Goal: Information Seeking & Learning: Learn about a topic

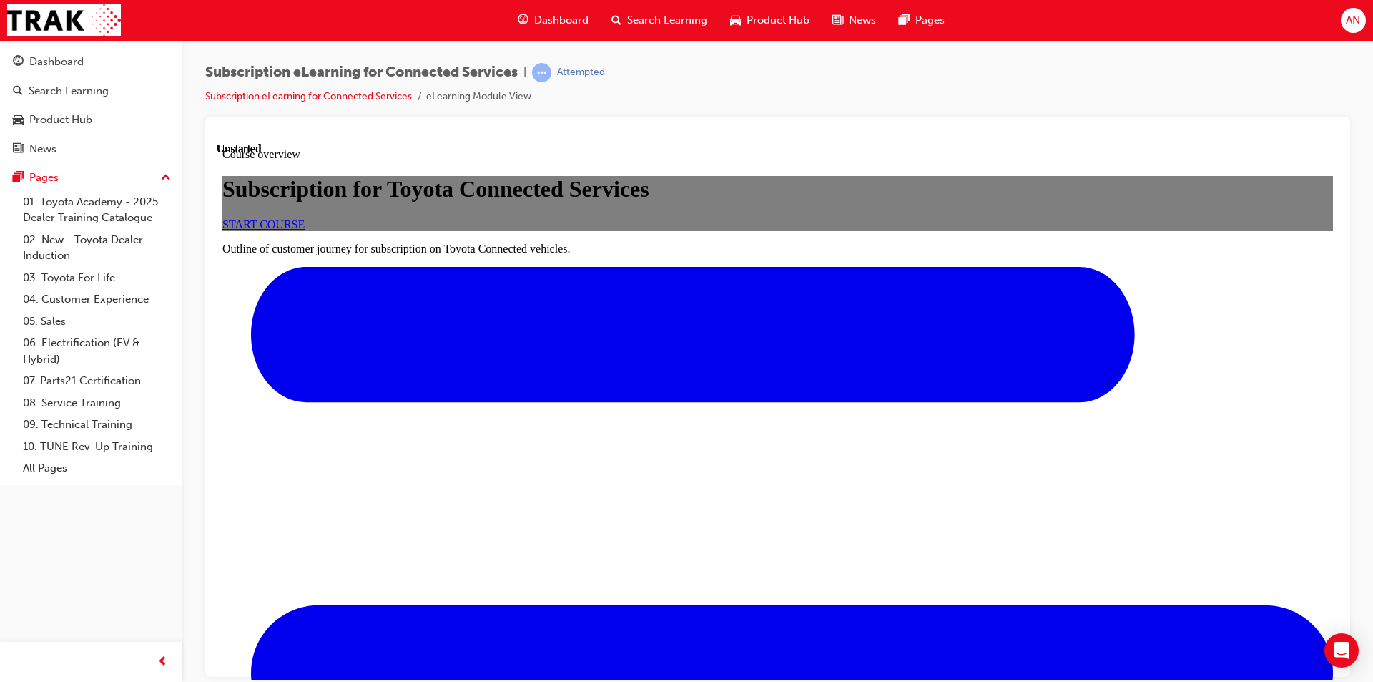
click at [305, 230] on link "START COURSE" at bounding box center [263, 223] width 82 height 12
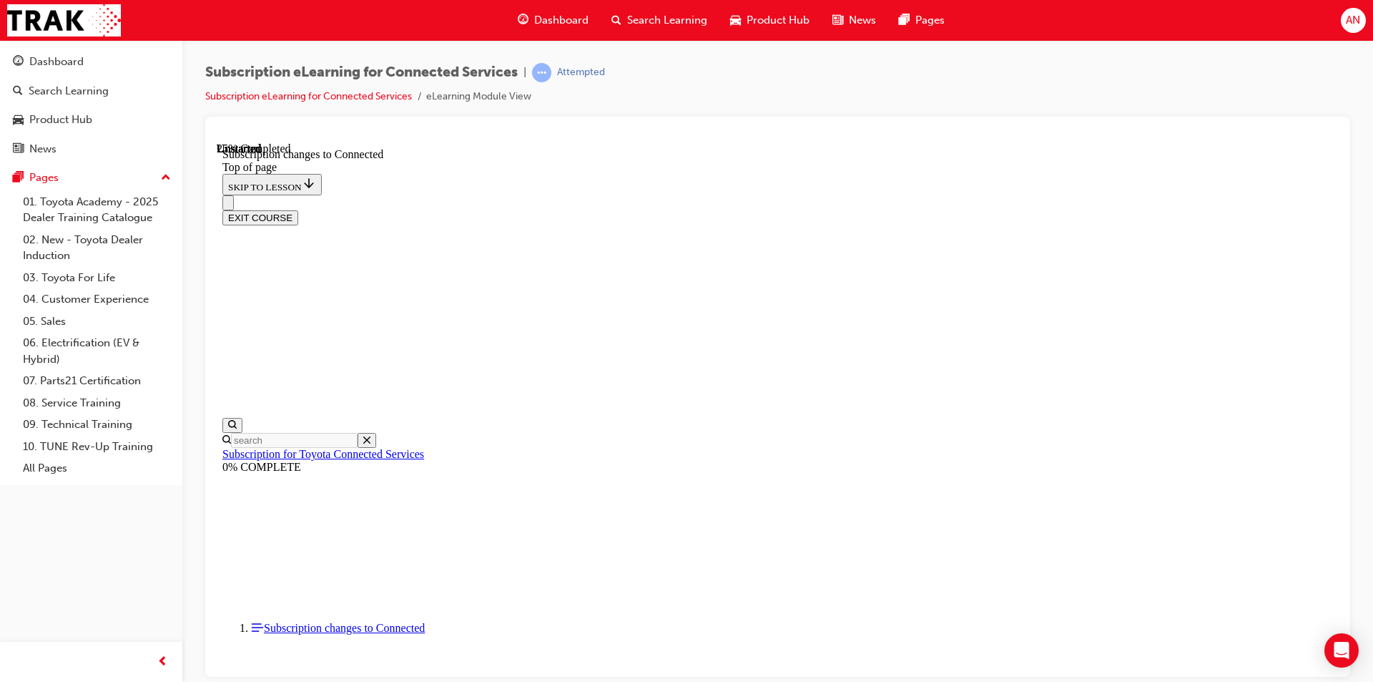
scroll to position [545, 0]
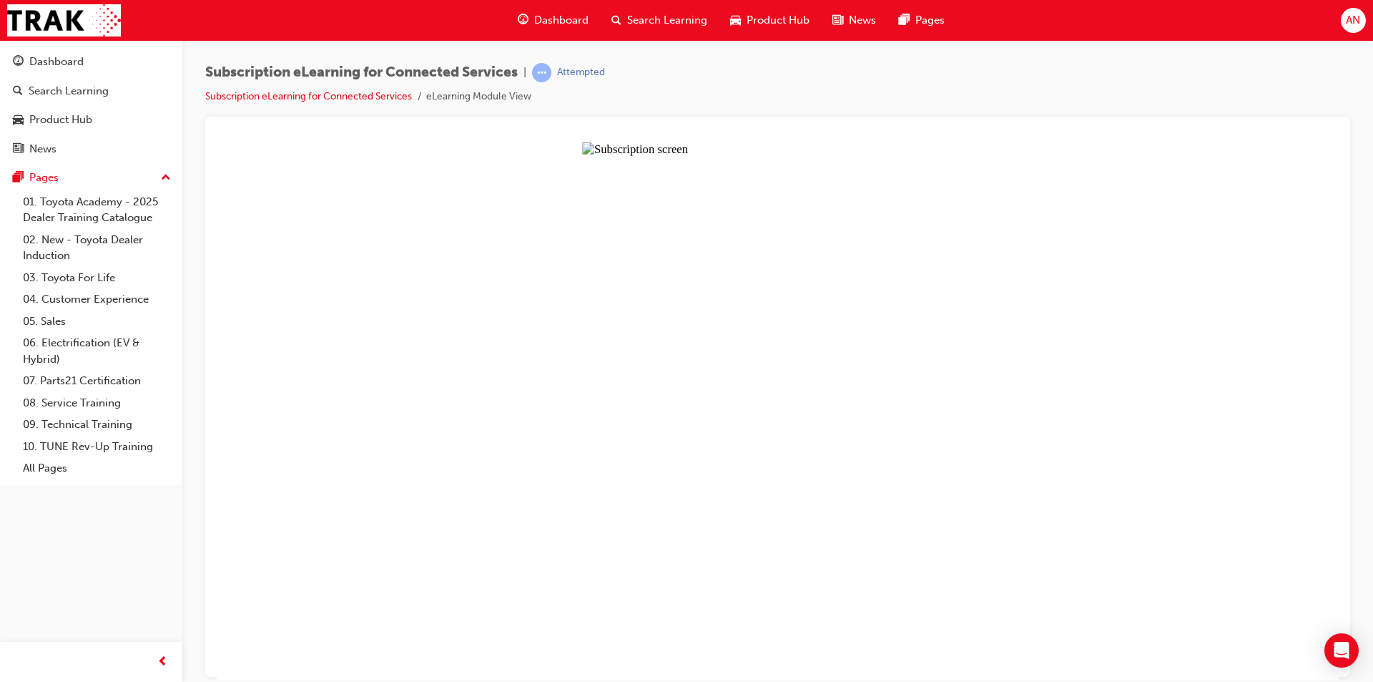
click at [778, 385] on button "Unzoom image" at bounding box center [778, 410] width 1122 height 537
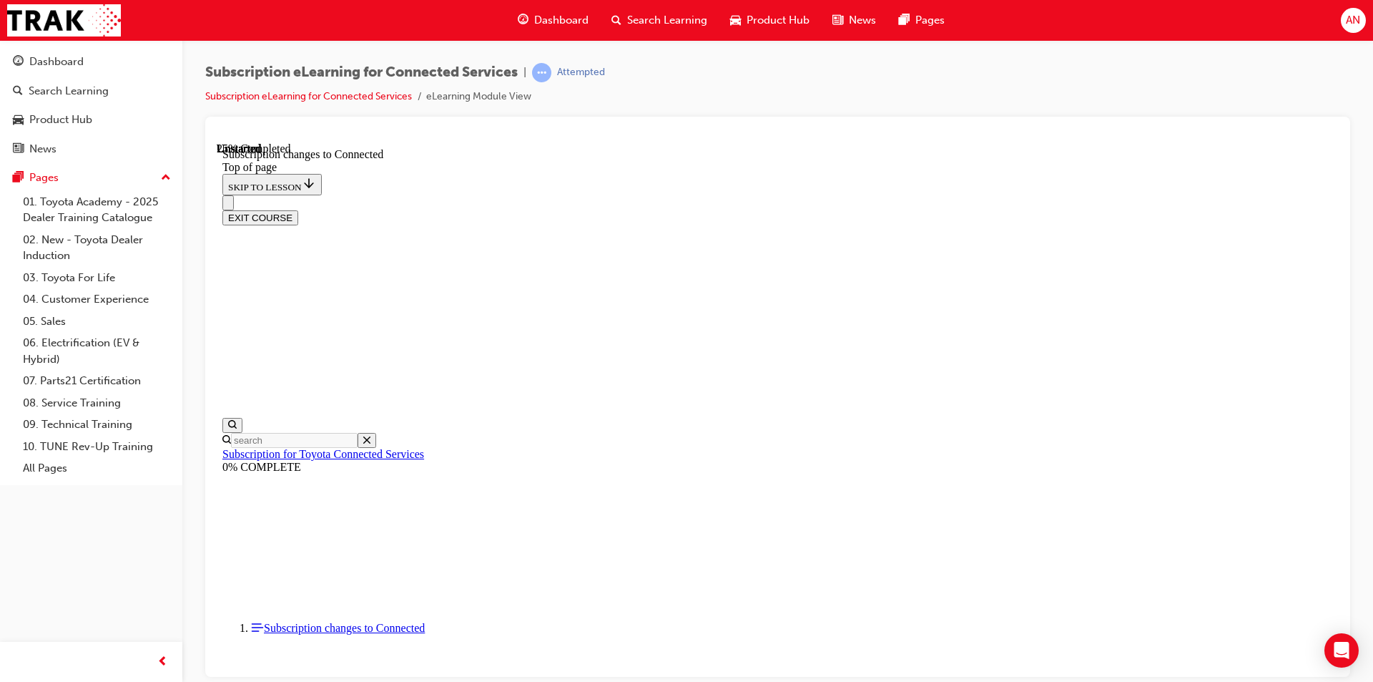
scroll to position [751, 0]
drag, startPoint x: 1046, startPoint y: 591, endPoint x: 1040, endPoint y: 577, distance: 15.7
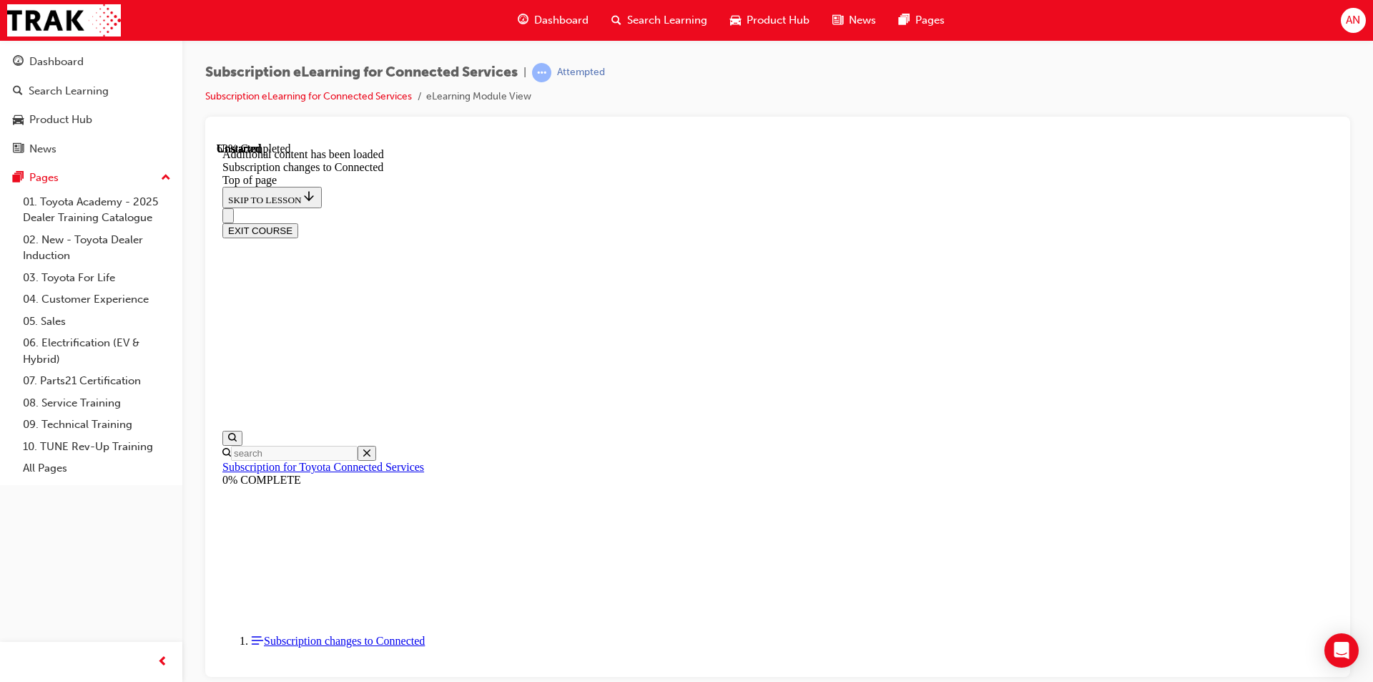
scroll to position [1706, 0]
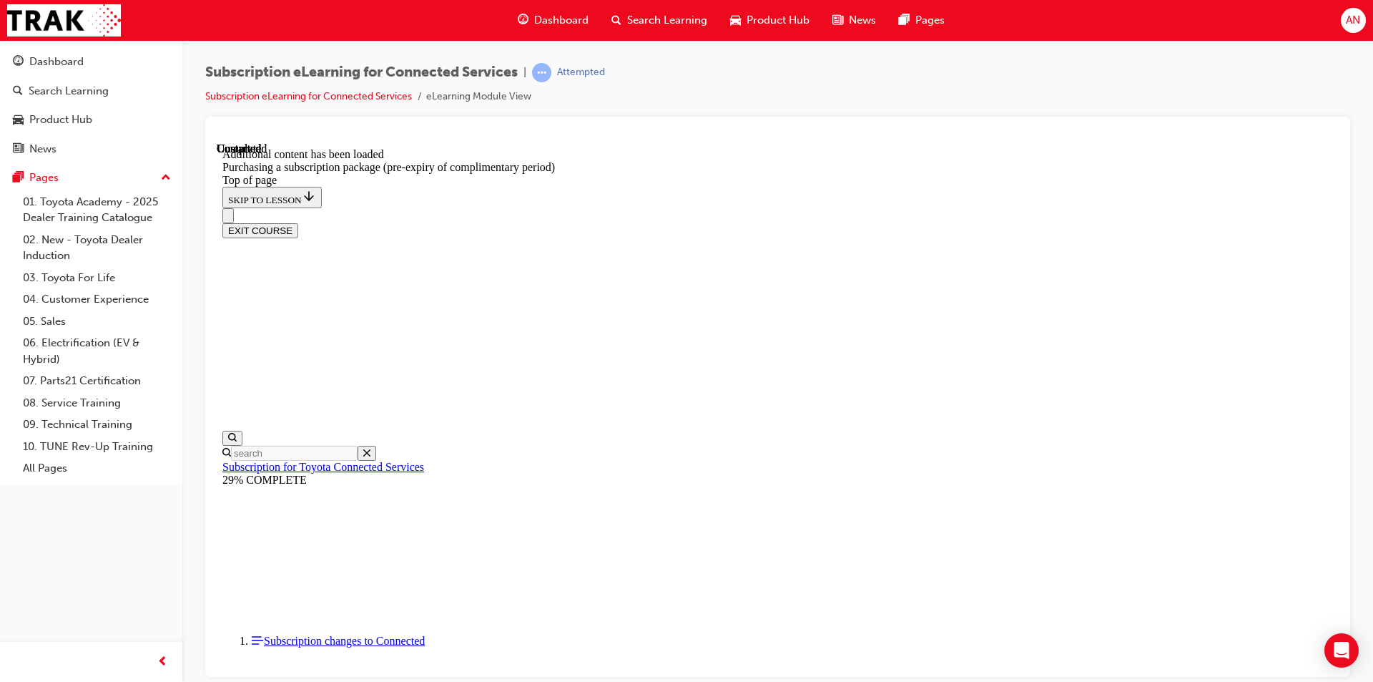
drag, startPoint x: 930, startPoint y: 654, endPoint x: 949, endPoint y: 621, distance: 38.8
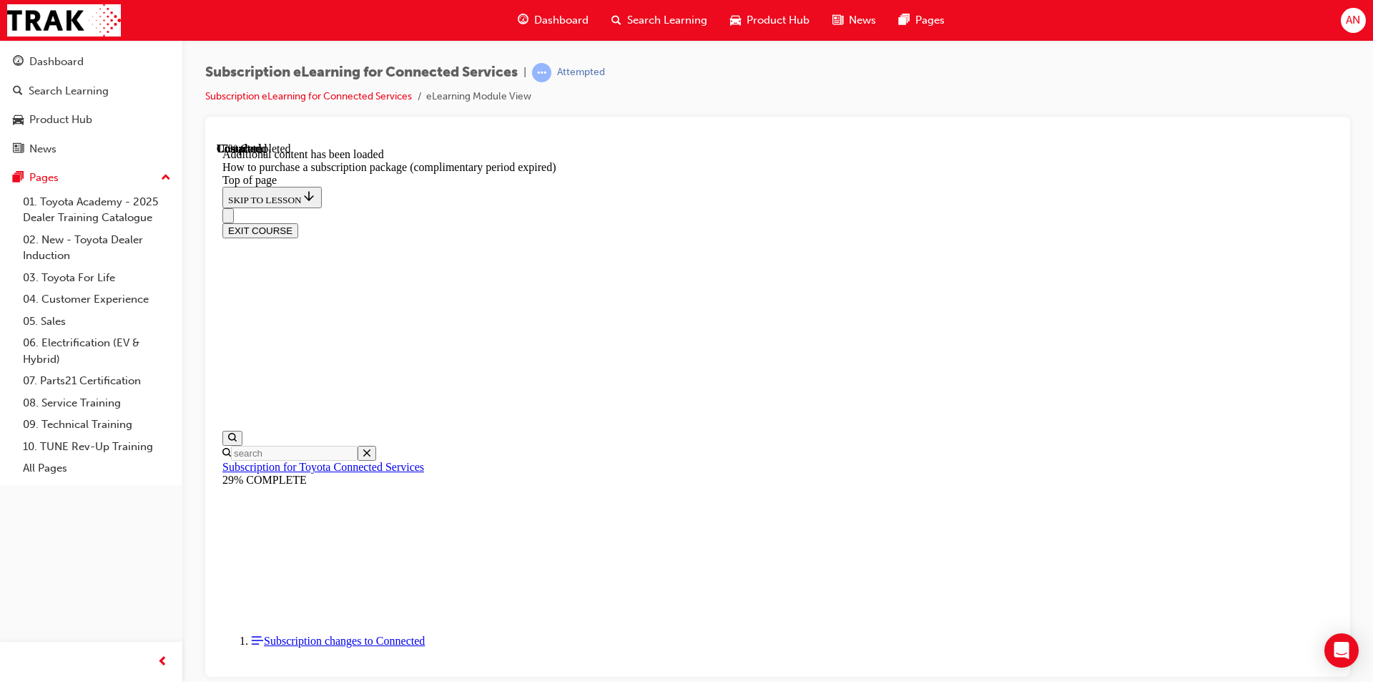
scroll to position [230, 0]
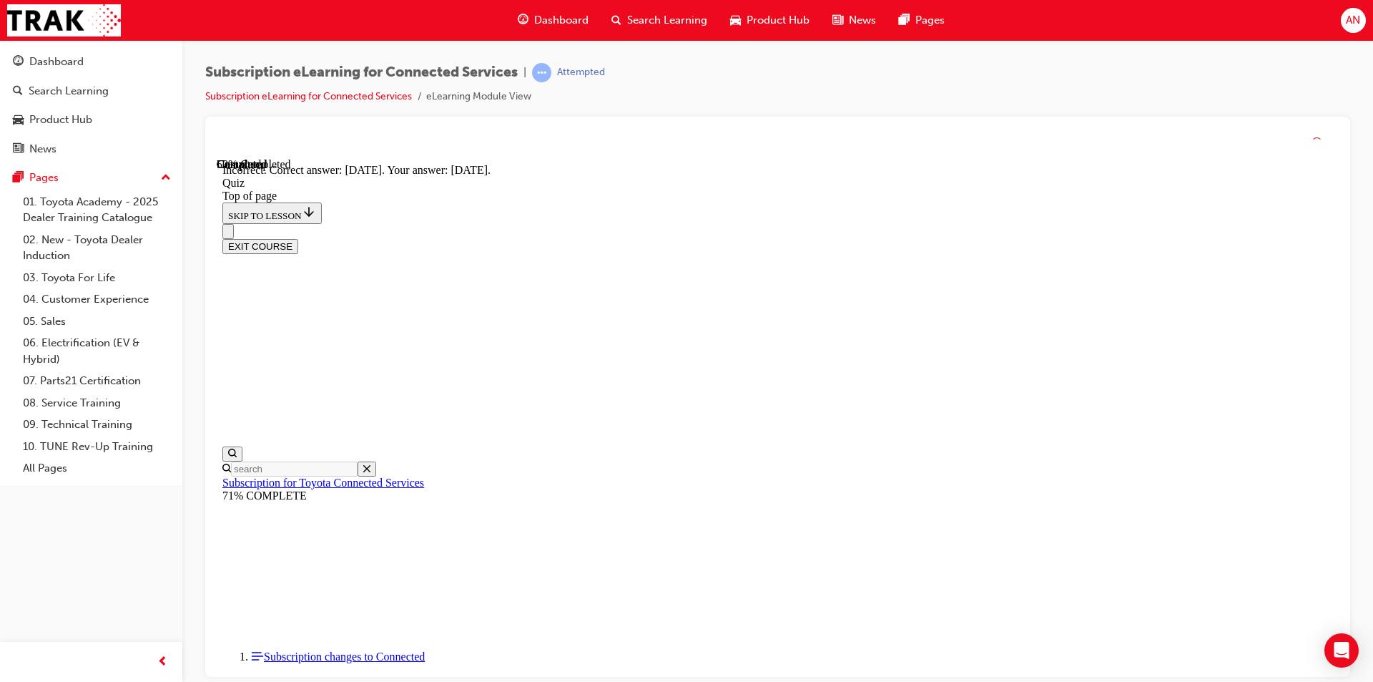
scroll to position [184, 0]
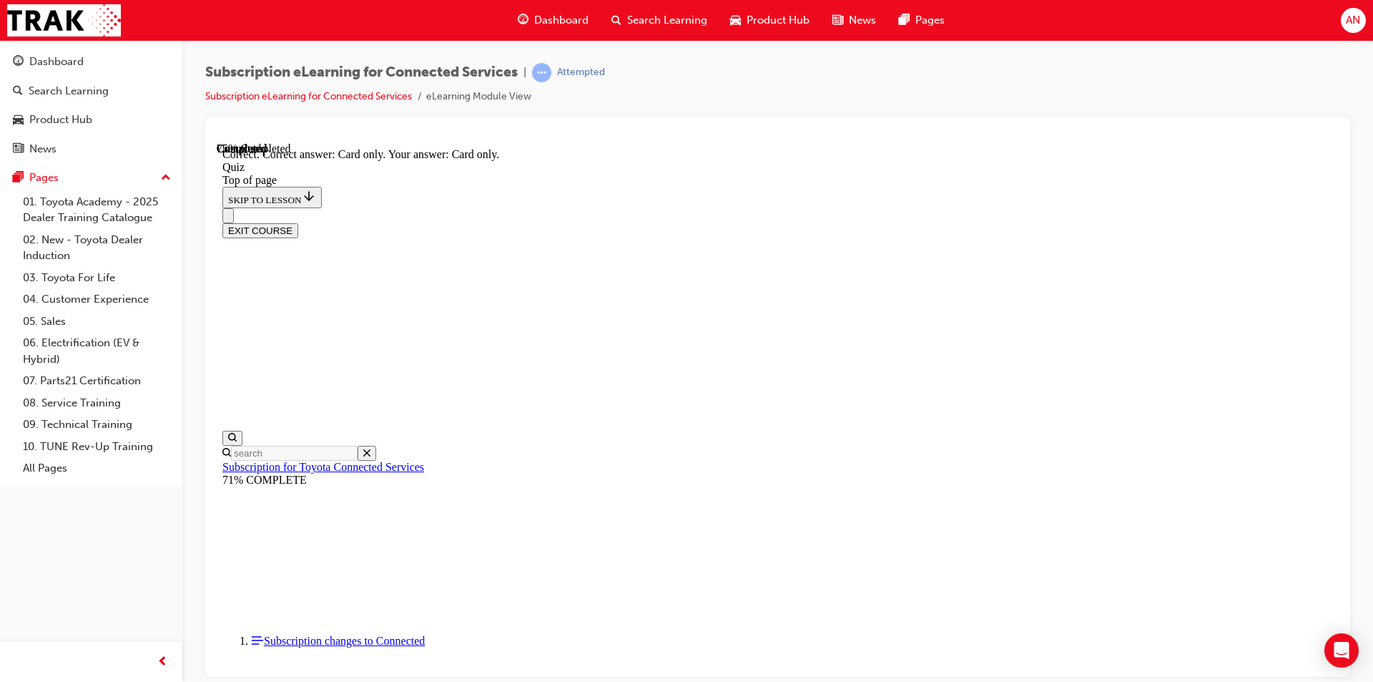
scroll to position [159, 0]
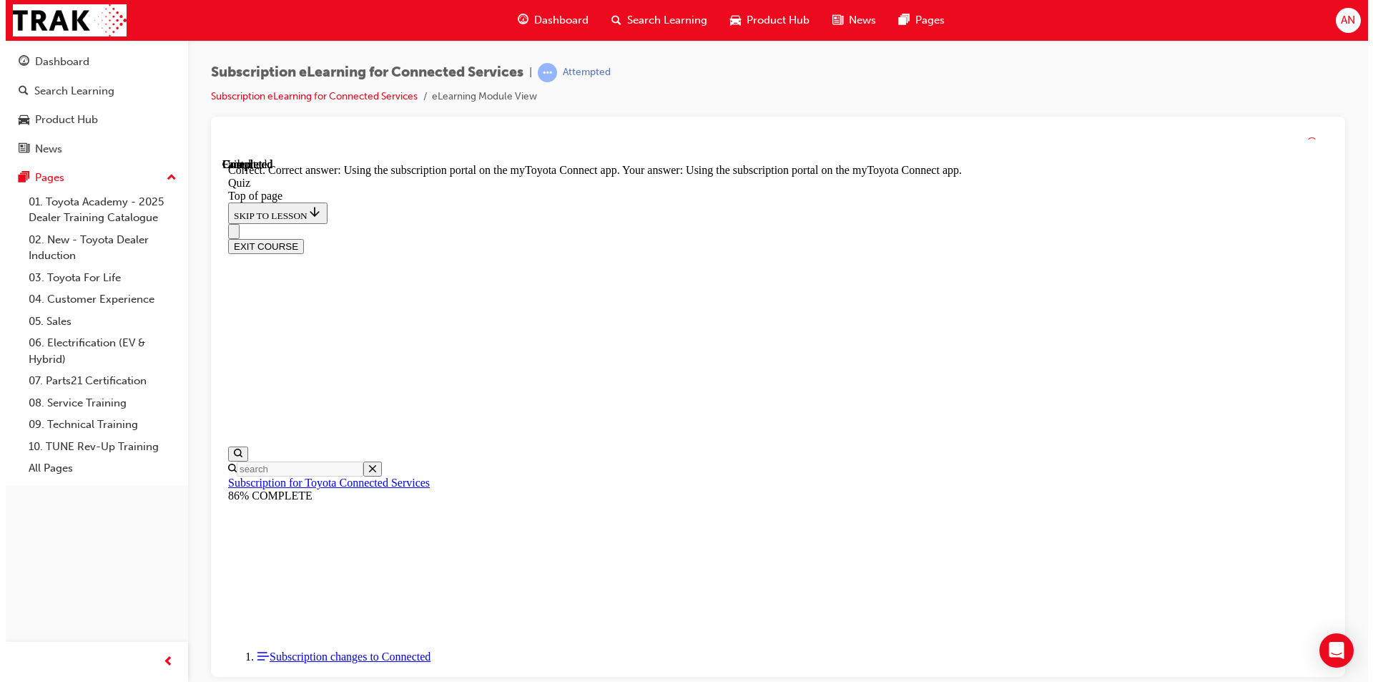
scroll to position [159, 0]
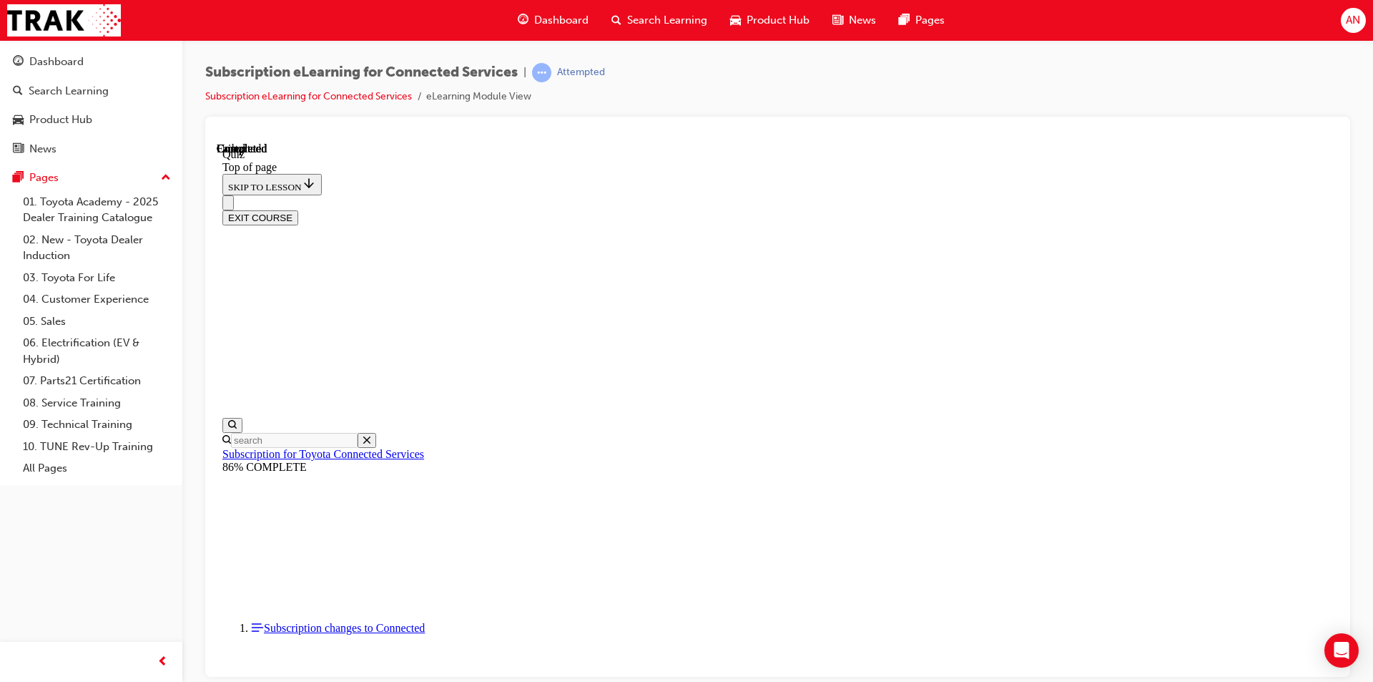
scroll to position [240, 0]
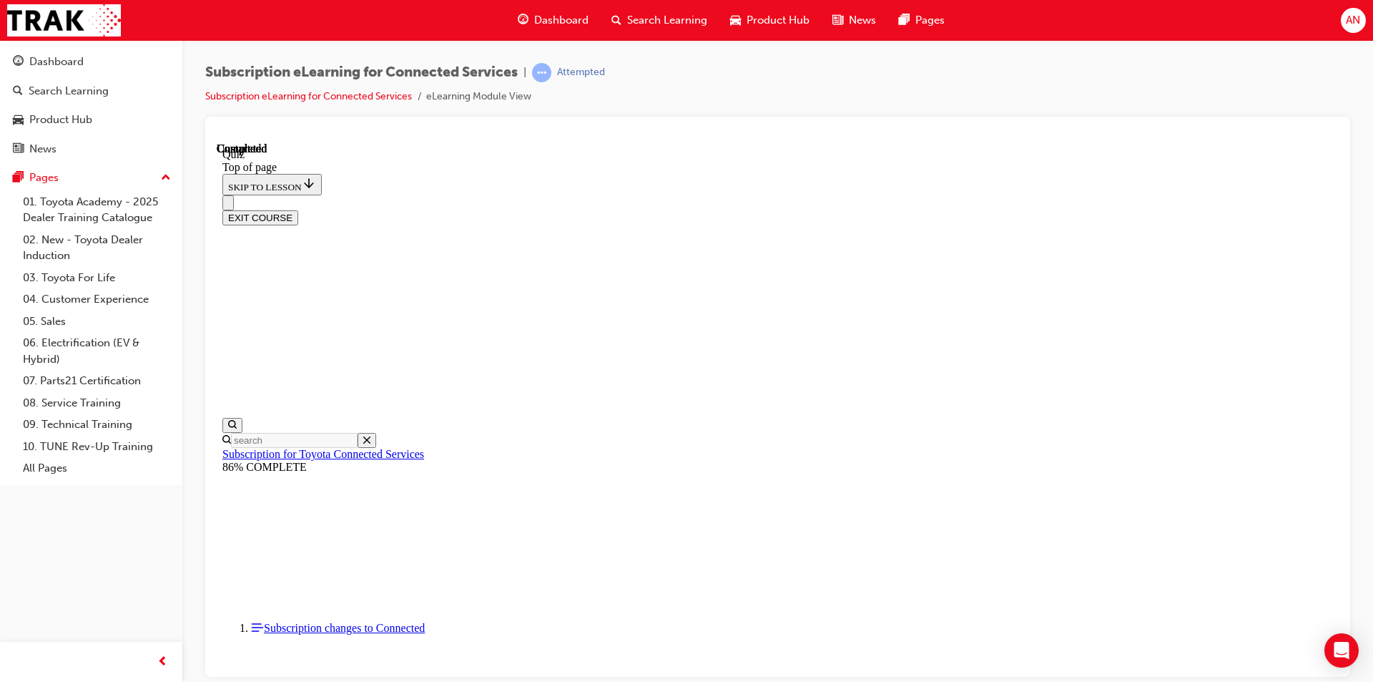
scroll to position [44, 0]
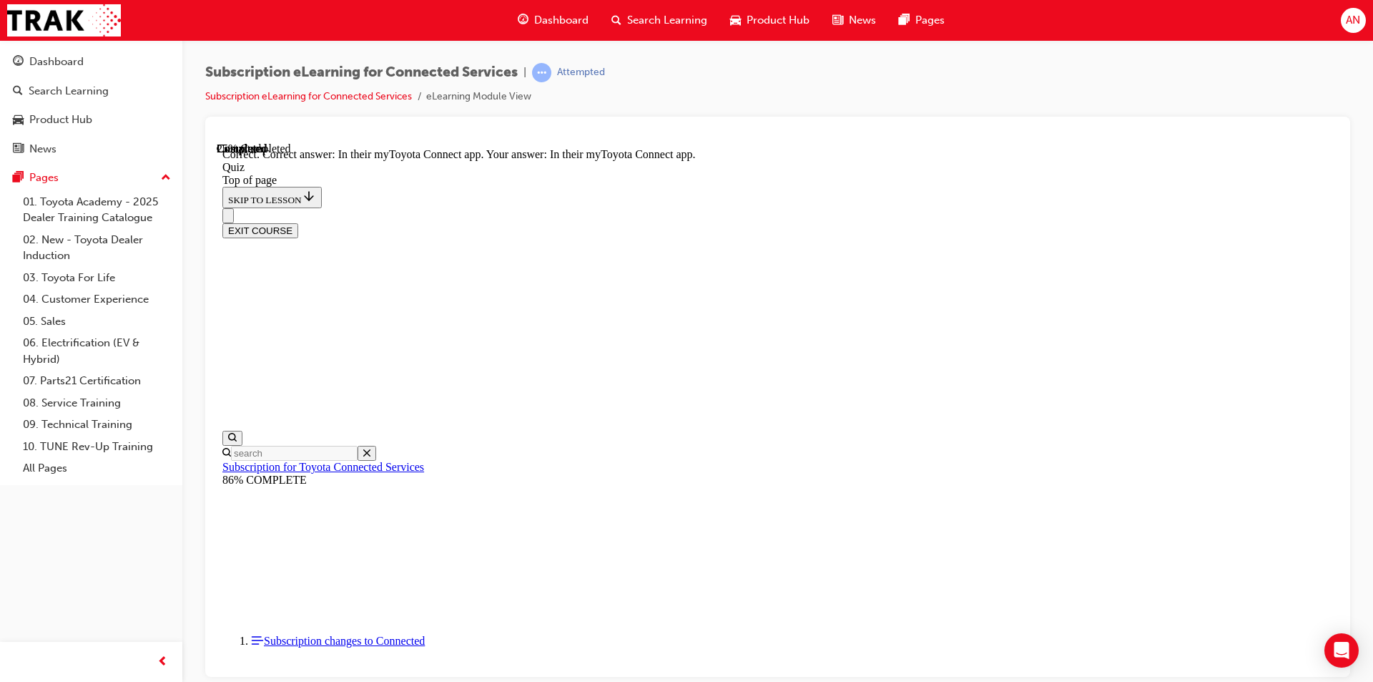
scroll to position [184, 0]
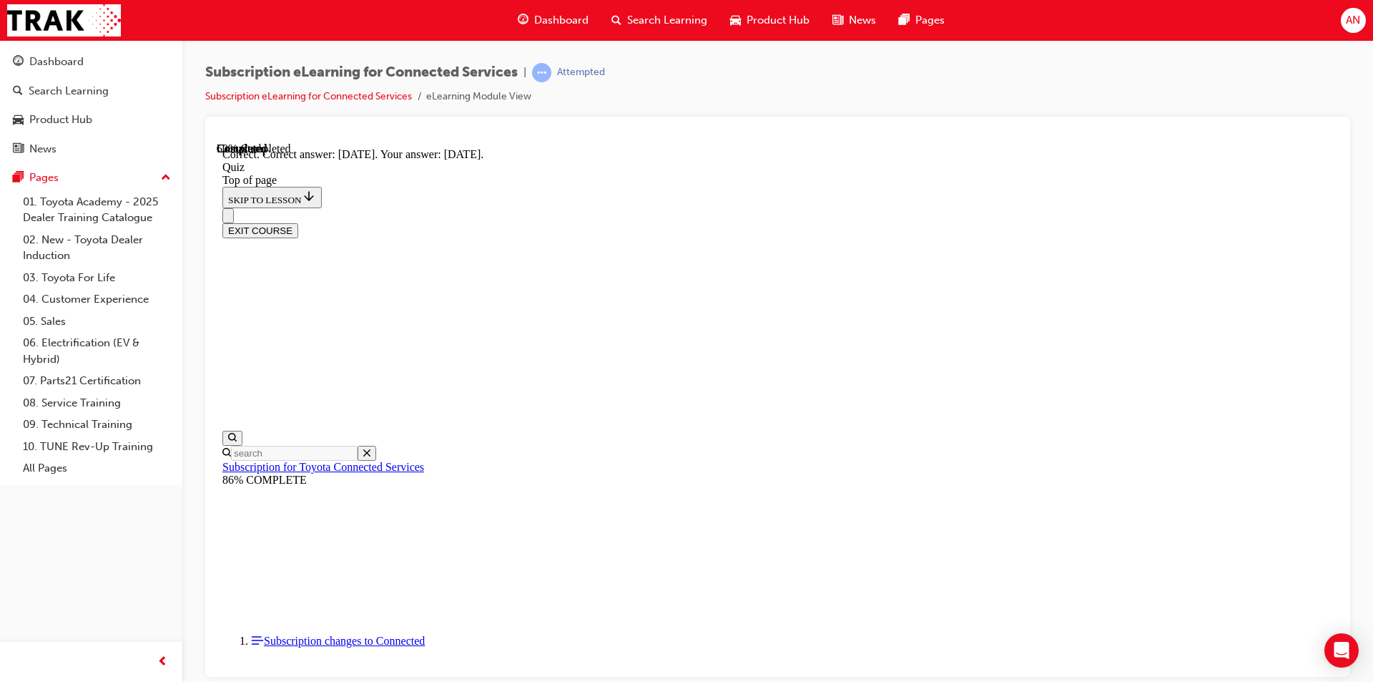
scroll to position [184, 0]
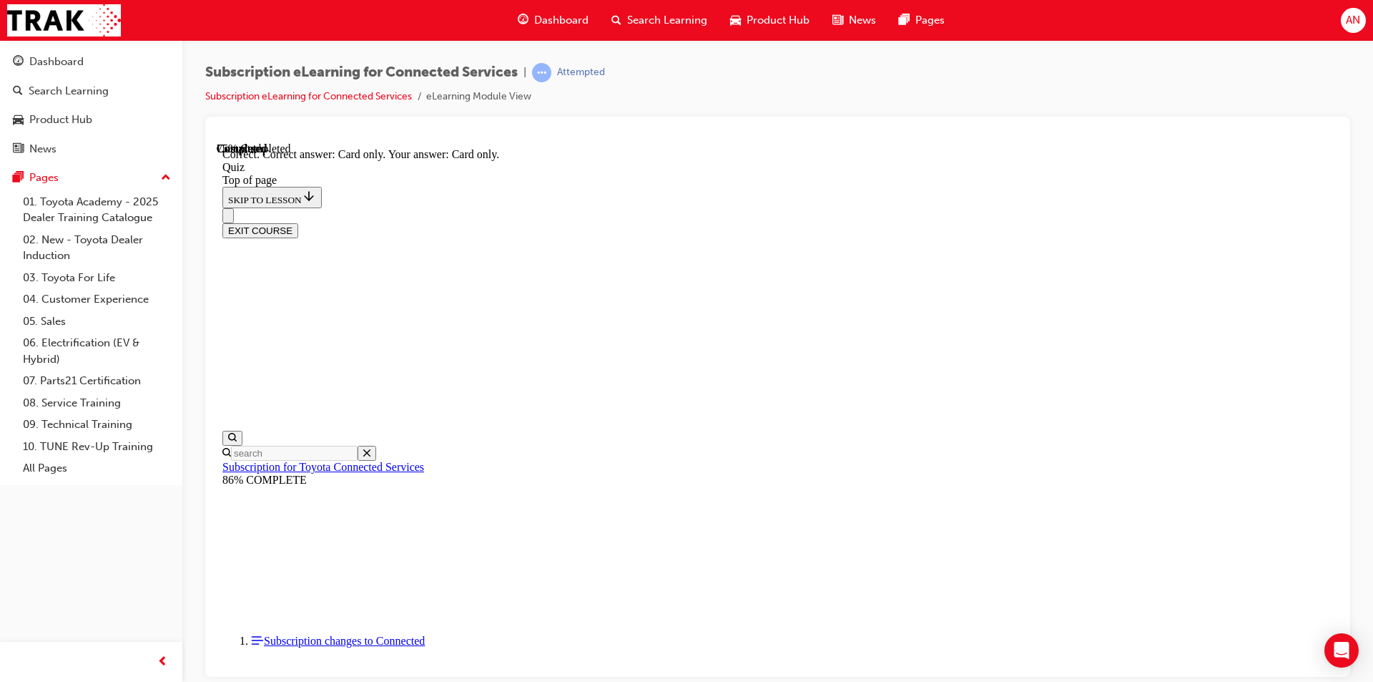
scroll to position [159, 0]
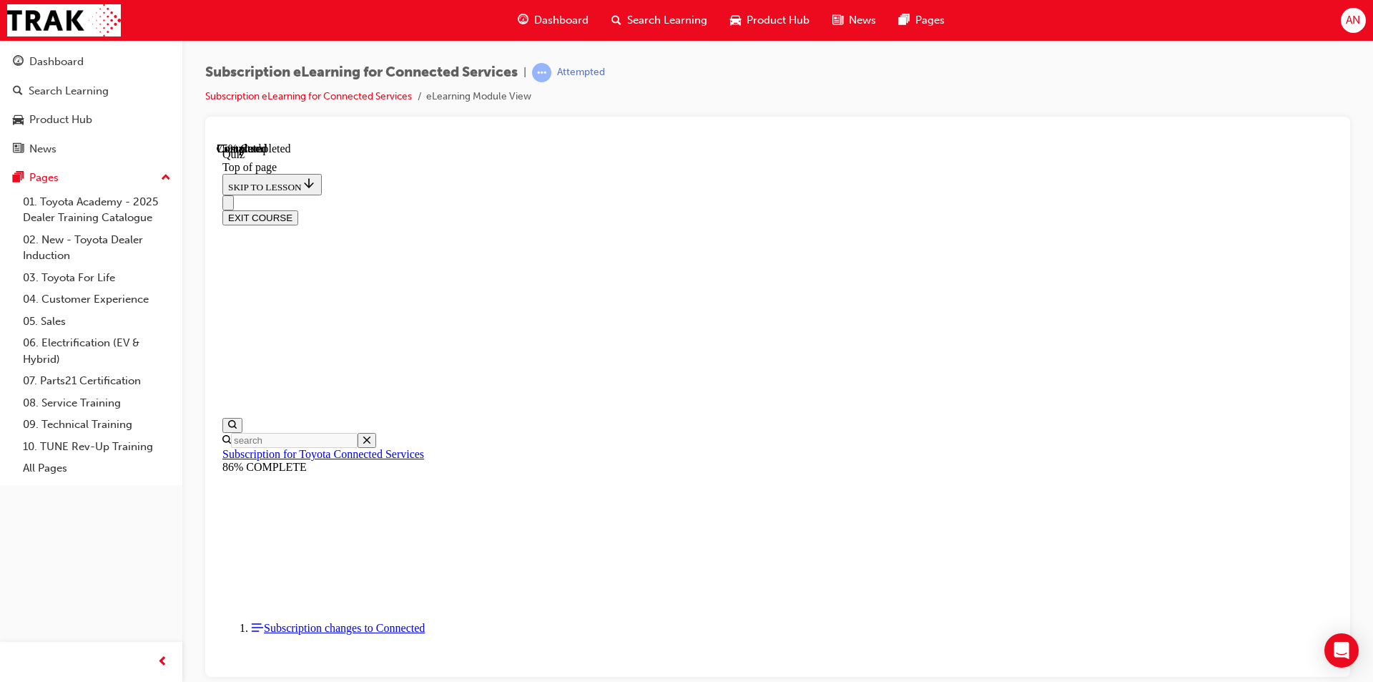
scroll to position [44, 0]
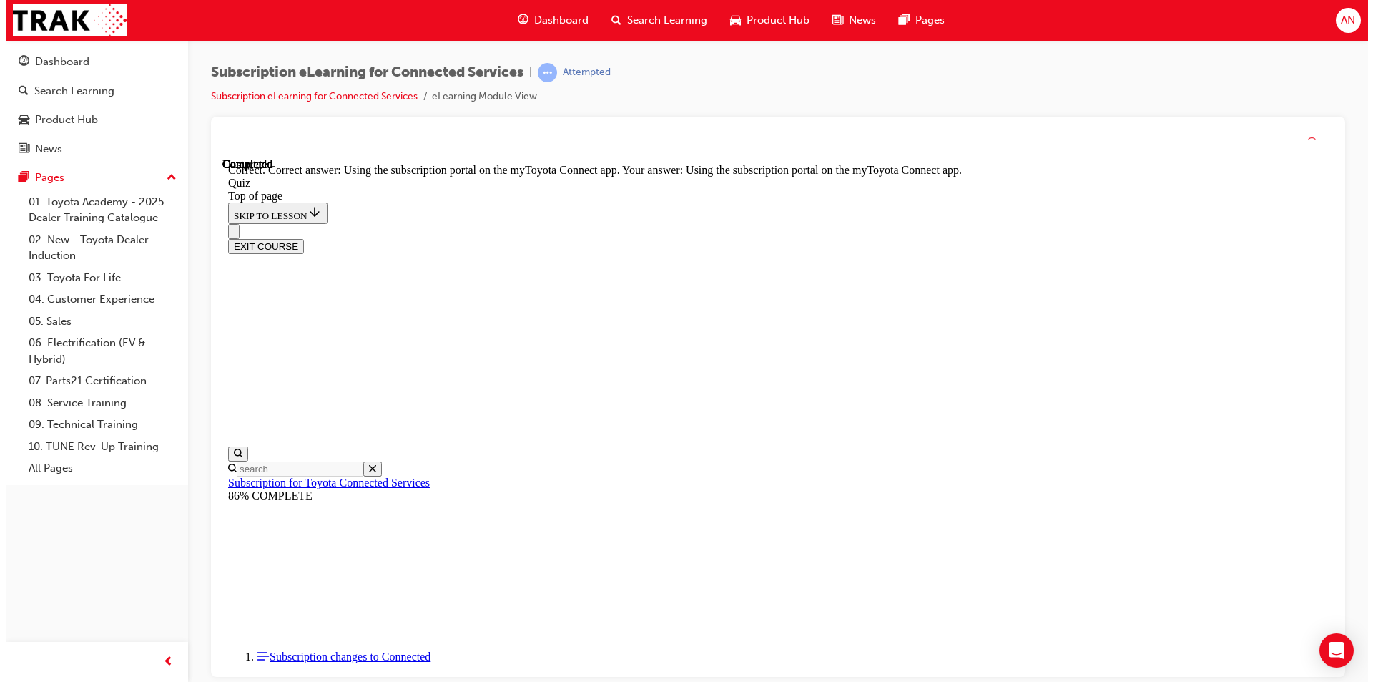
scroll to position [159, 0]
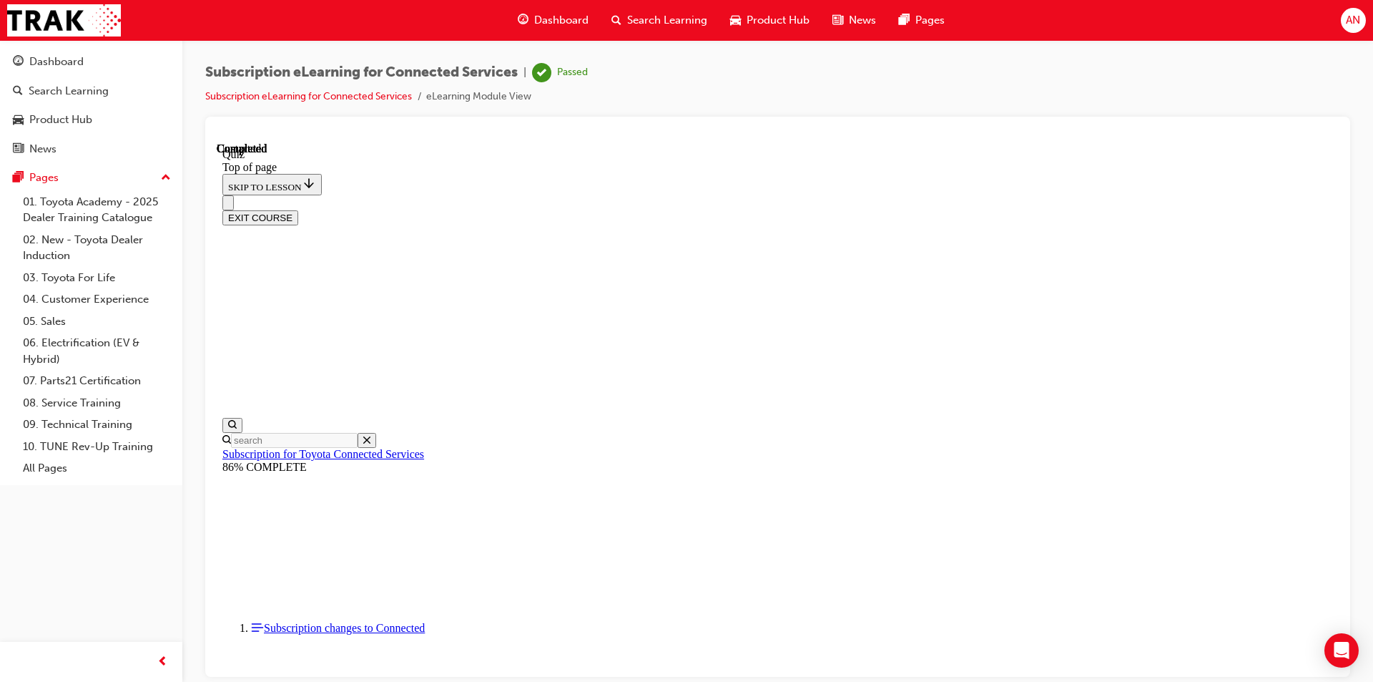
scroll to position [240, 0]
click at [566, 11] on div "Dashboard" at bounding box center [553, 20] width 94 height 29
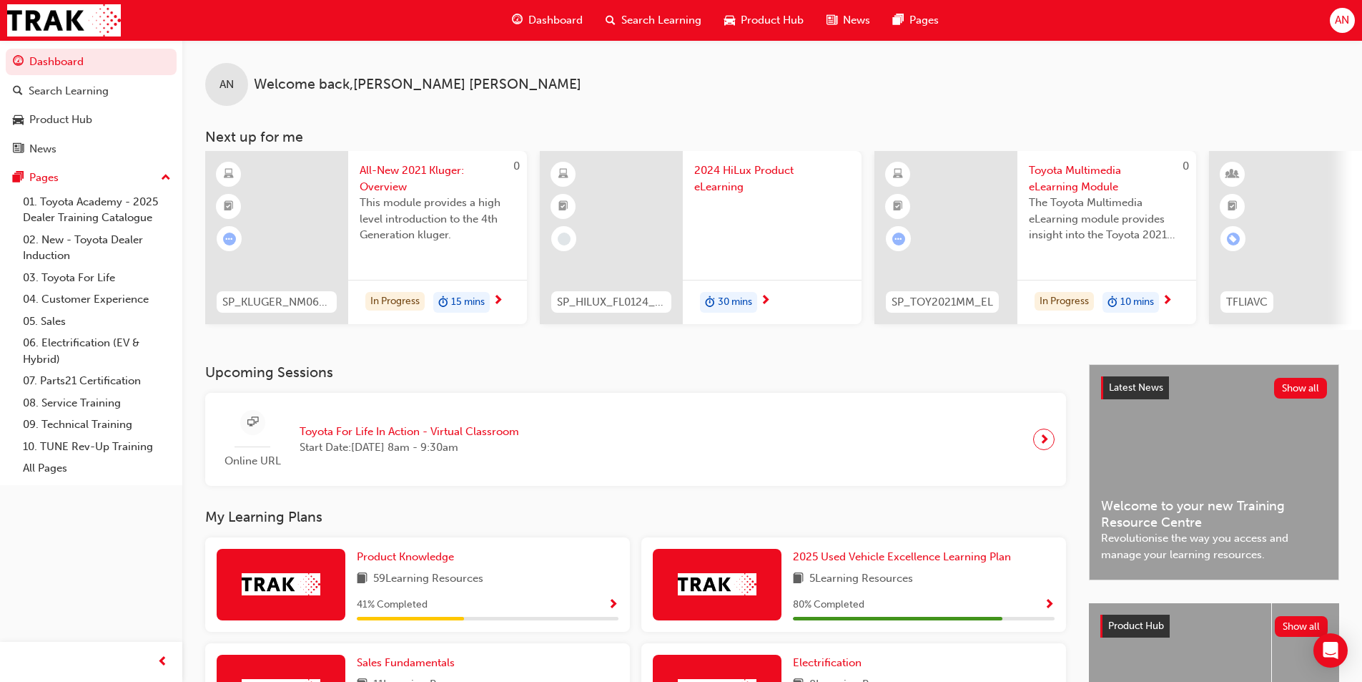
click at [747, 172] on span "2024 HiLux Product eLearning" at bounding box center [772, 178] width 156 height 32
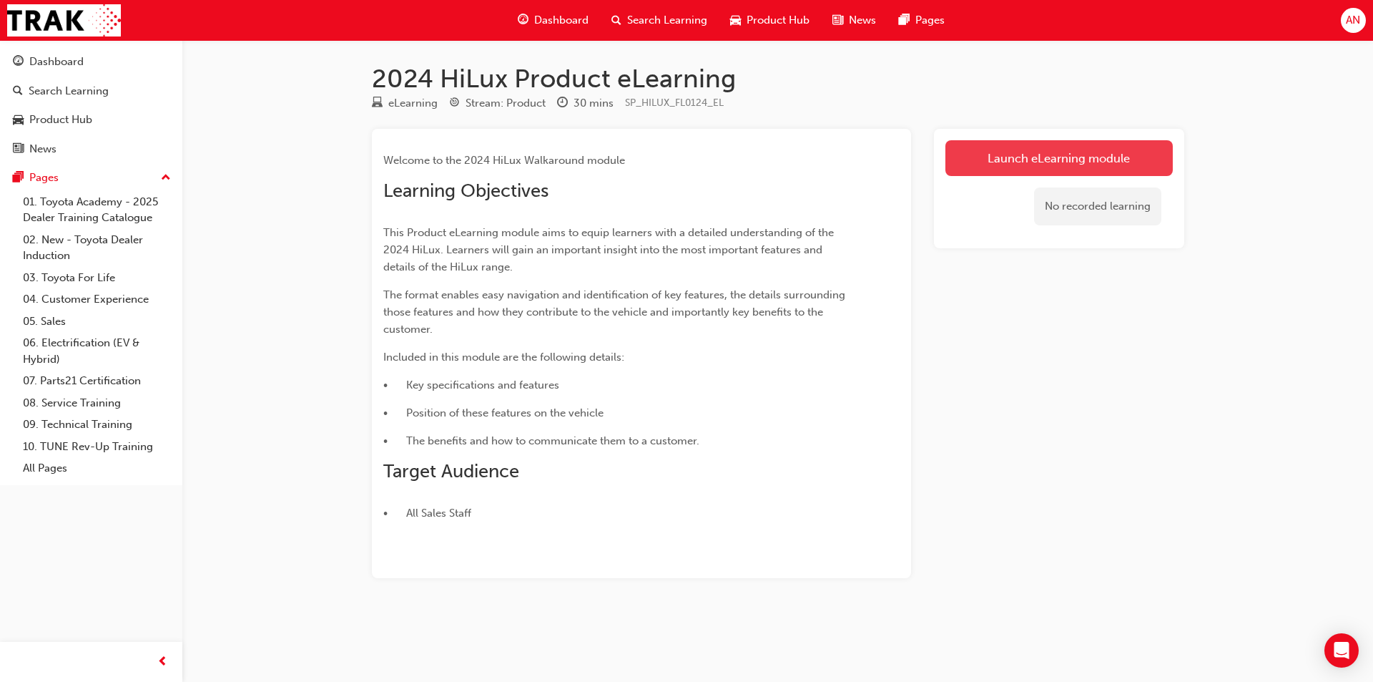
click at [1141, 159] on link "Launch eLearning module" at bounding box center [1058, 158] width 227 height 36
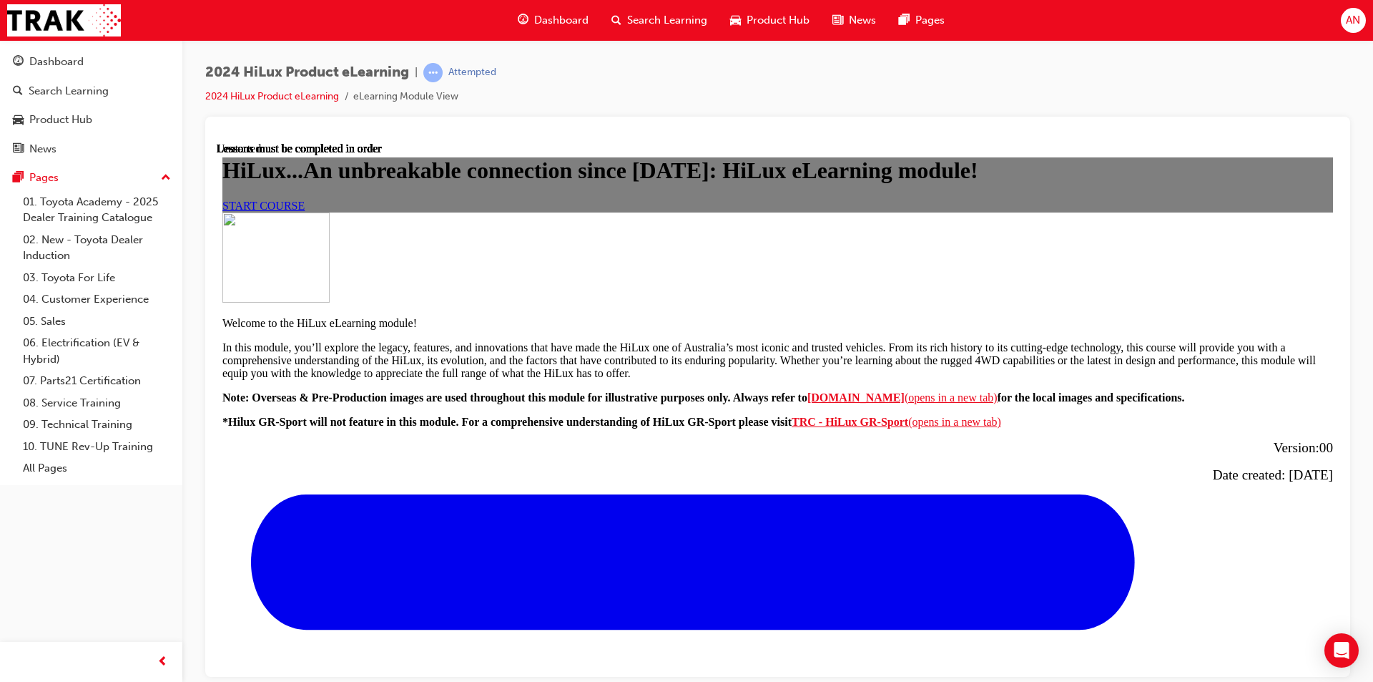
click at [305, 211] on link "START COURSE" at bounding box center [263, 205] width 82 height 12
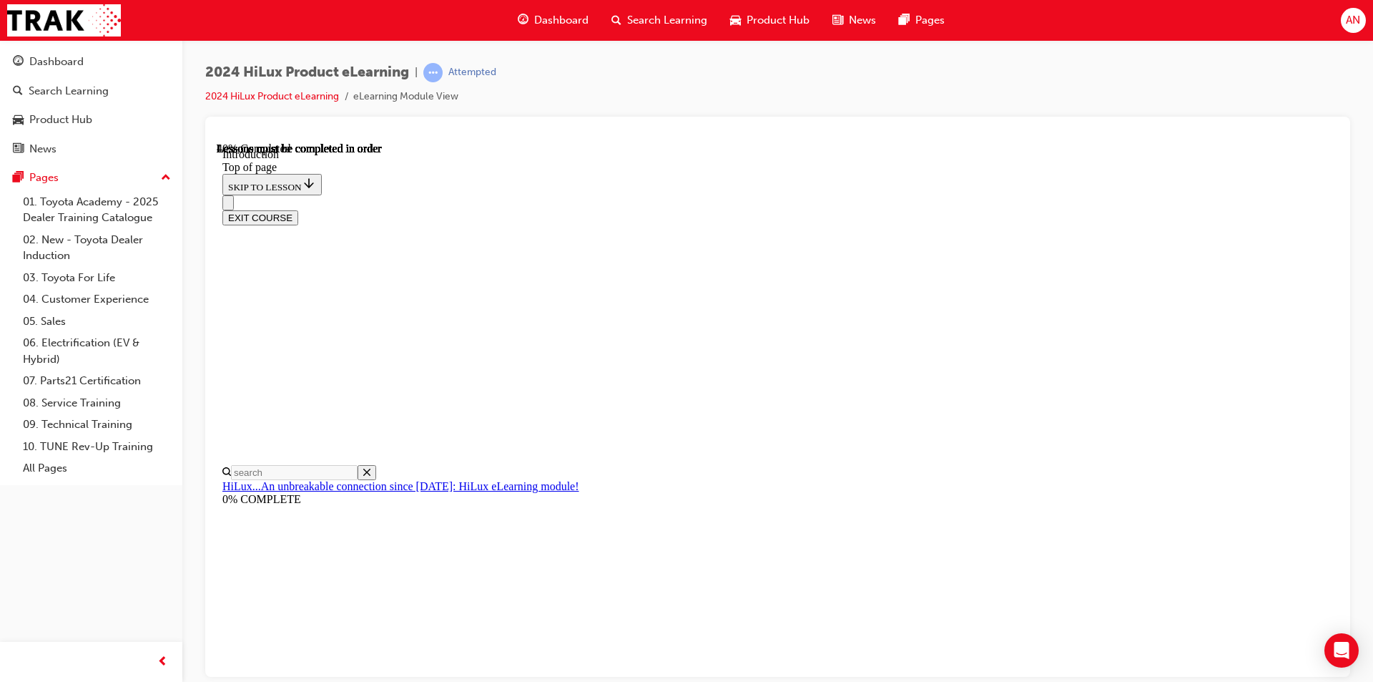
scroll to position [473, 0]
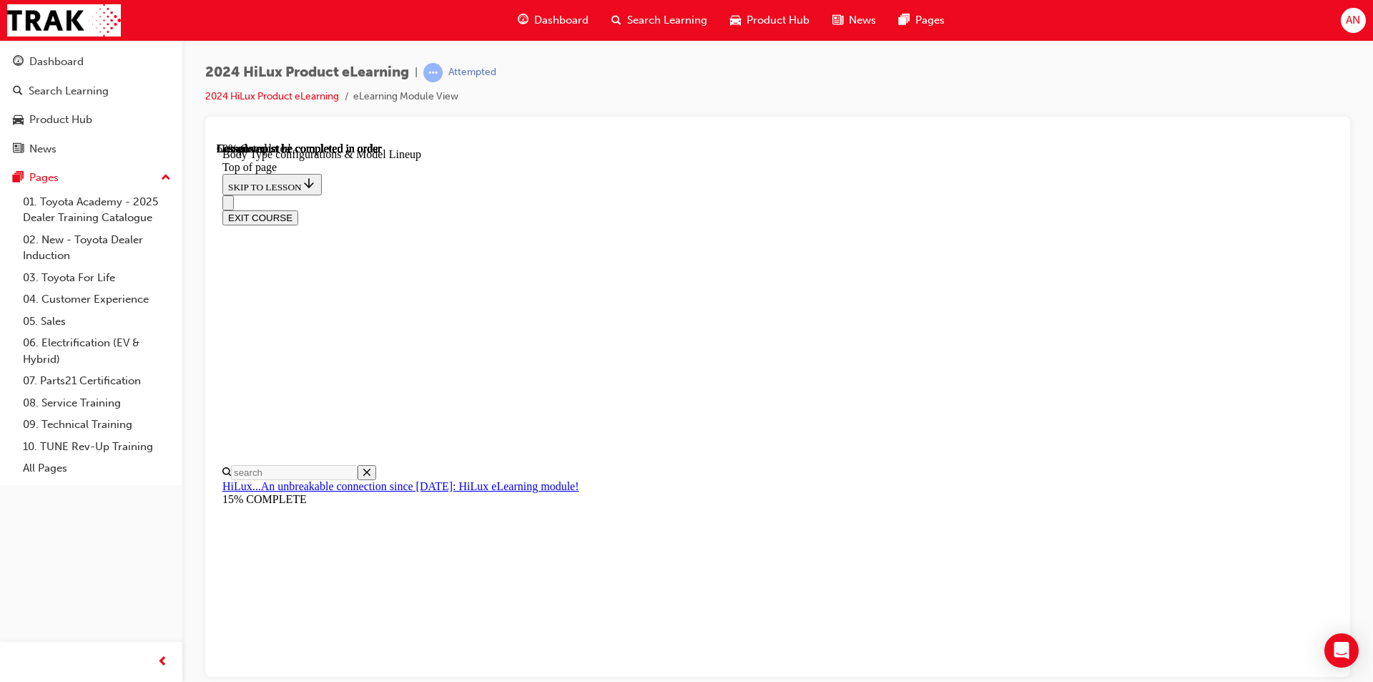
scroll to position [545, 0]
click at [795, 195] on div "EXIT COURSE" at bounding box center [772, 210] width 1100 height 30
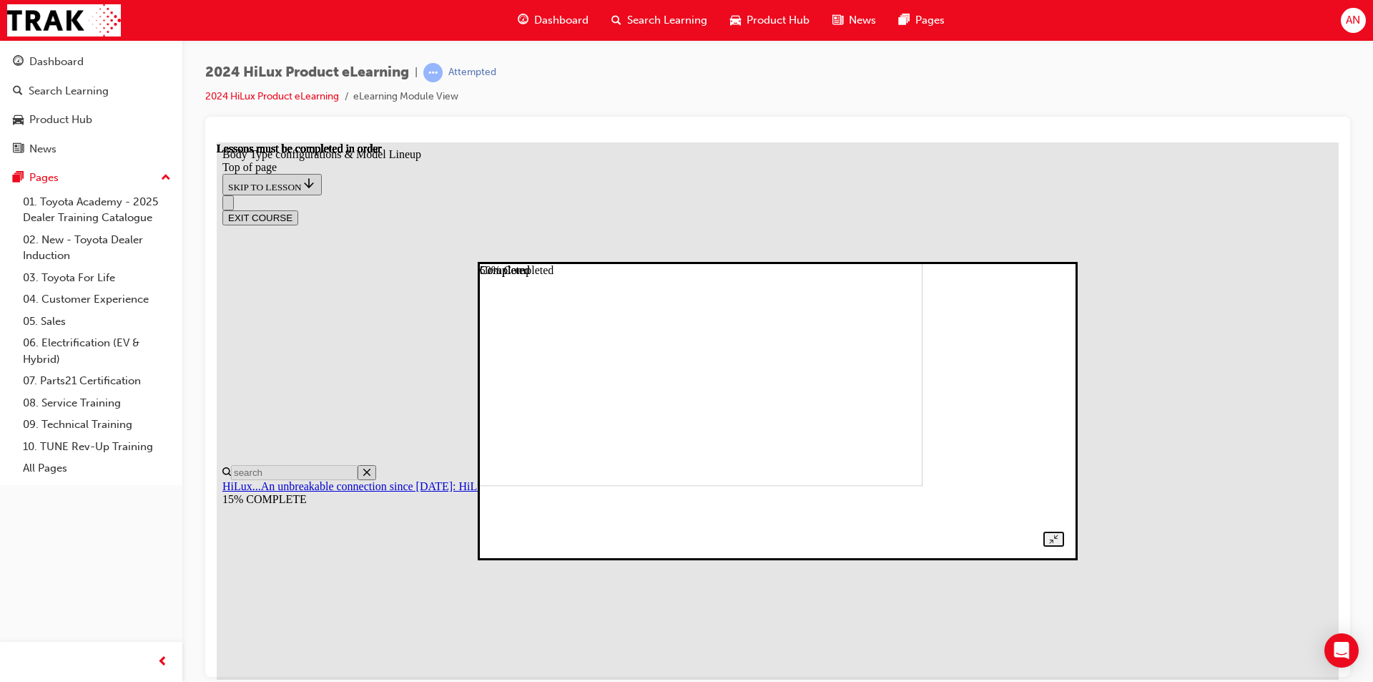
drag, startPoint x: 830, startPoint y: 383, endPoint x: 792, endPoint y: 199, distance: 188.5
click at [792, 275] on div at bounding box center [777, 411] width 573 height 272
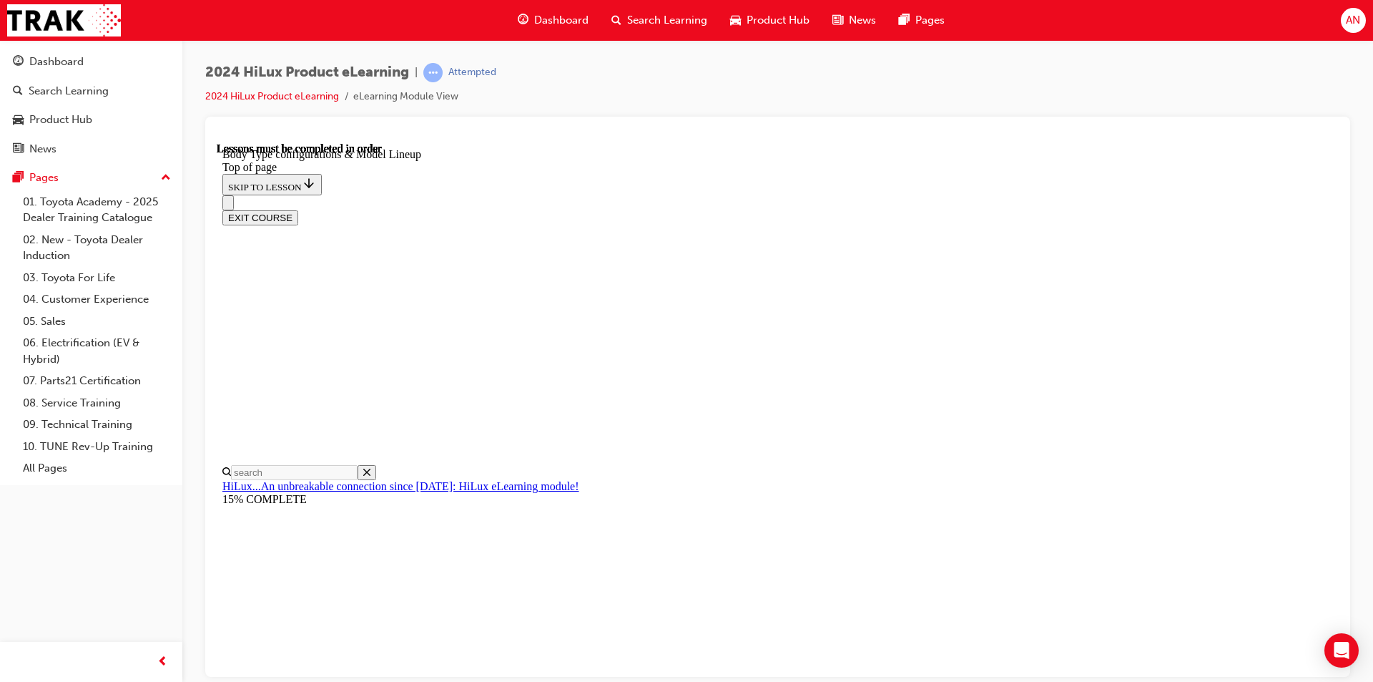
scroll to position [198, 0]
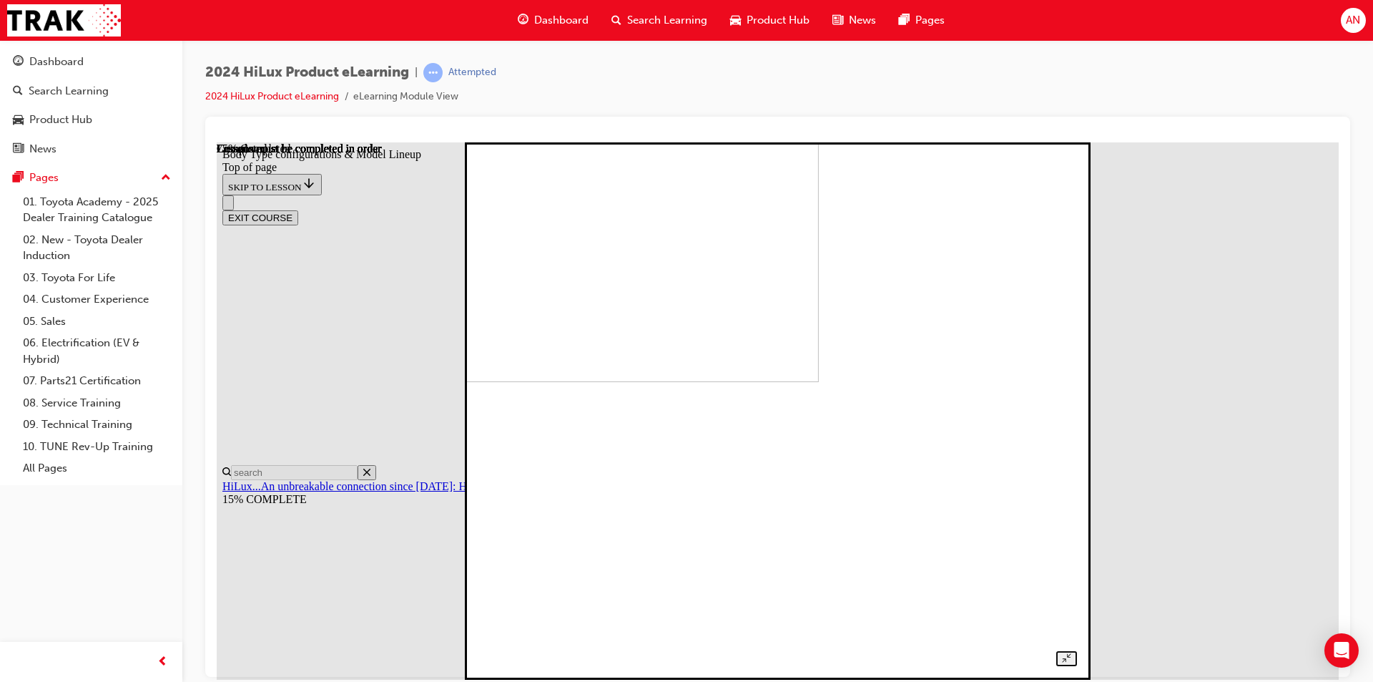
click at [819, 381] on img at bounding box center [530, 112] width 578 height 537
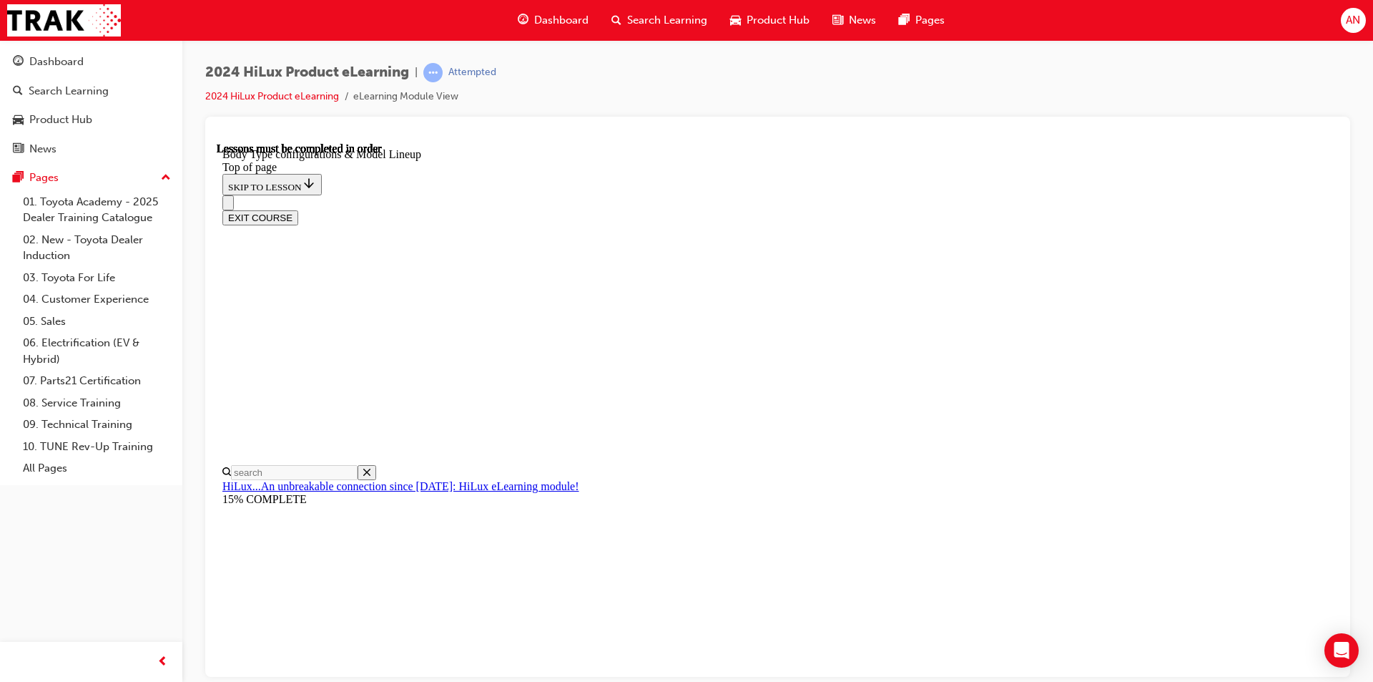
scroll to position [583, 0]
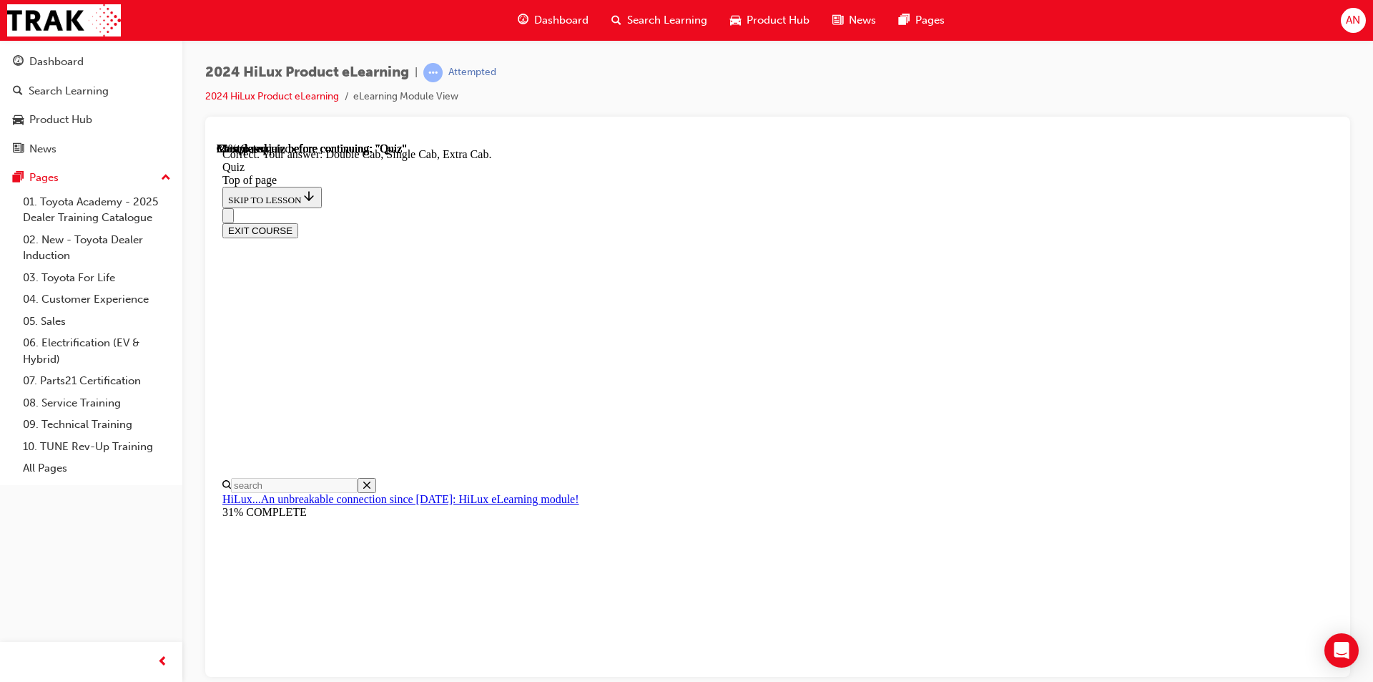
scroll to position [340, 0]
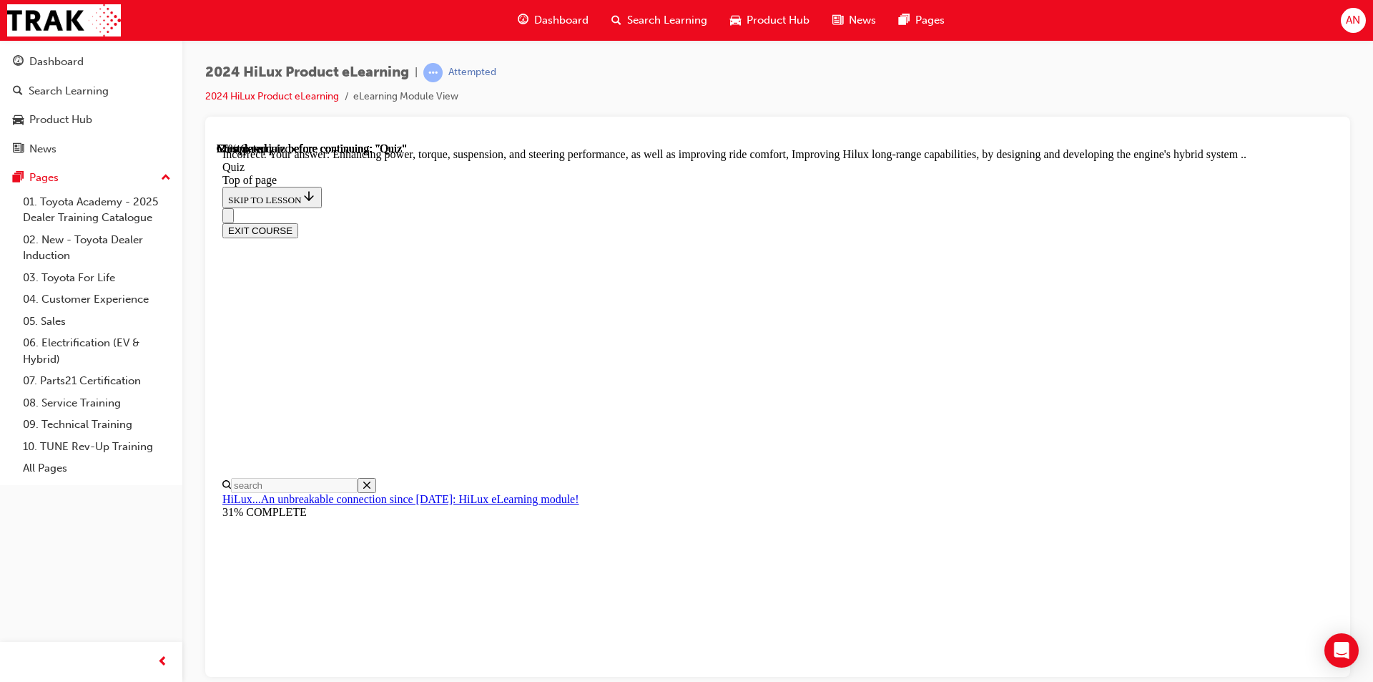
scroll to position [301, 0]
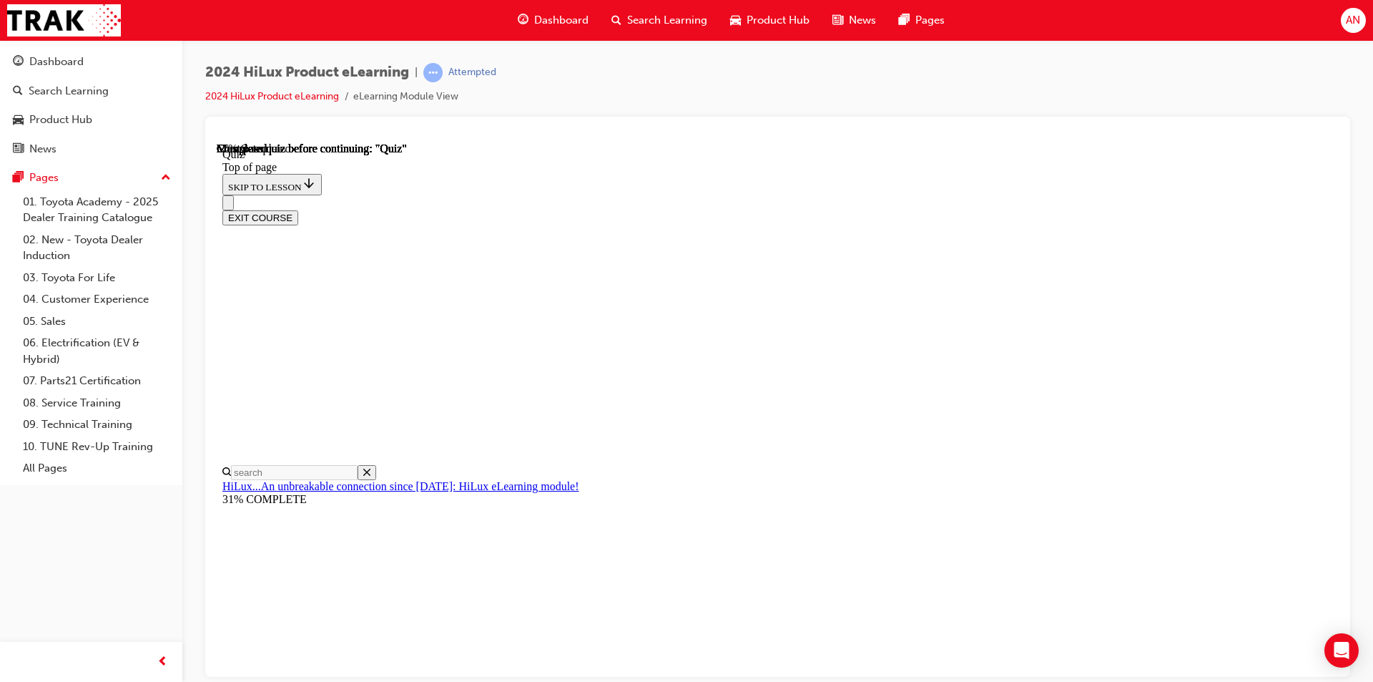
scroll to position [143, 0]
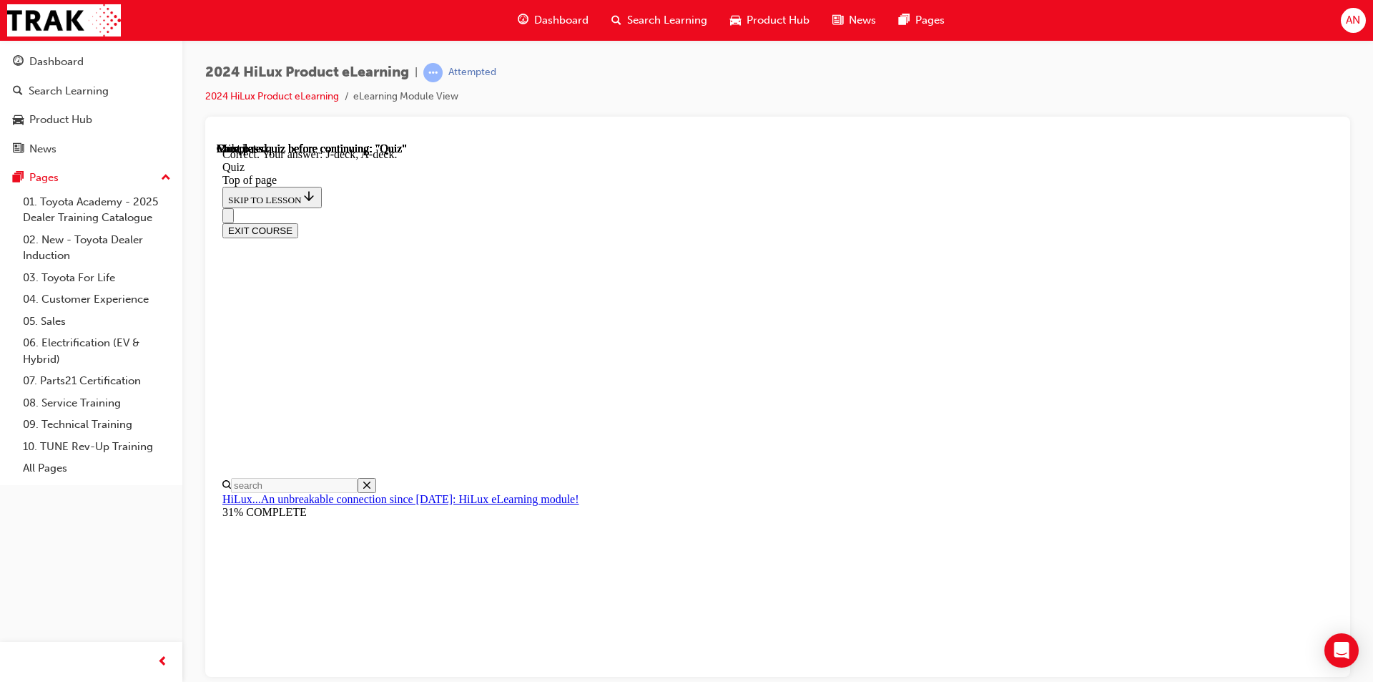
scroll to position [234, 0]
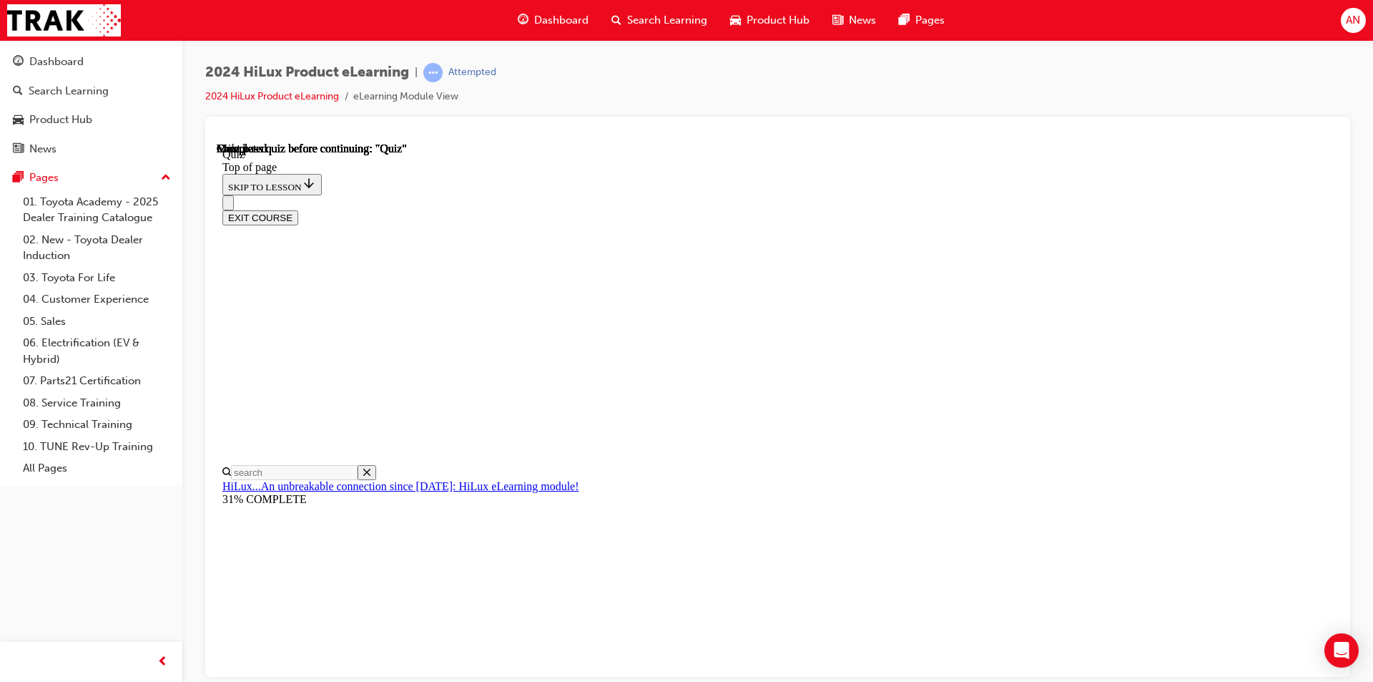
scroll to position [240, 0]
drag, startPoint x: 664, startPoint y: 482, endPoint x: 674, endPoint y: 480, distance: 10.2
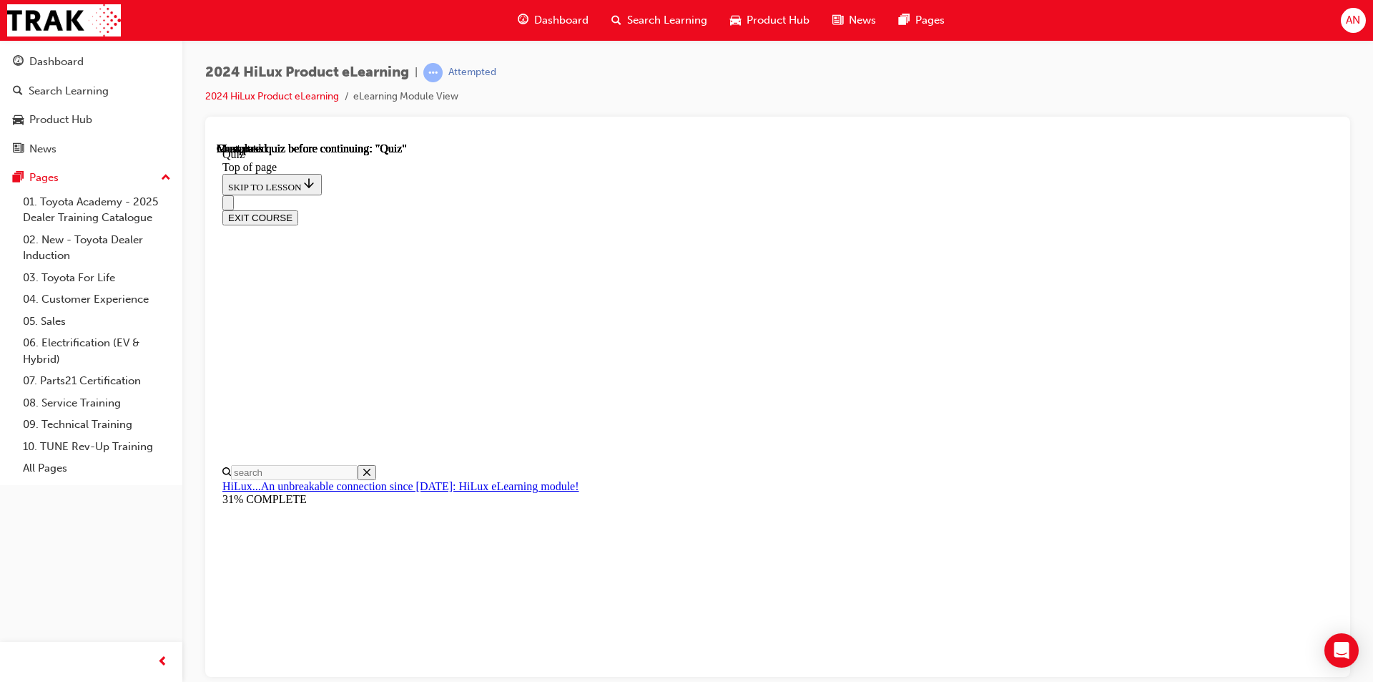
scroll to position [117, 0]
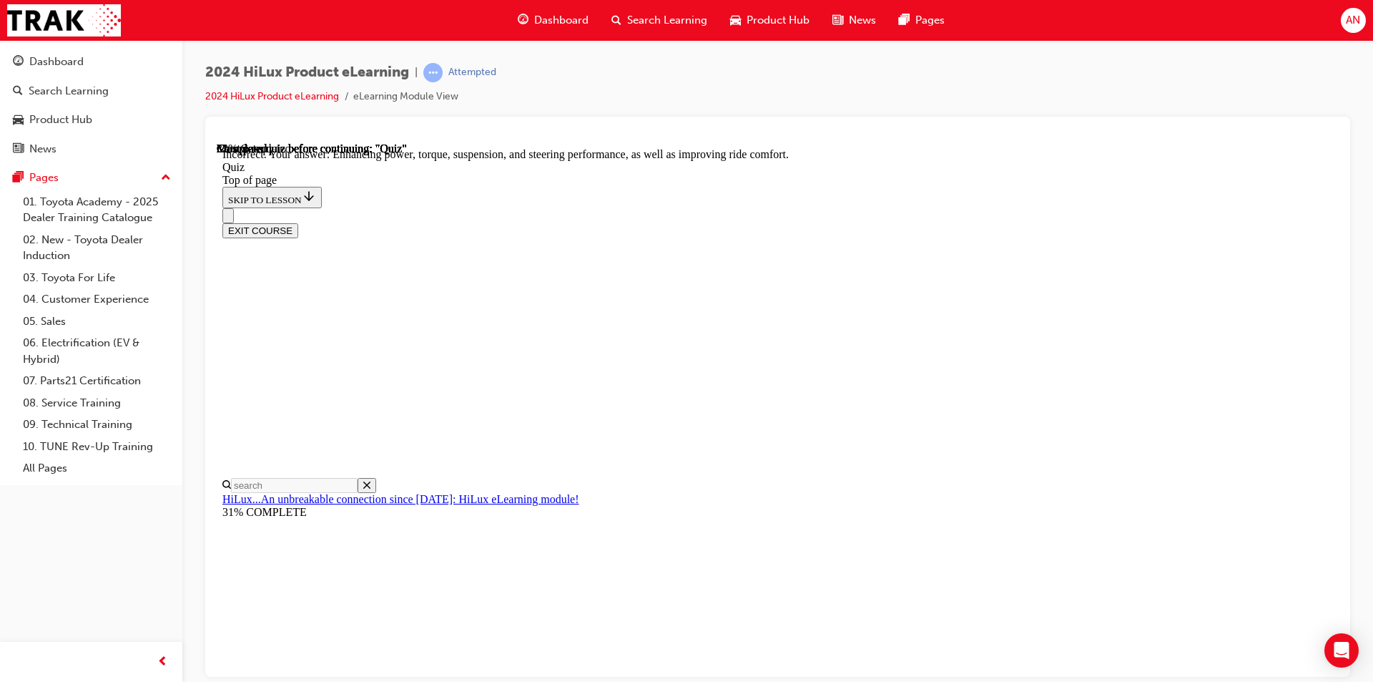
scroll to position [301, 0]
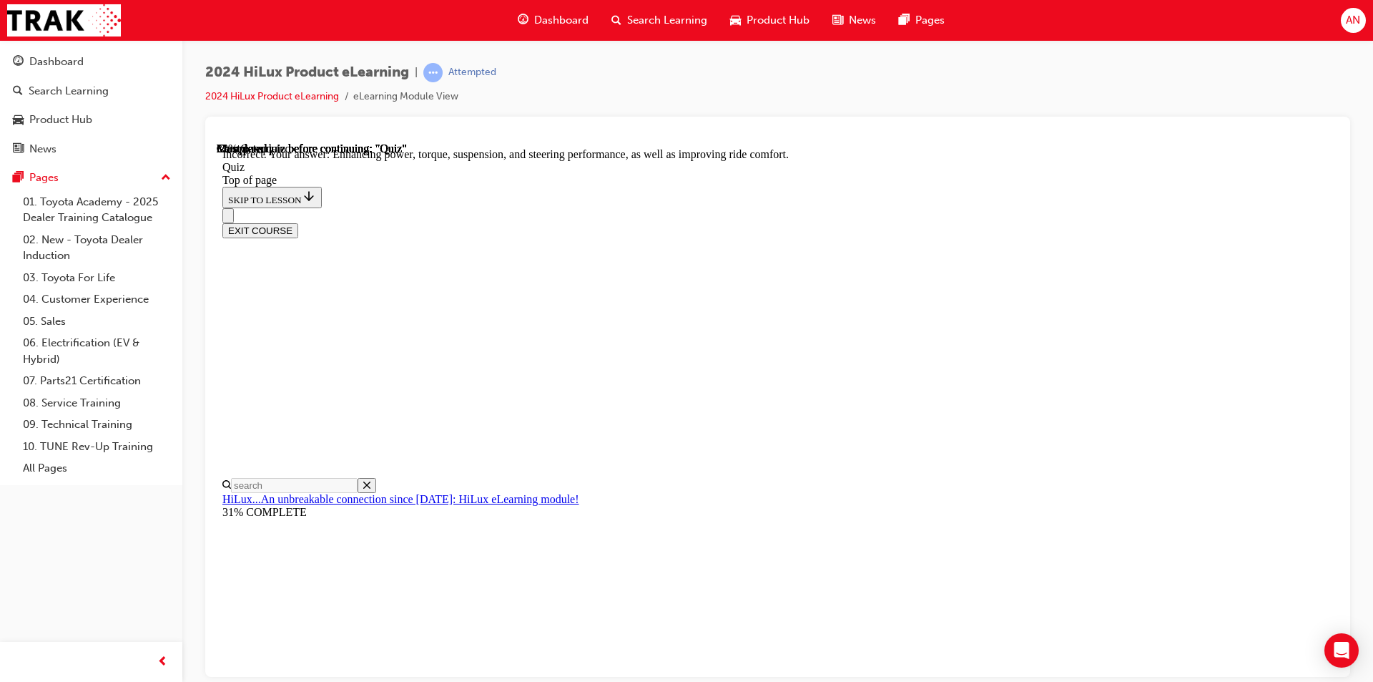
drag, startPoint x: 840, startPoint y: 558, endPoint x: 847, endPoint y: 556, distance: 7.5
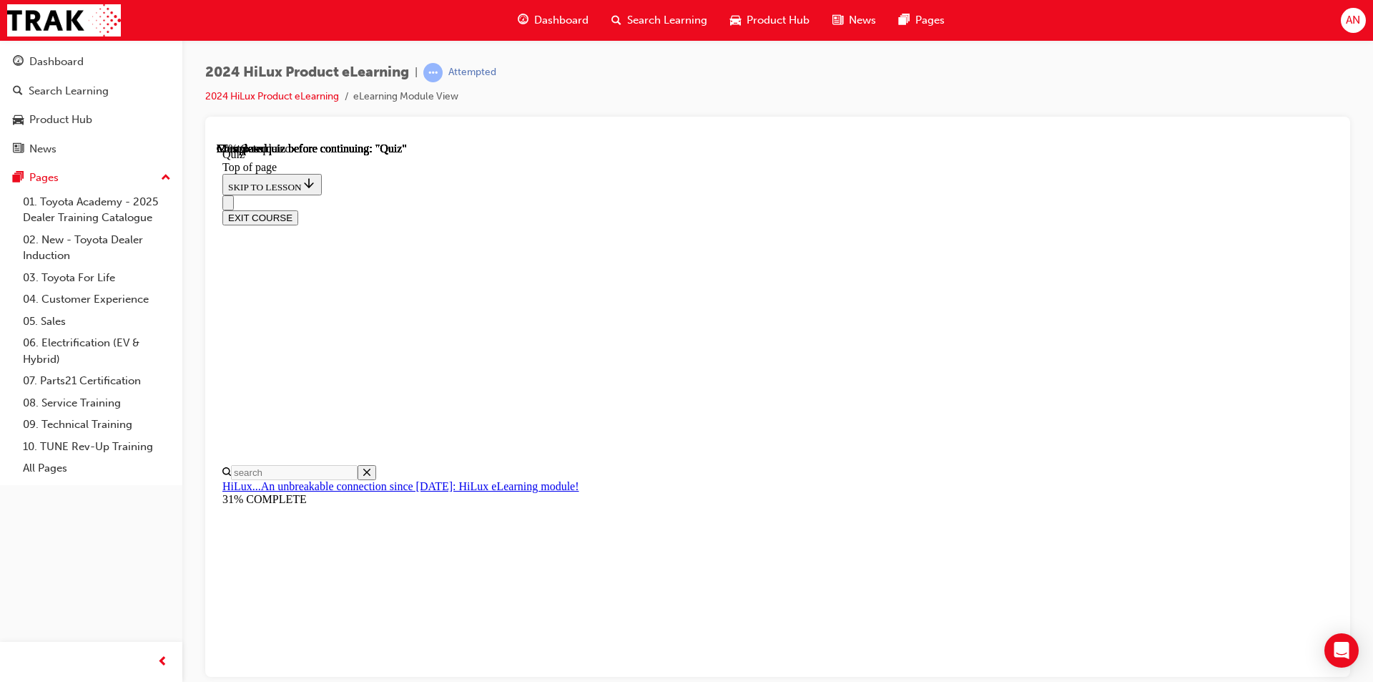
scroll to position [143, 0]
drag, startPoint x: 908, startPoint y: 581, endPoint x: 923, endPoint y: 582, distance: 14.4
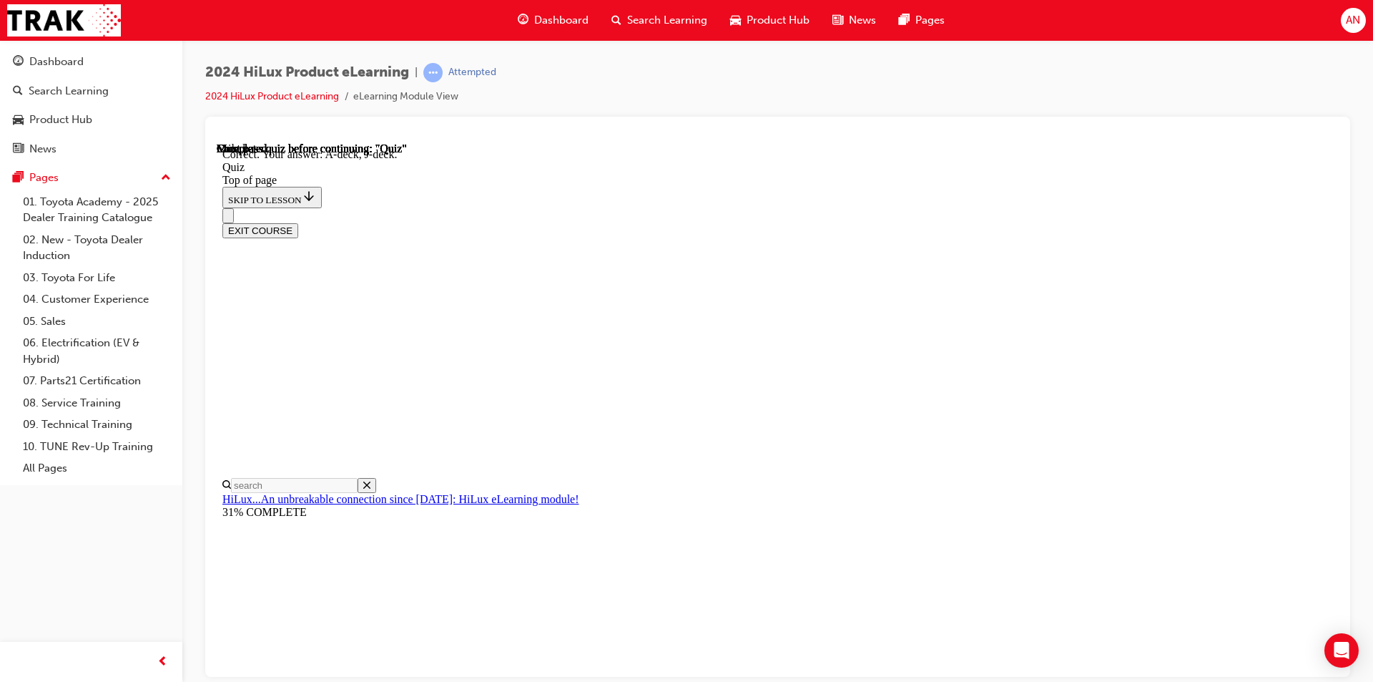
scroll to position [234, 0]
drag, startPoint x: 918, startPoint y: 601, endPoint x: 928, endPoint y: 602, distance: 9.3
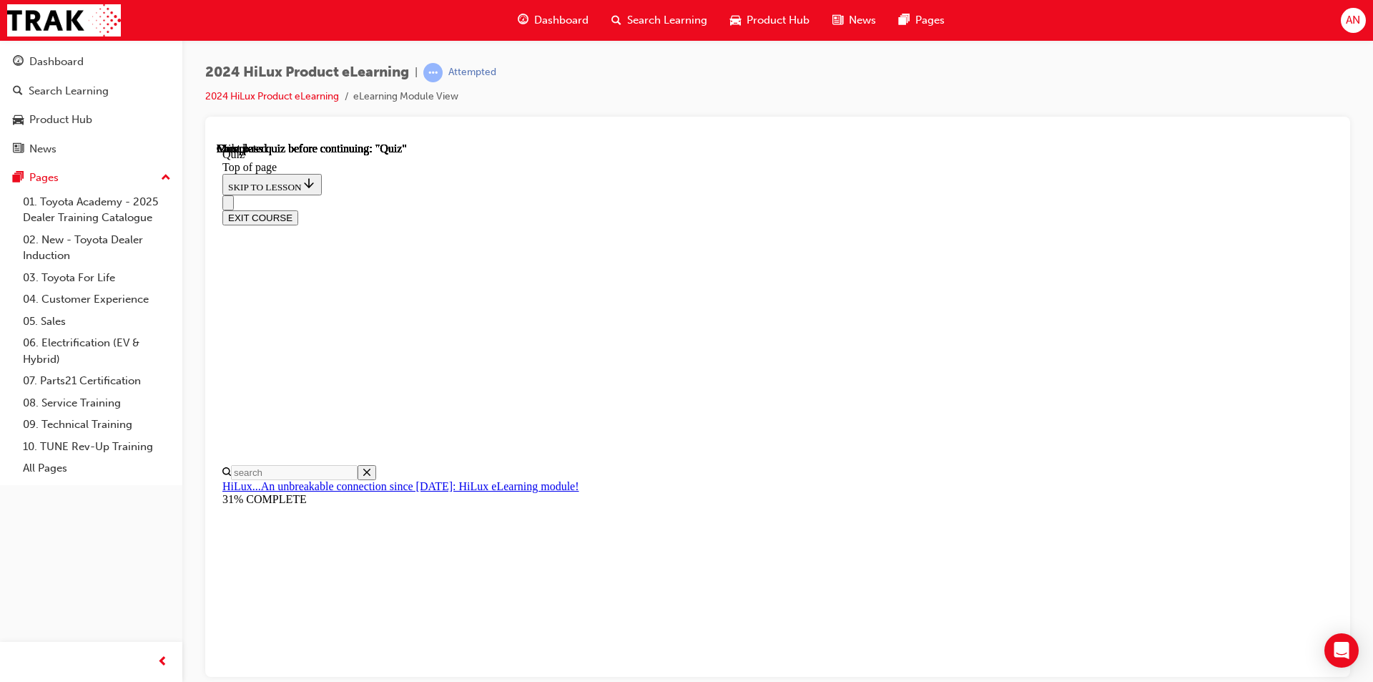
scroll to position [240, 0]
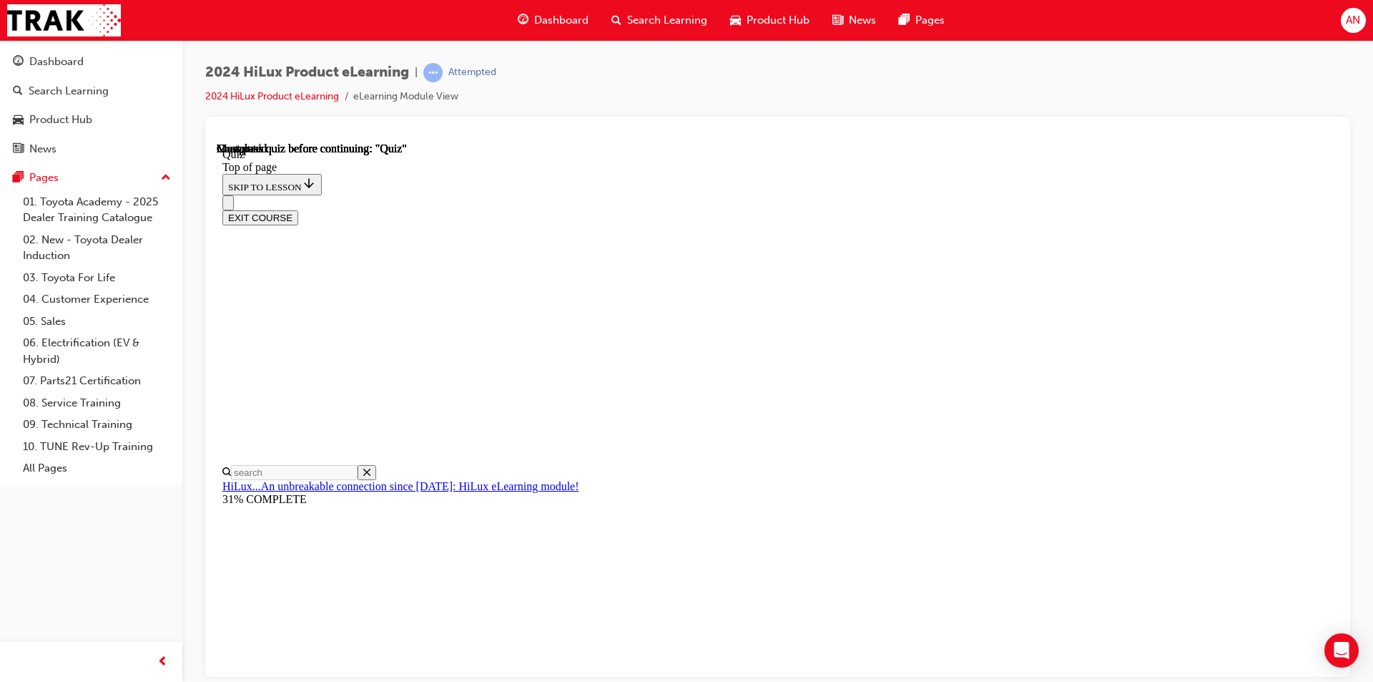
scroll to position [117, 0]
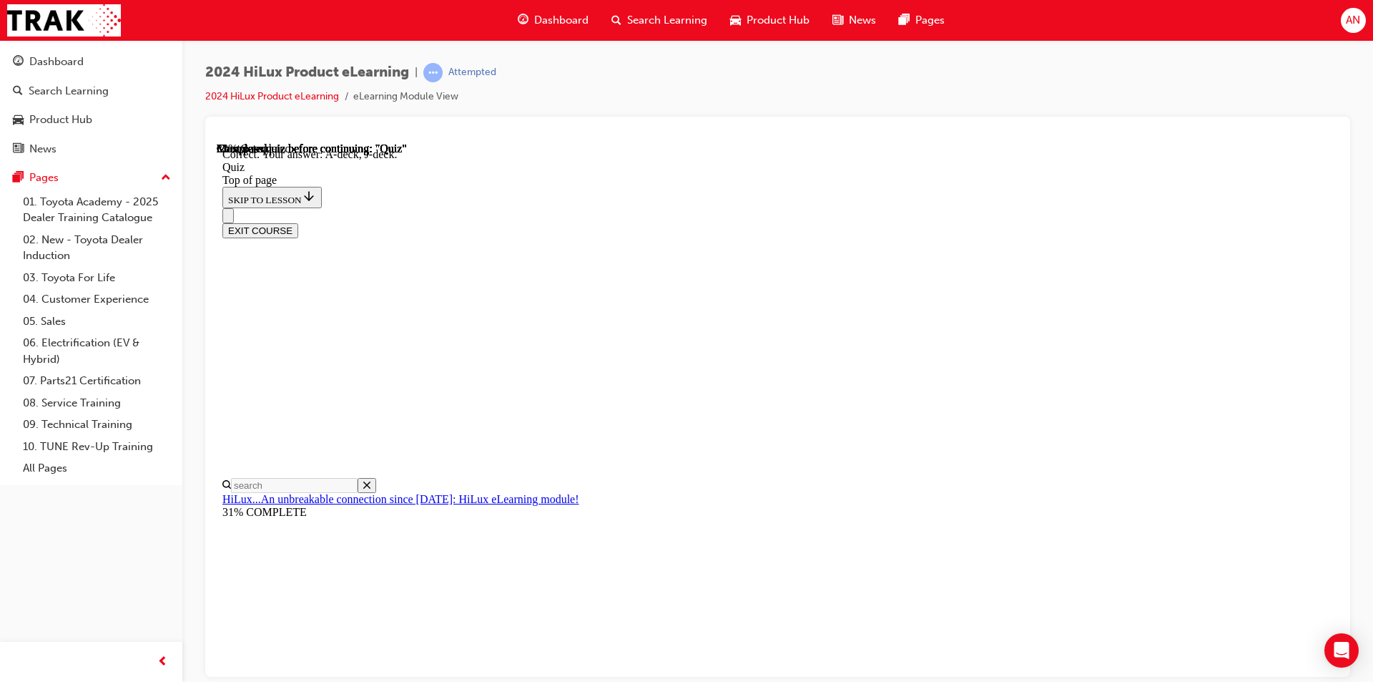
scroll to position [234, 0]
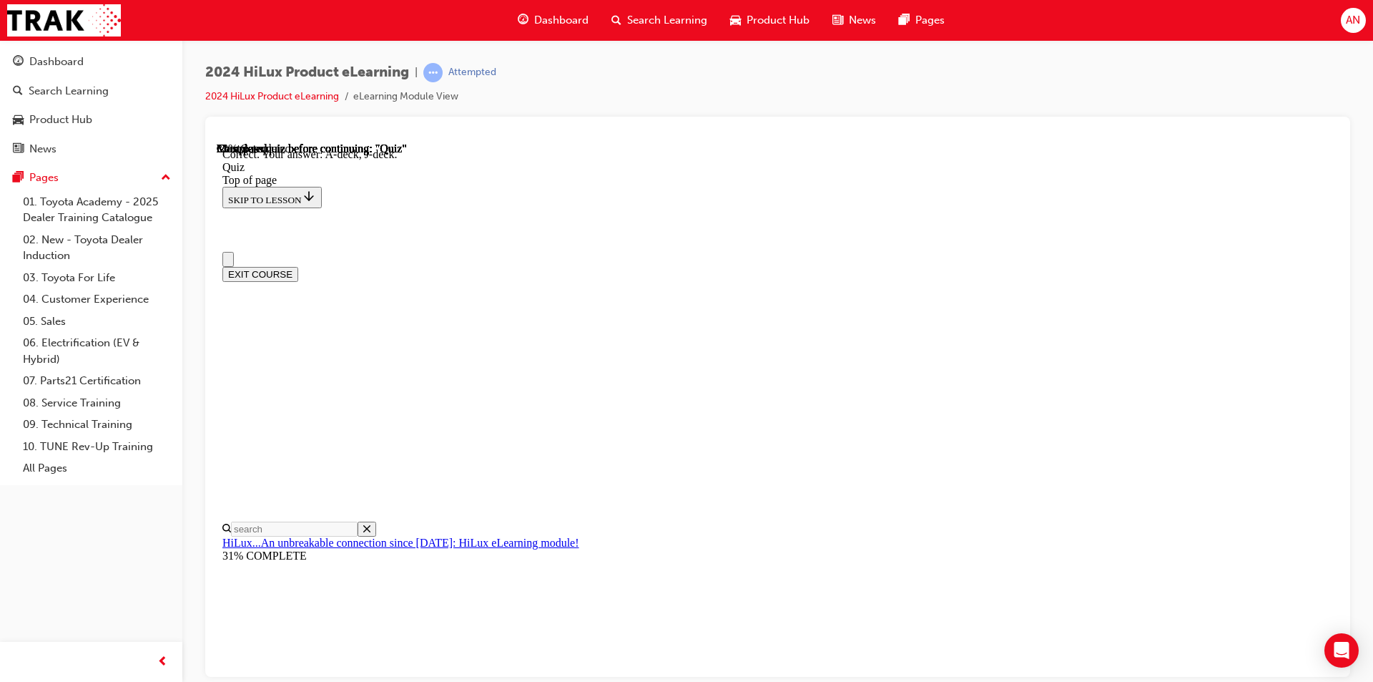
scroll to position [143, 0]
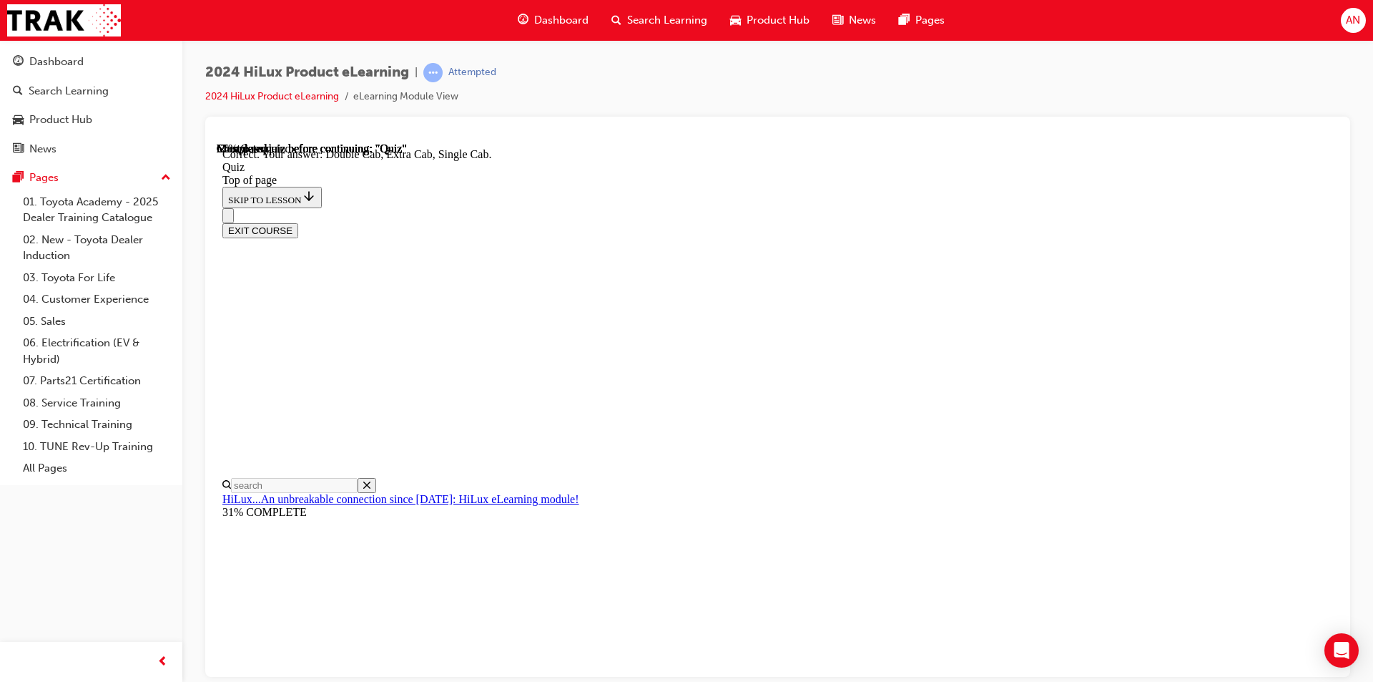
scroll to position [340, 0]
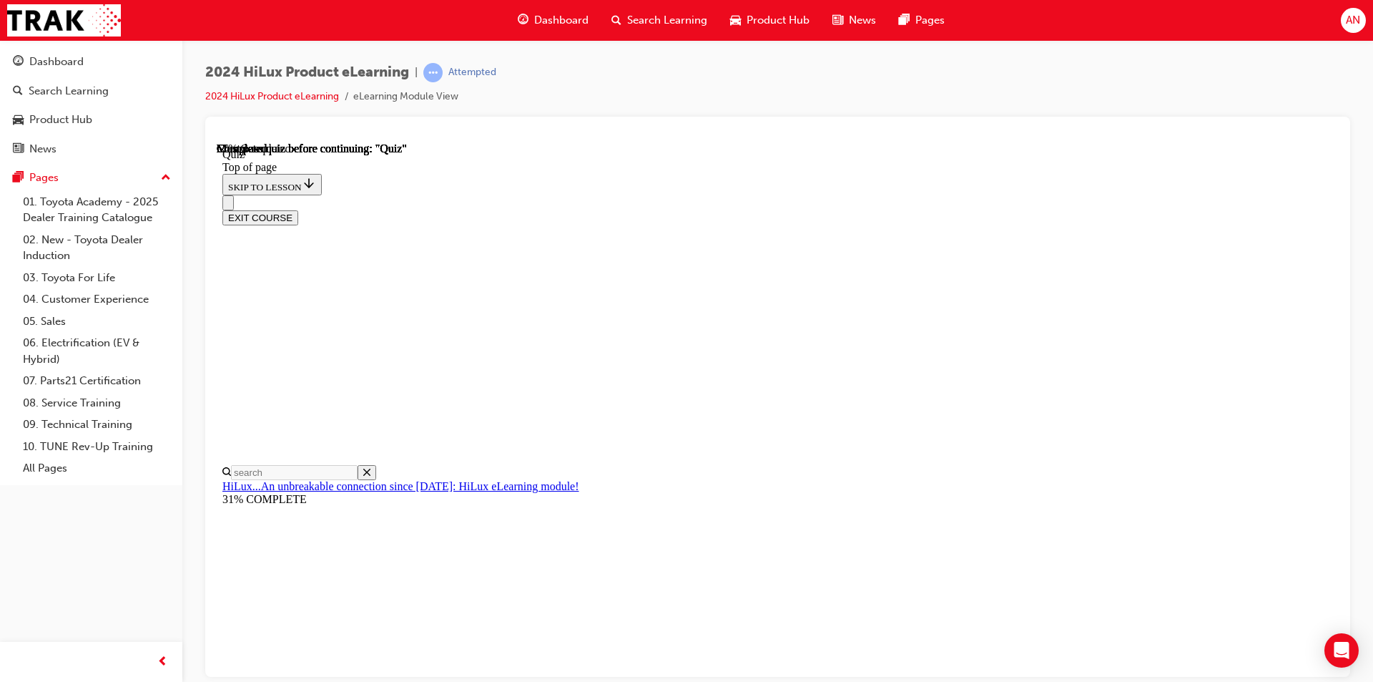
scroll to position [143, 0]
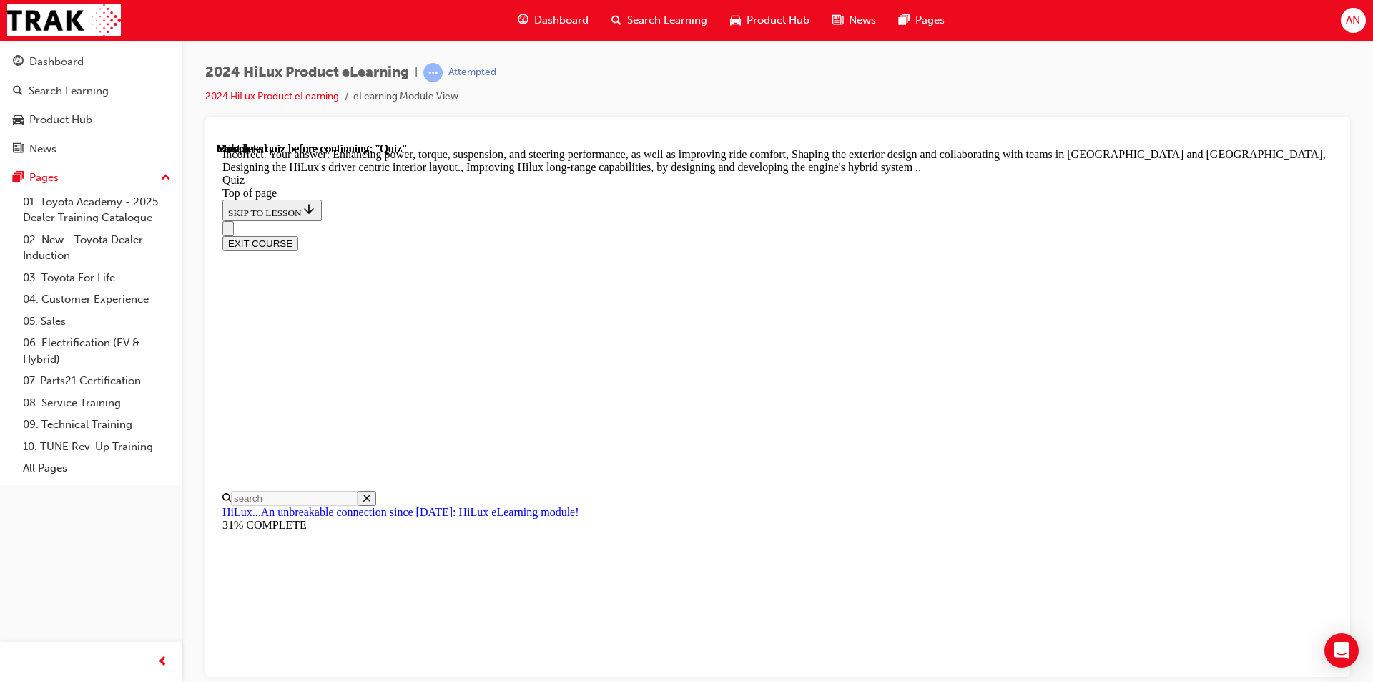
scroll to position [301, 0]
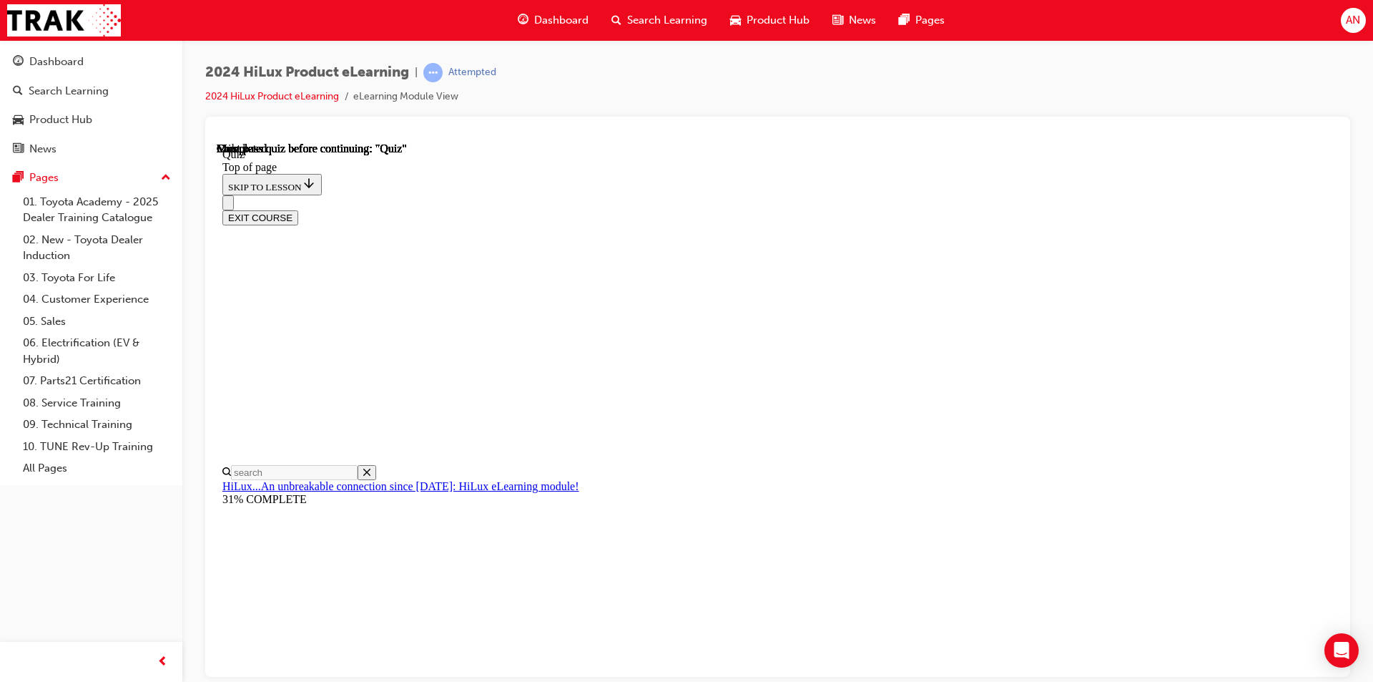
scroll to position [240, 0]
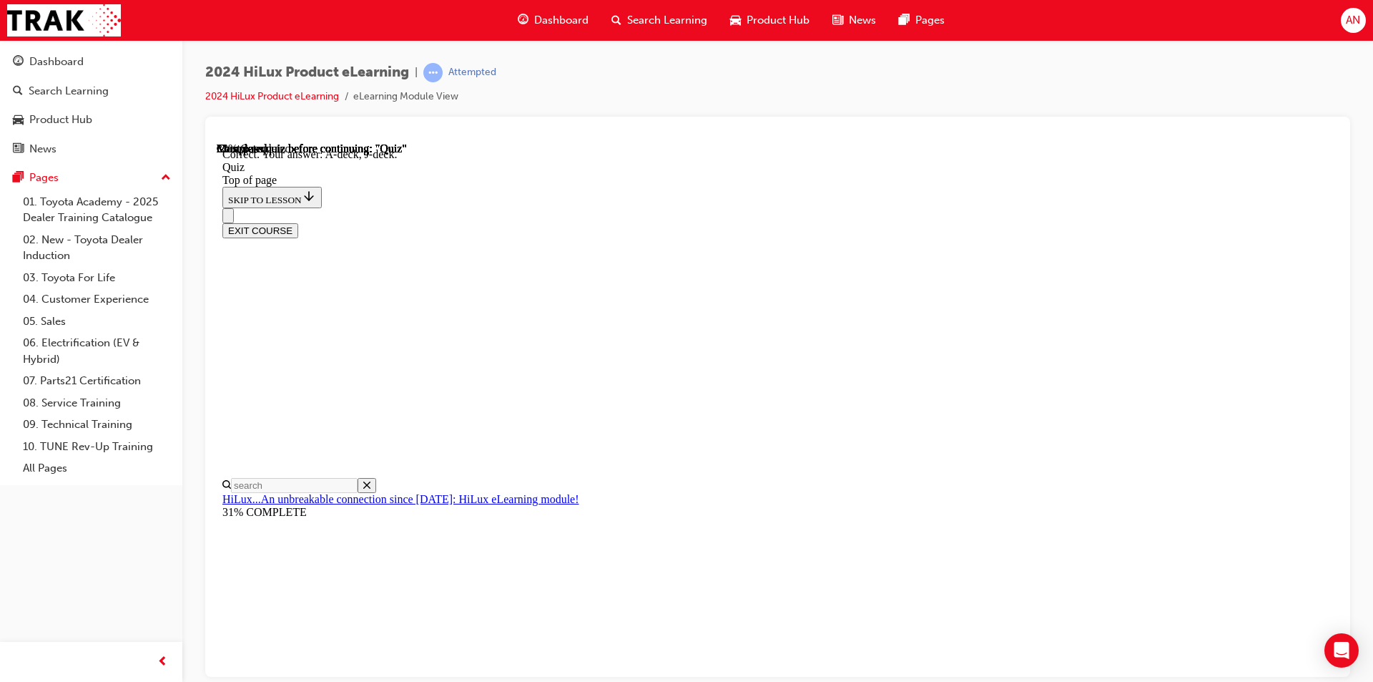
scroll to position [234, 0]
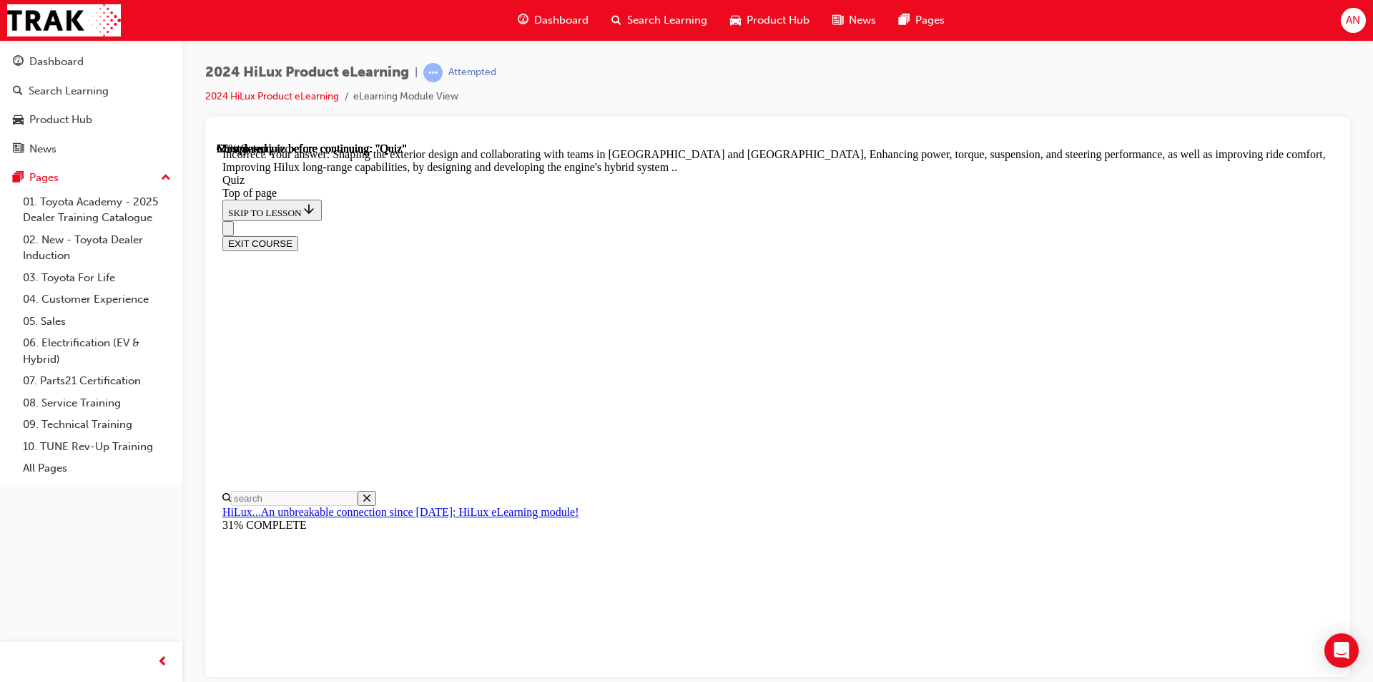
scroll to position [301, 0]
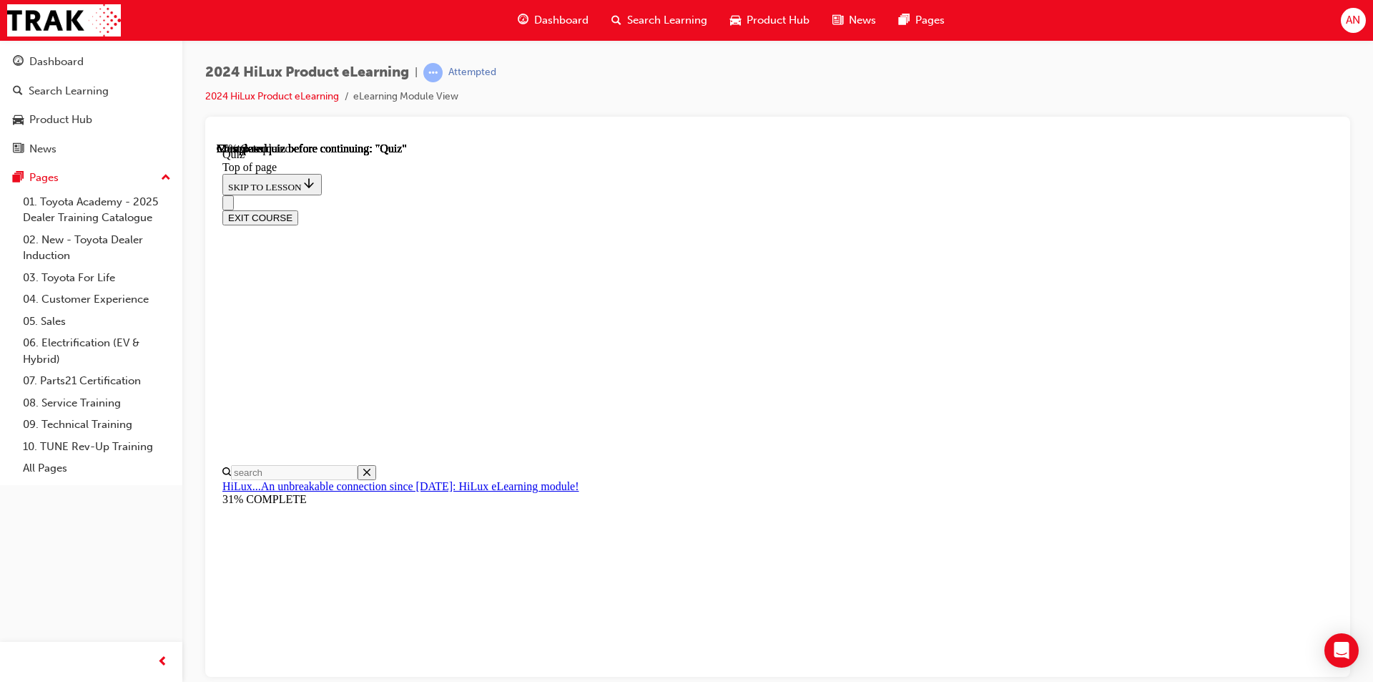
scroll to position [143, 0]
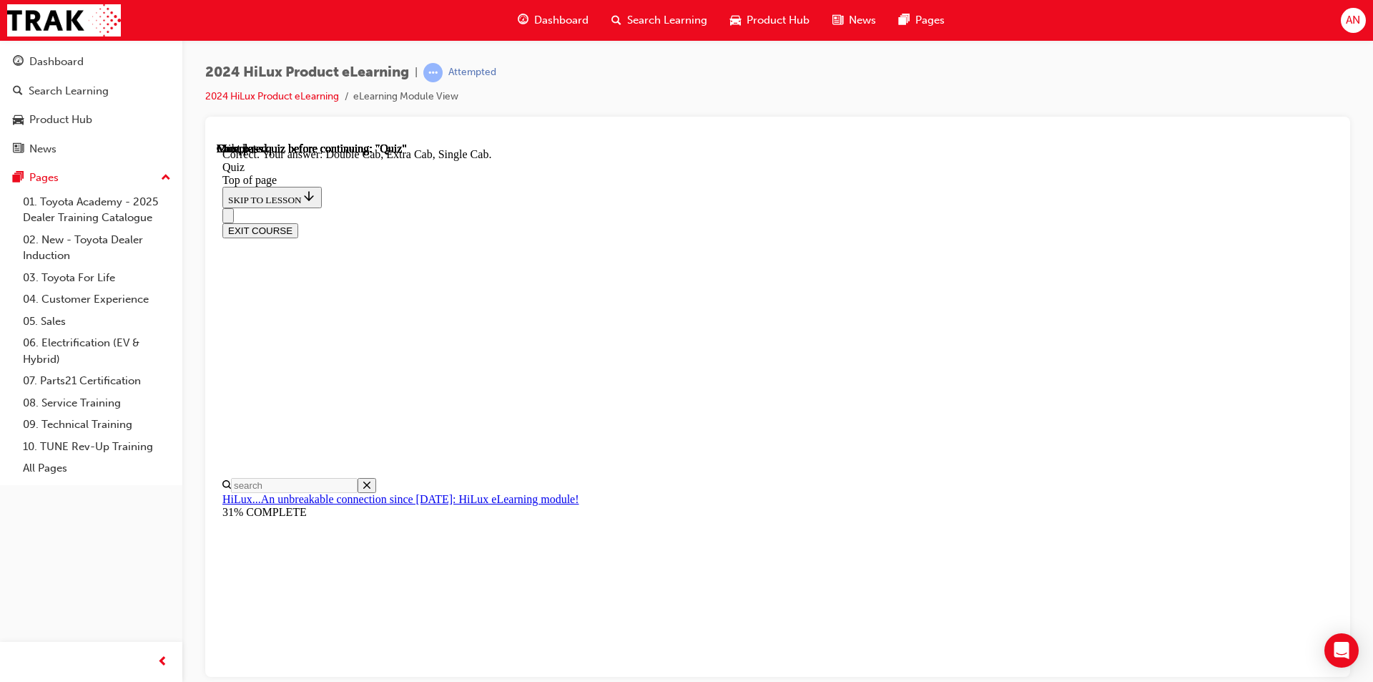
scroll to position [340, 0]
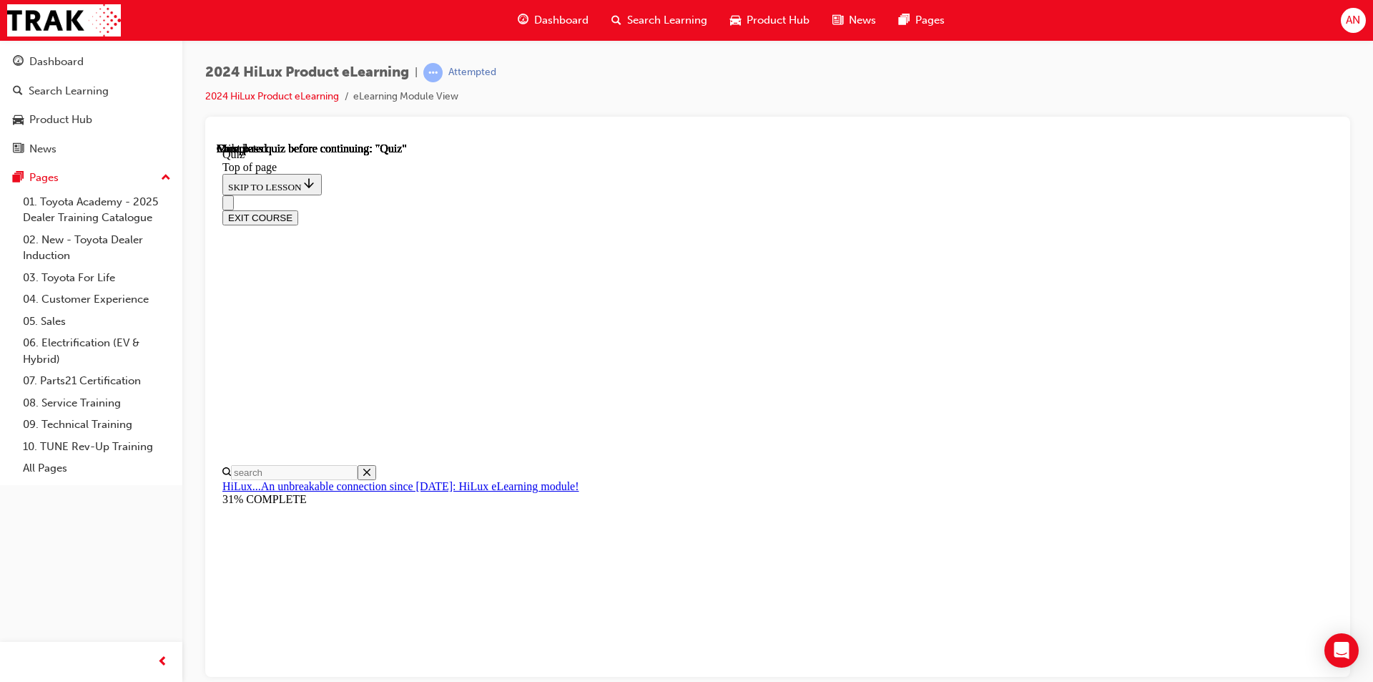
scroll to position [240, 0]
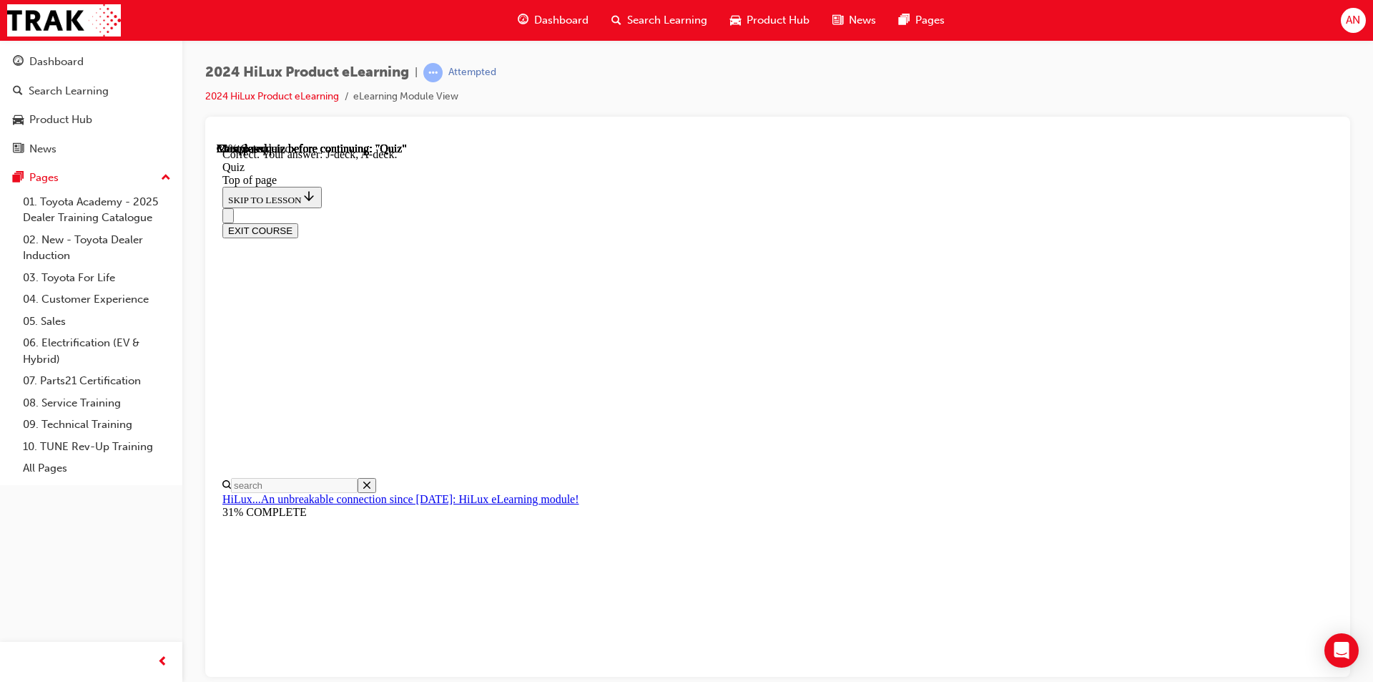
scroll to position [234, 0]
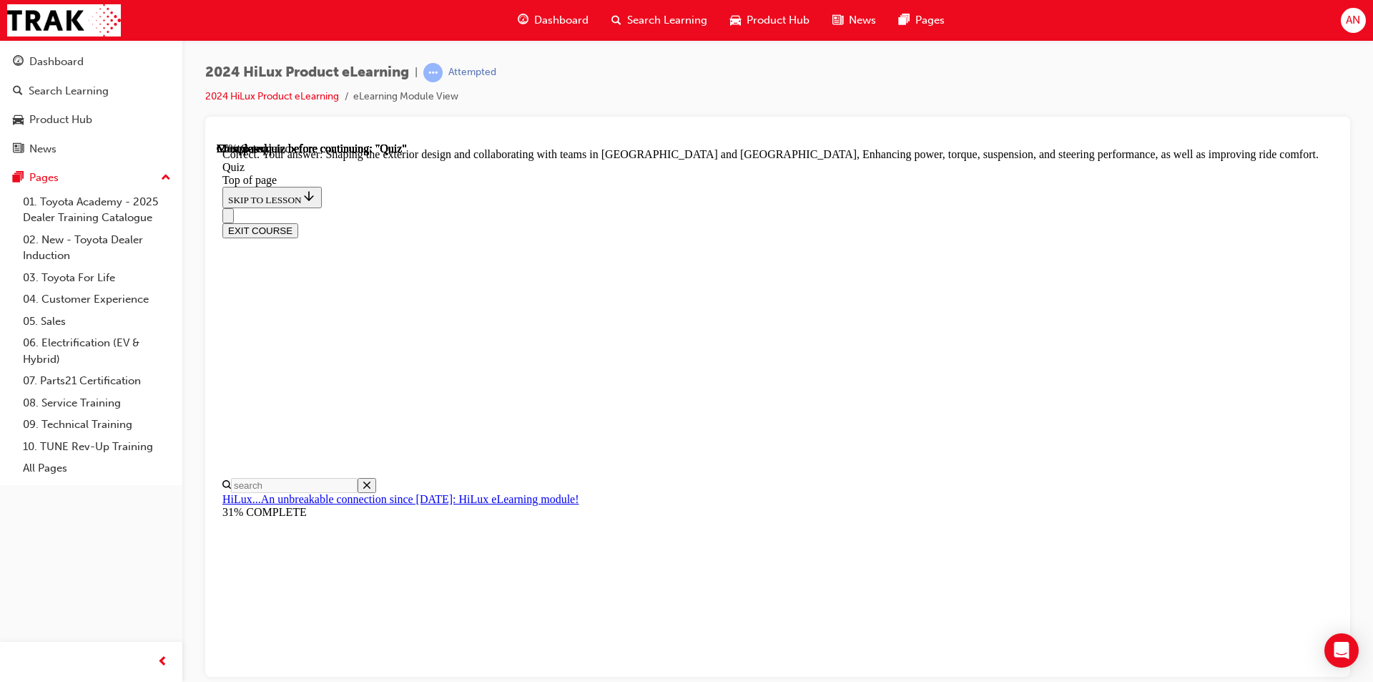
scroll to position [301, 0]
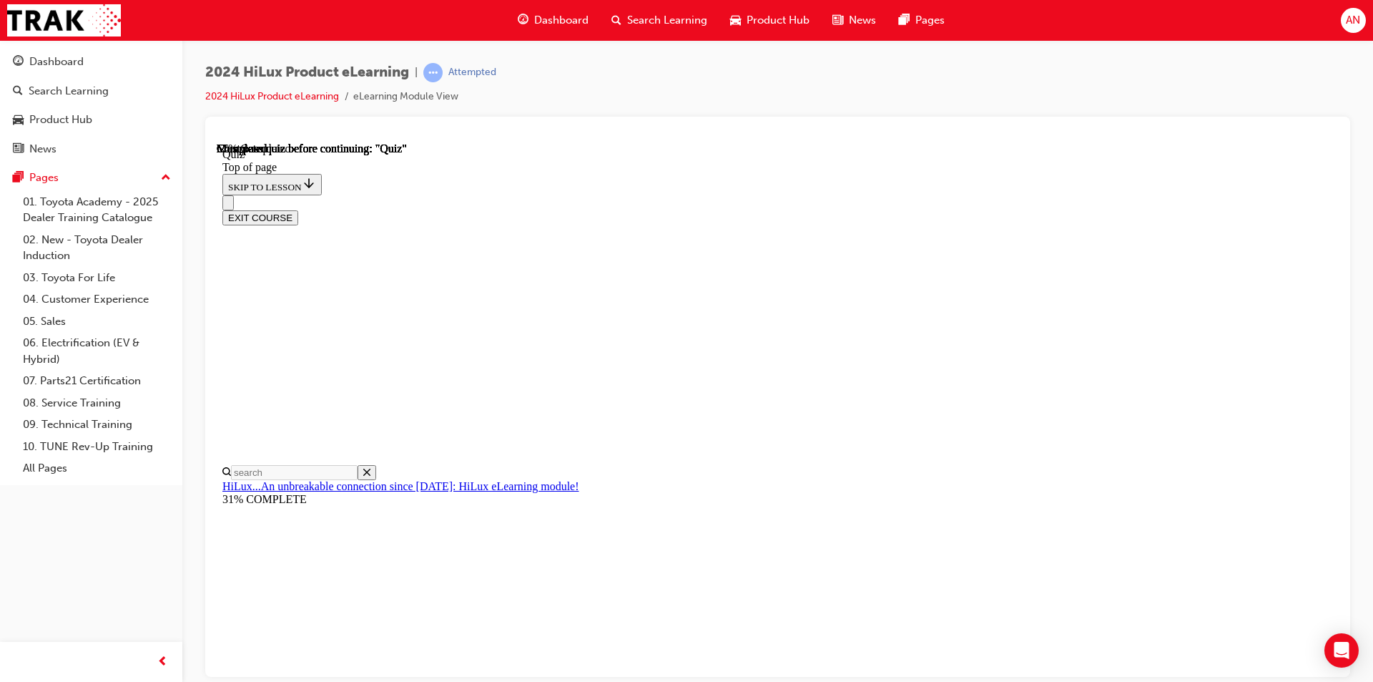
scroll to position [286, 0]
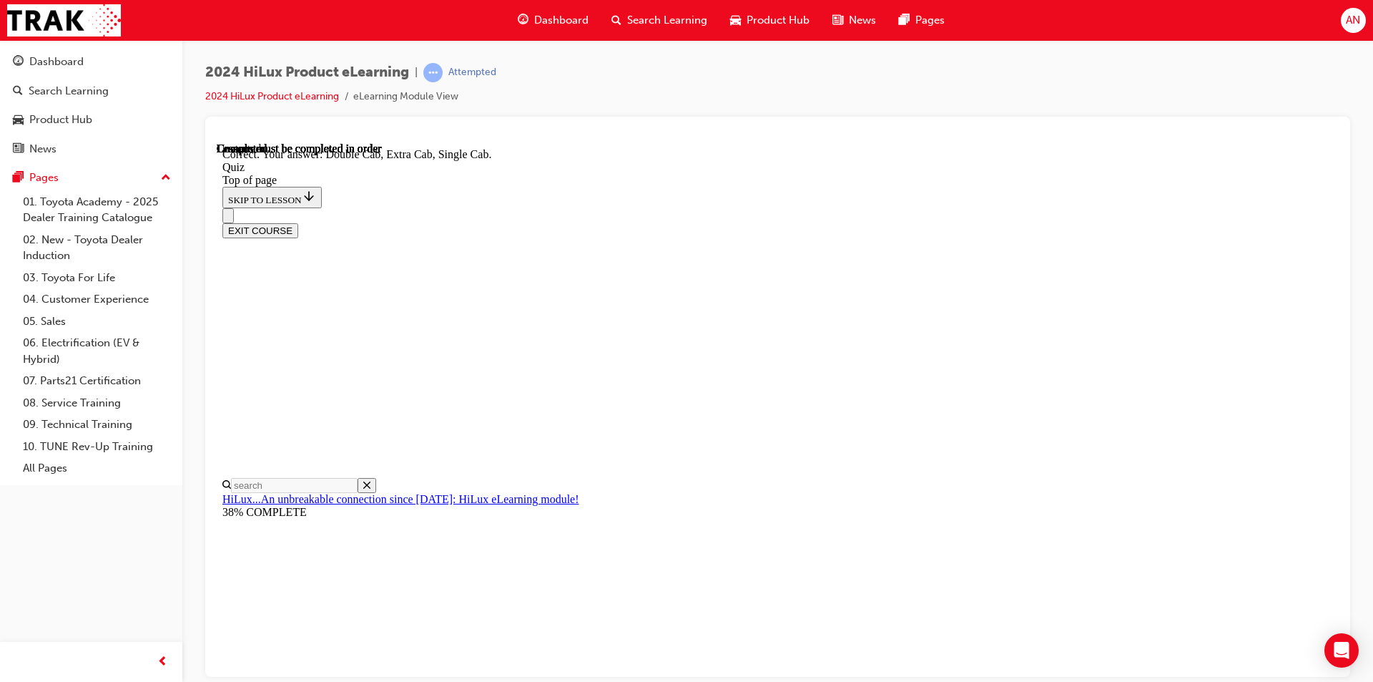
scroll to position [340, 0]
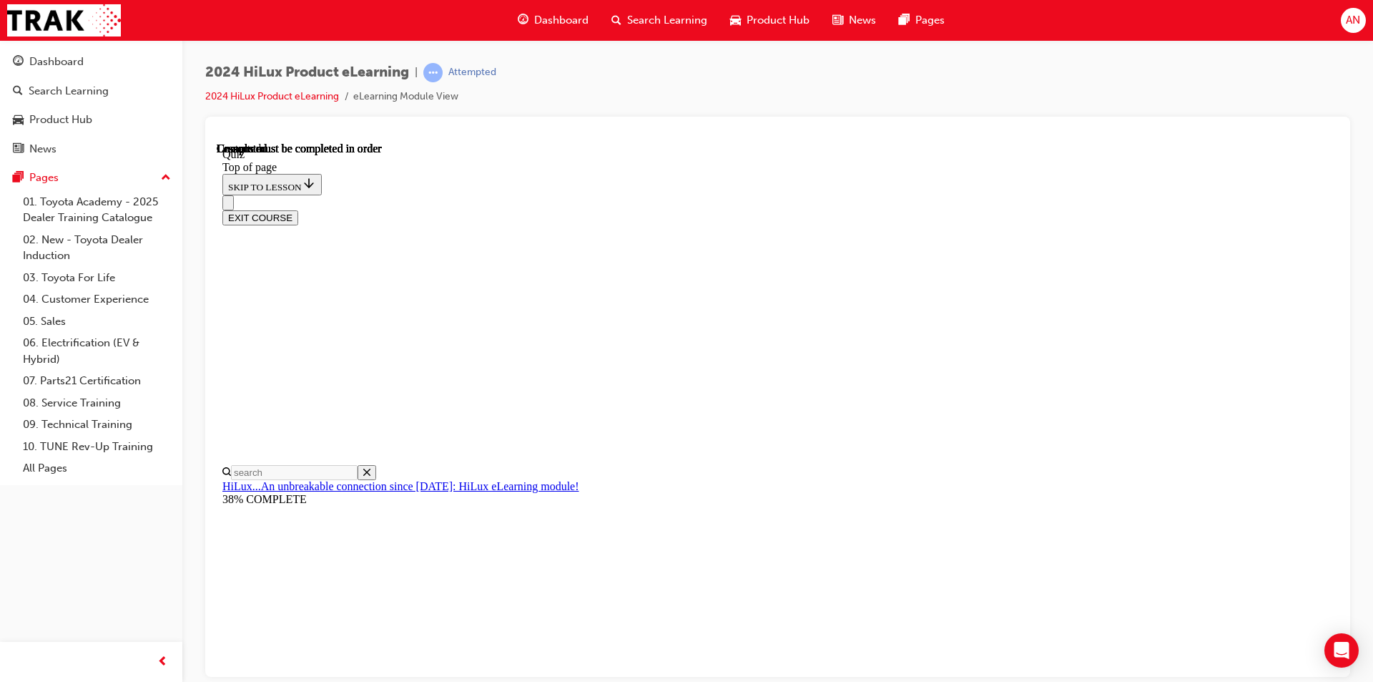
scroll to position [240, 0]
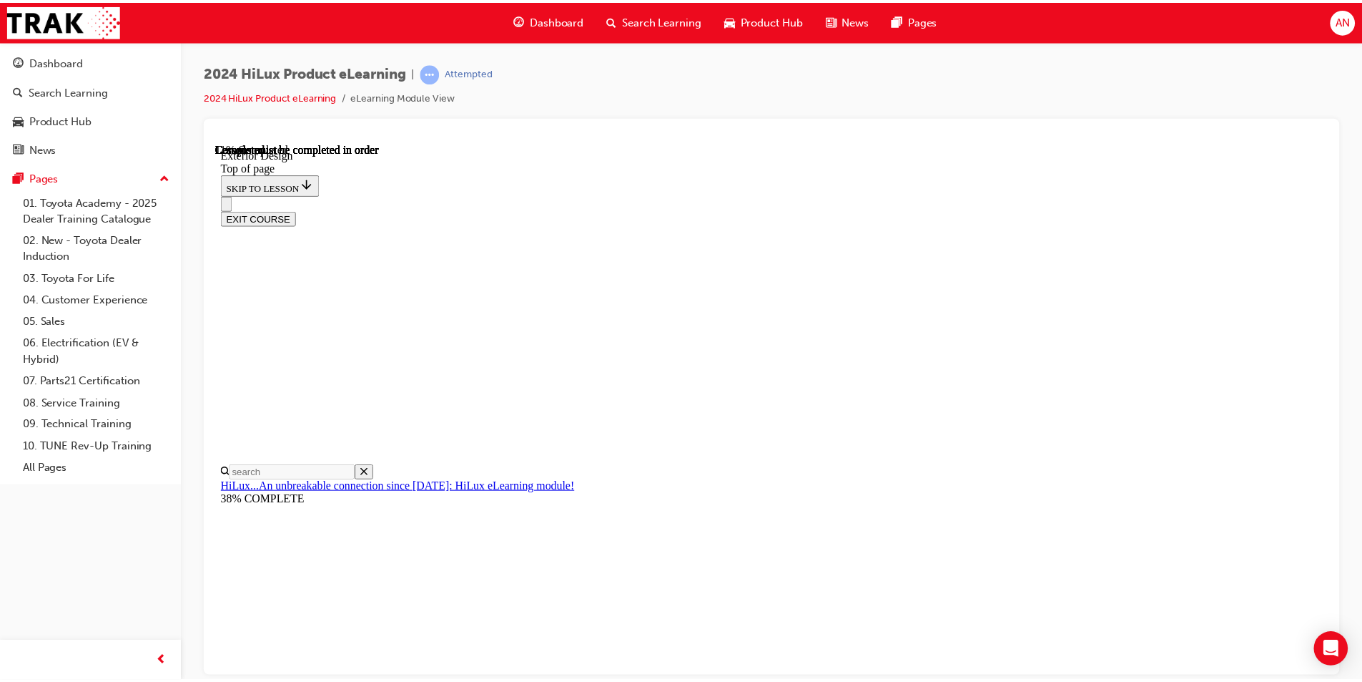
scroll to position [473, 0]
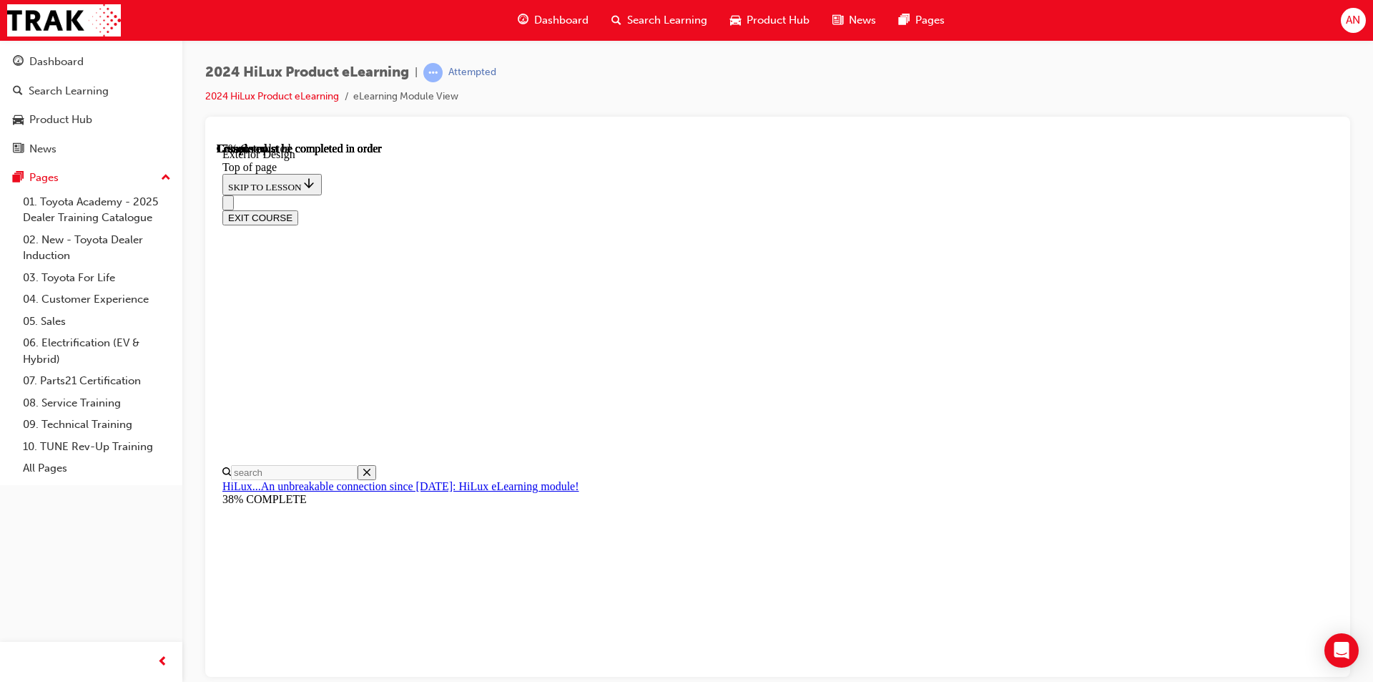
click at [576, 26] on span "Dashboard" at bounding box center [561, 20] width 54 height 16
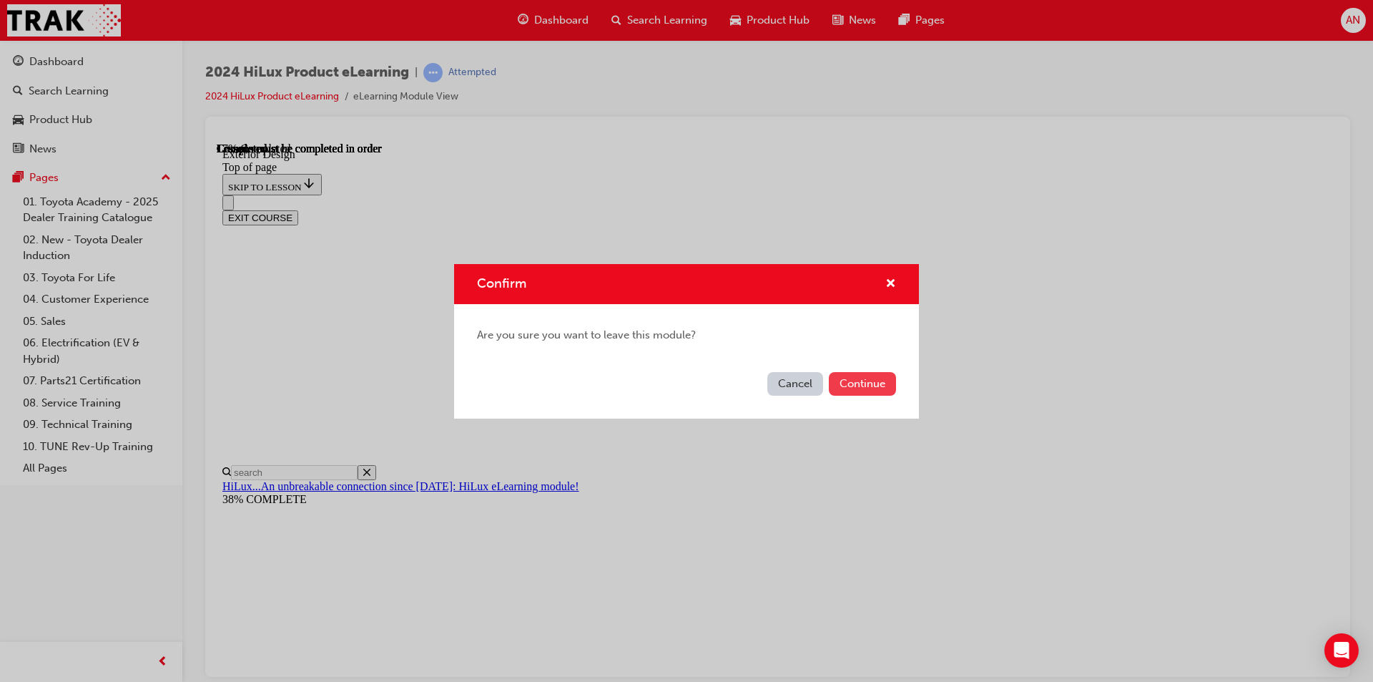
click at [880, 376] on button "Continue" at bounding box center [862, 384] width 67 height 24
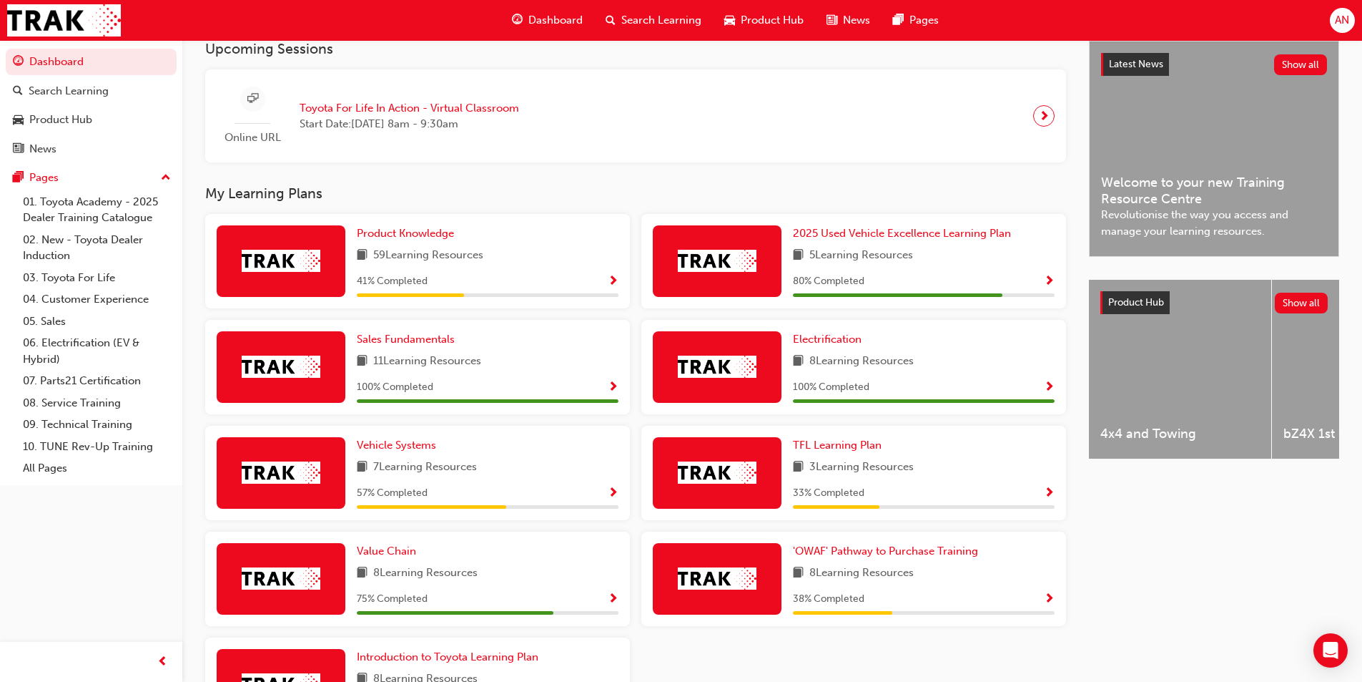
scroll to position [358, 0]
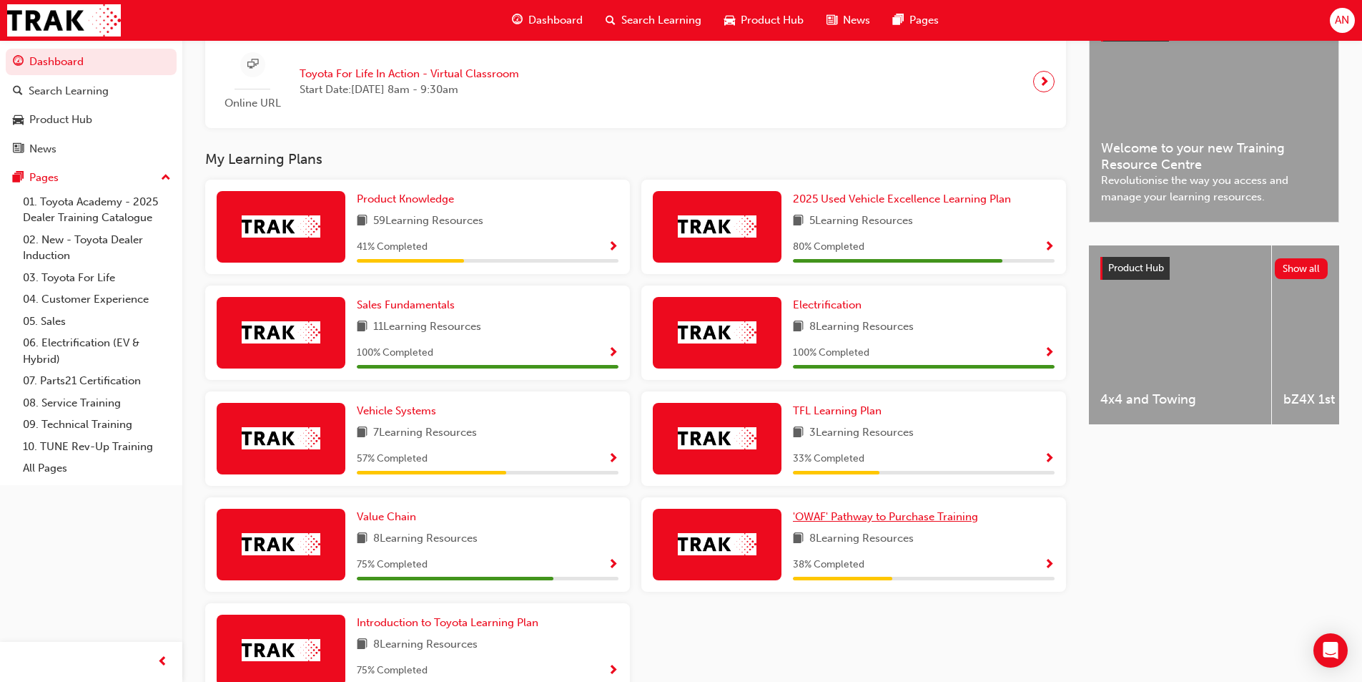
click at [913, 523] on span "'OWAF' Pathway to Purchase Training" at bounding box center [885, 516] width 185 height 13
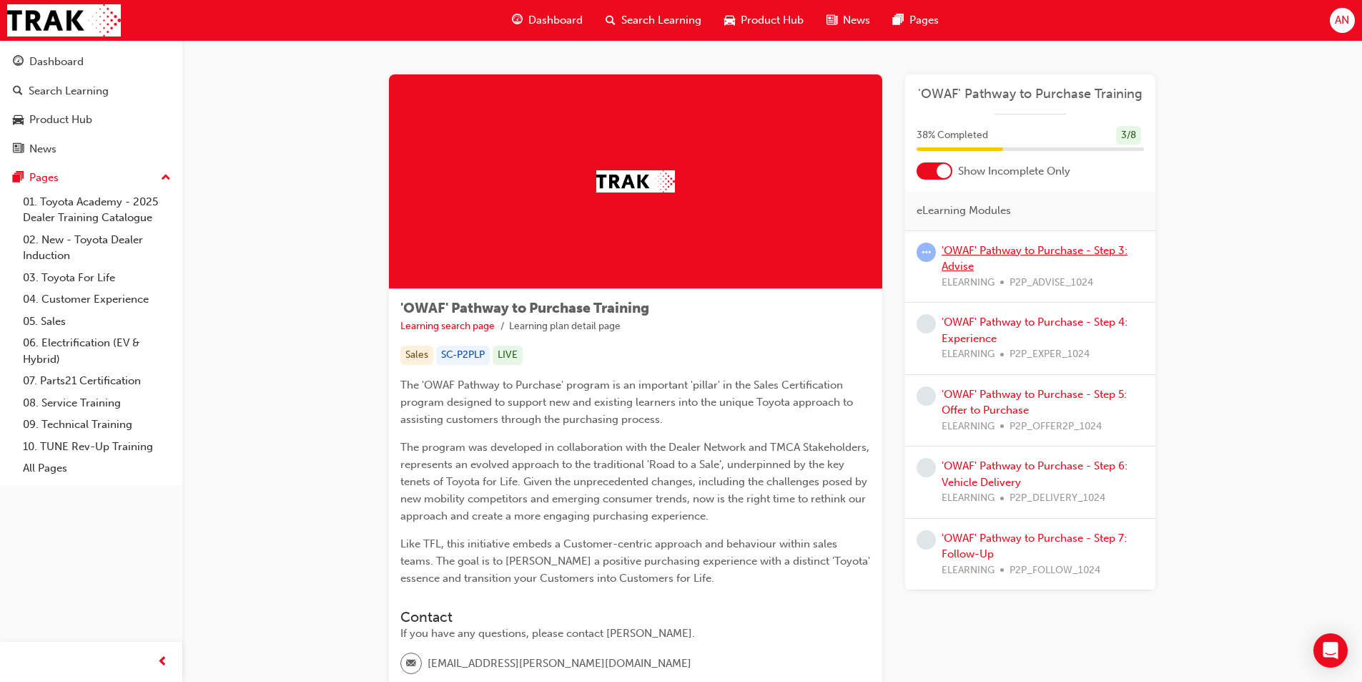
click at [1051, 250] on link "'OWAF' Pathway to Purchase - Step 3: Advise" at bounding box center [1035, 258] width 186 height 29
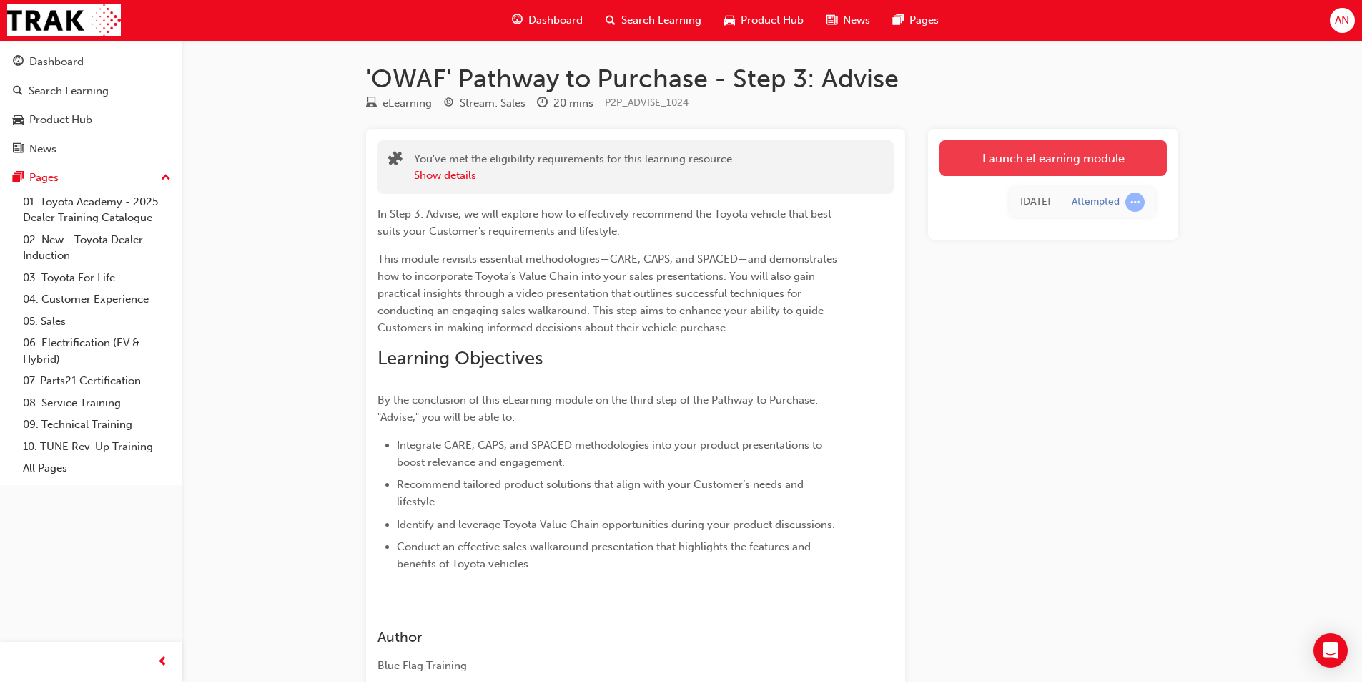
click at [1165, 161] on link "Launch eLearning module" at bounding box center [1053, 158] width 227 height 36
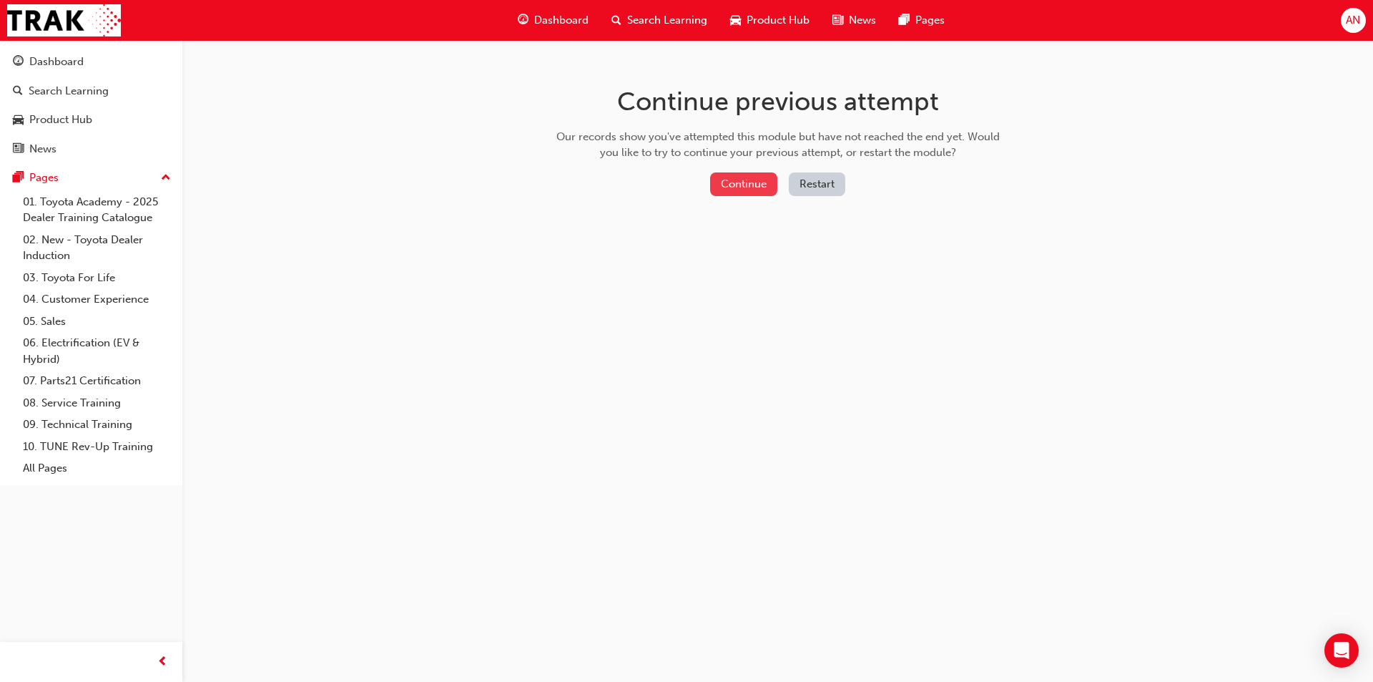
click at [754, 180] on button "Continue" at bounding box center [743, 184] width 67 height 24
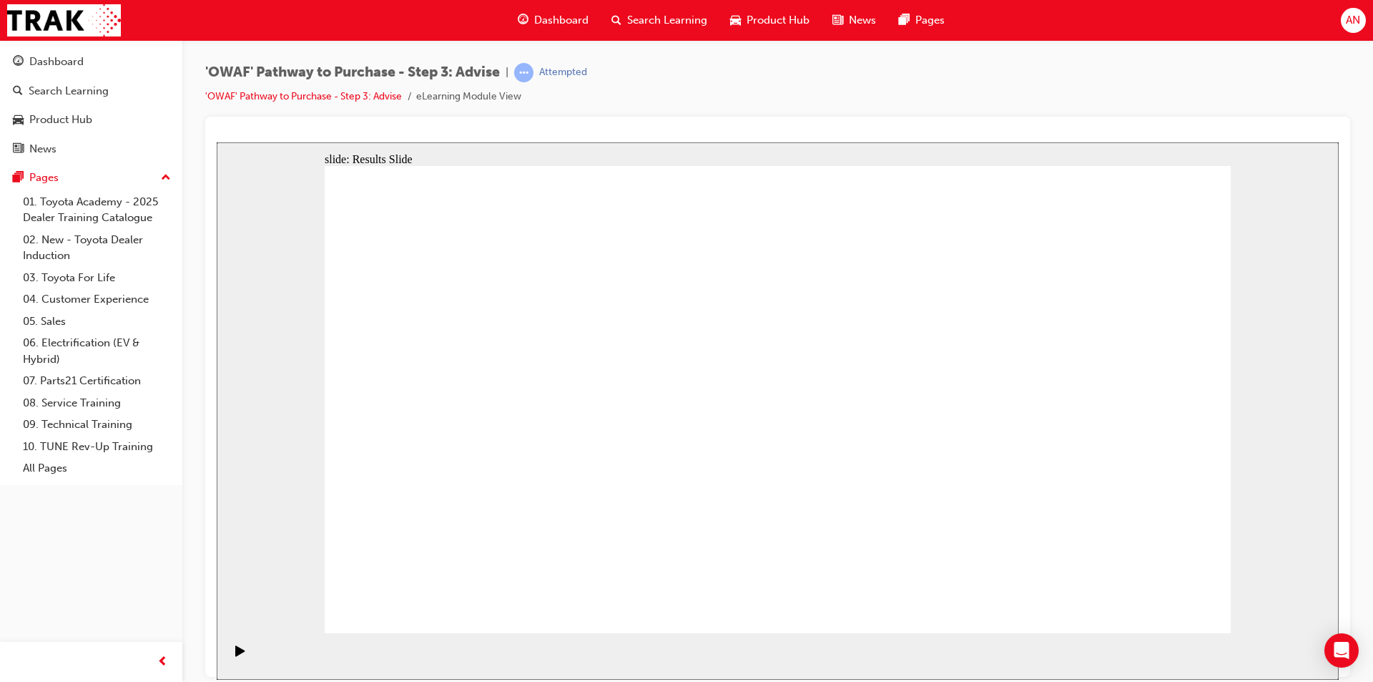
click at [241, 659] on div "Pause (Ctrl+Alt+P)" at bounding box center [240, 656] width 24 height 24
drag, startPoint x: 466, startPoint y: 448, endPoint x: 483, endPoint y: 456, distance: 18.9
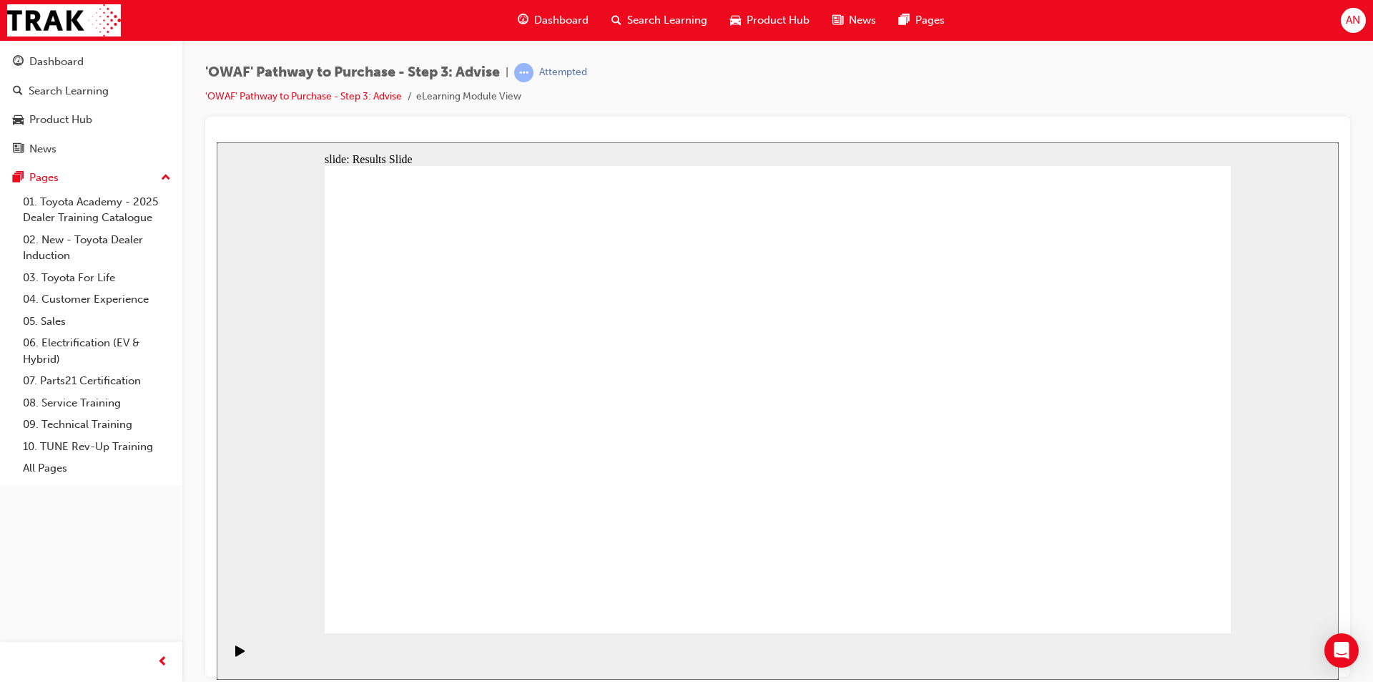
click at [239, 652] on icon "Pause (Ctrl+Alt+P)" at bounding box center [240, 649] width 10 height 11
click at [235, 656] on icon "Pause (Ctrl+Alt+P)" at bounding box center [240, 649] width 10 height 11
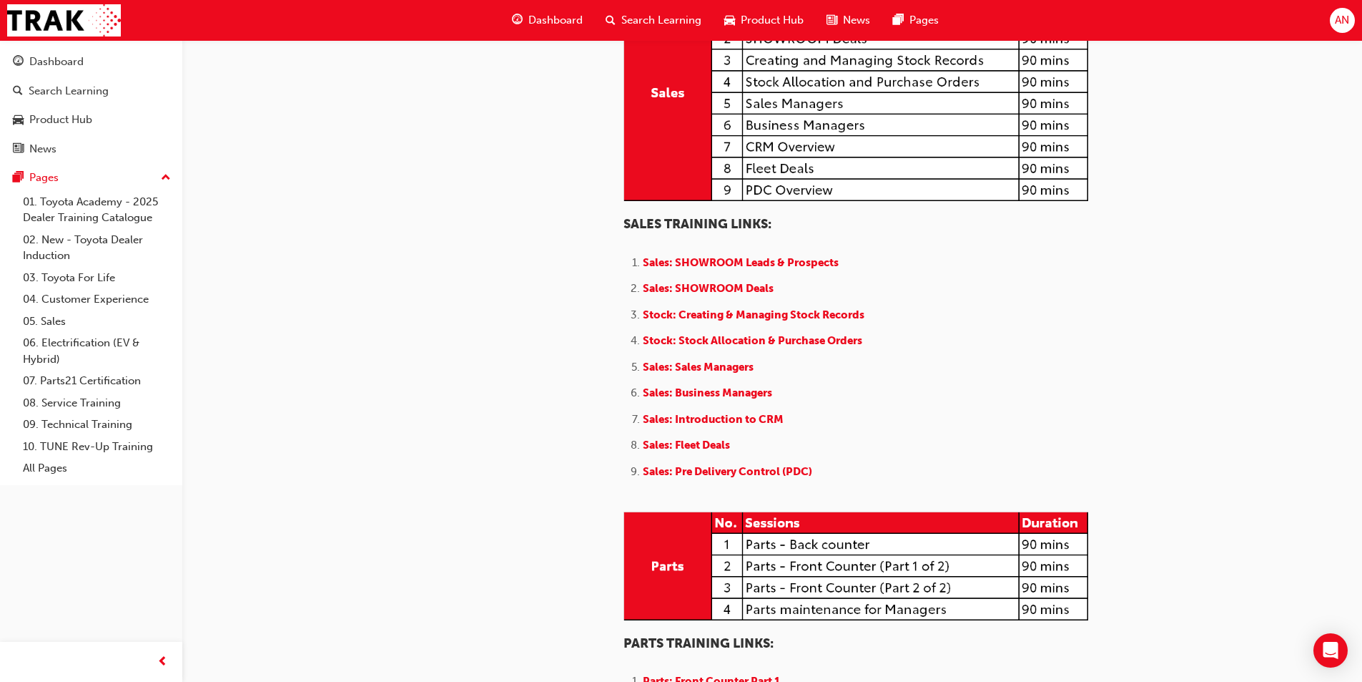
scroll to position [1359, 0]
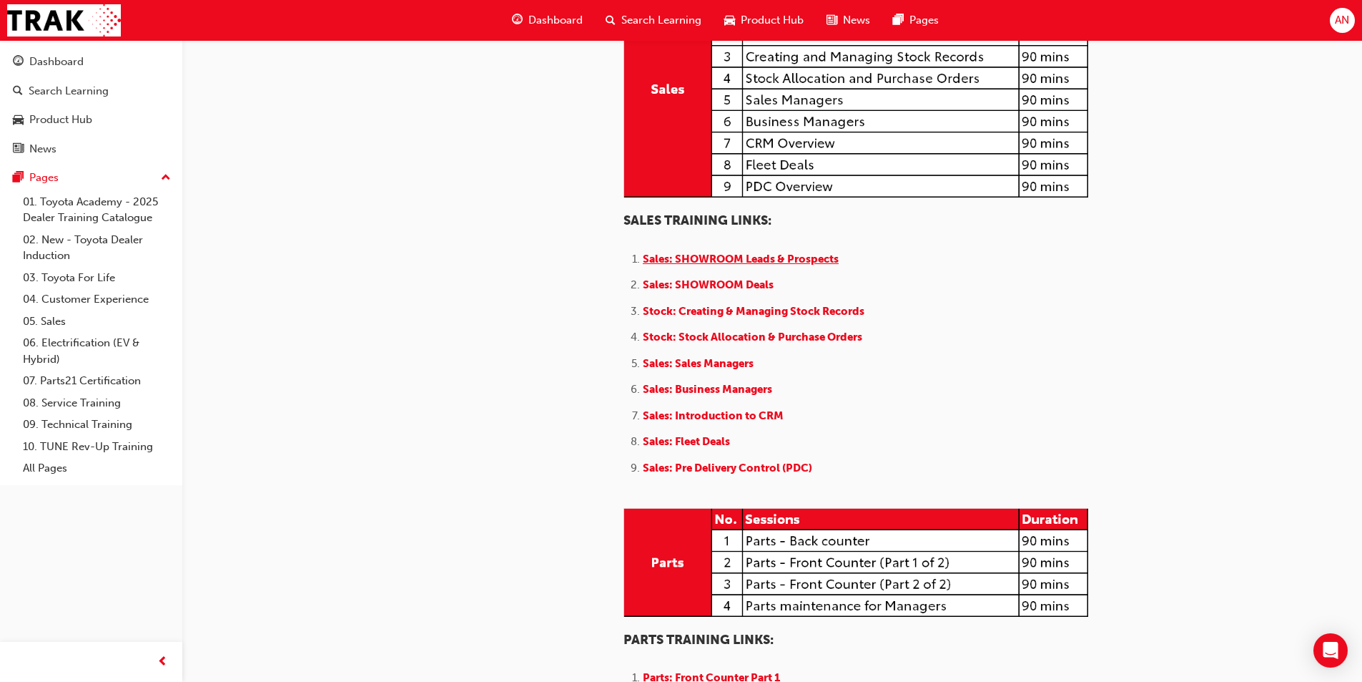
click at [792, 265] on span "Sales: SHOWROOM Leads & Prospects" at bounding box center [741, 258] width 196 height 13
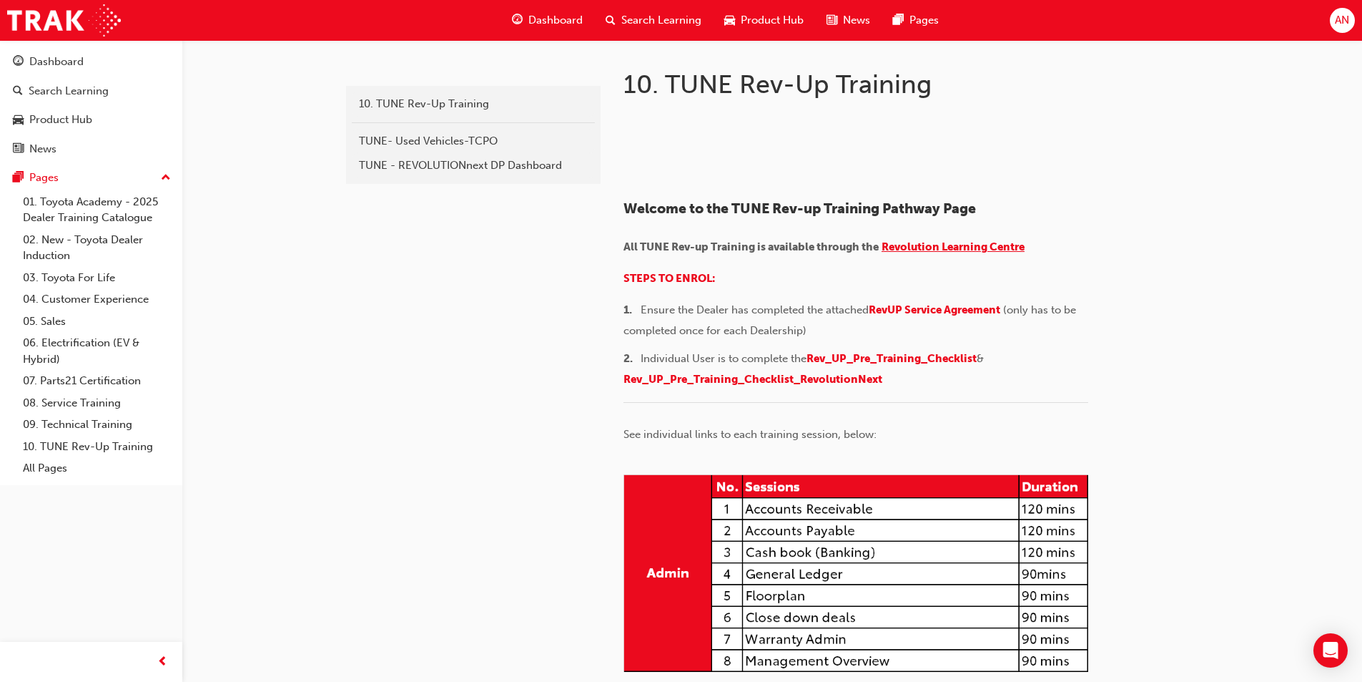
click at [1013, 253] on span "Revolution Learning Centre" at bounding box center [953, 246] width 143 height 13
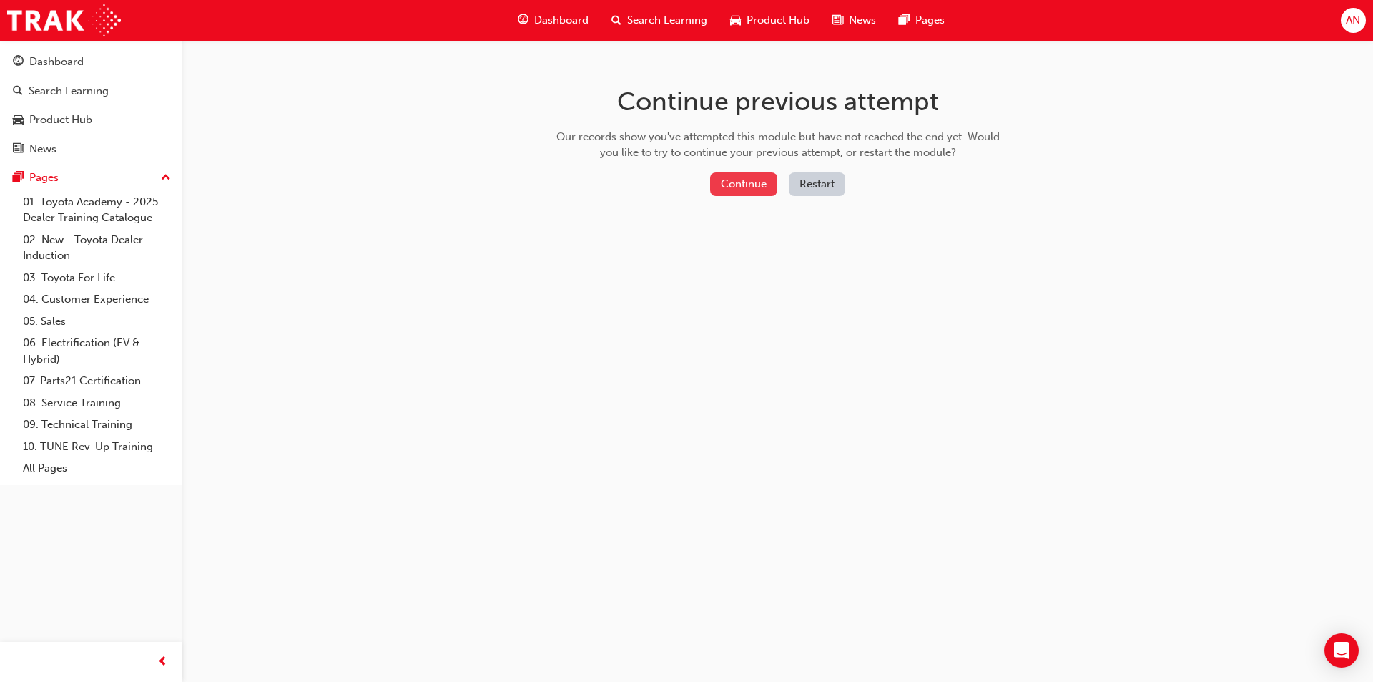
click at [750, 186] on button "Continue" at bounding box center [743, 184] width 67 height 24
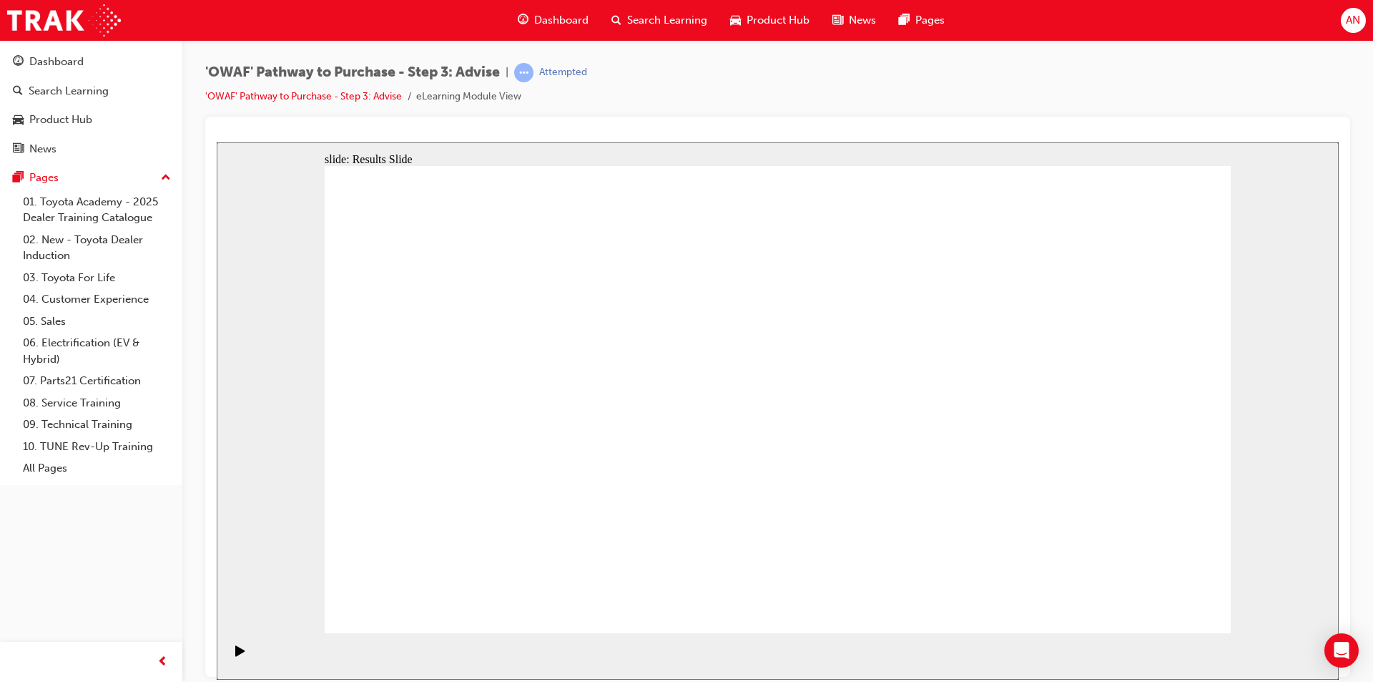
drag, startPoint x: 482, startPoint y: 534, endPoint x: 503, endPoint y: 458, distance: 79.5
drag, startPoint x: 781, startPoint y: 550, endPoint x: 579, endPoint y: 360, distance: 277.8
drag, startPoint x: 1088, startPoint y: 552, endPoint x: 471, endPoint y: 426, distance: 629.3
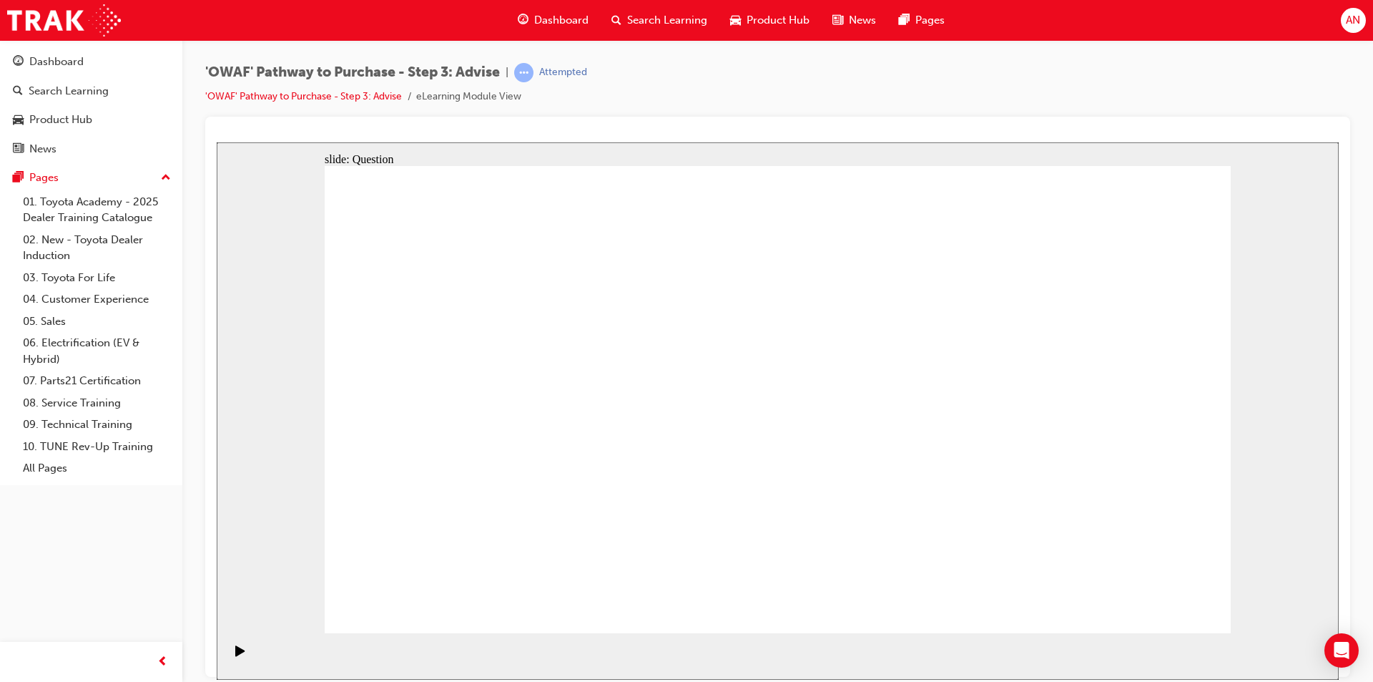
drag, startPoint x: 657, startPoint y: 551, endPoint x: 714, endPoint y: 369, distance: 190.9
drag, startPoint x: 807, startPoint y: 543, endPoint x: 574, endPoint y: 408, distance: 270.1
drag, startPoint x: 946, startPoint y: 485, endPoint x: 935, endPoint y: 393, distance: 92.2
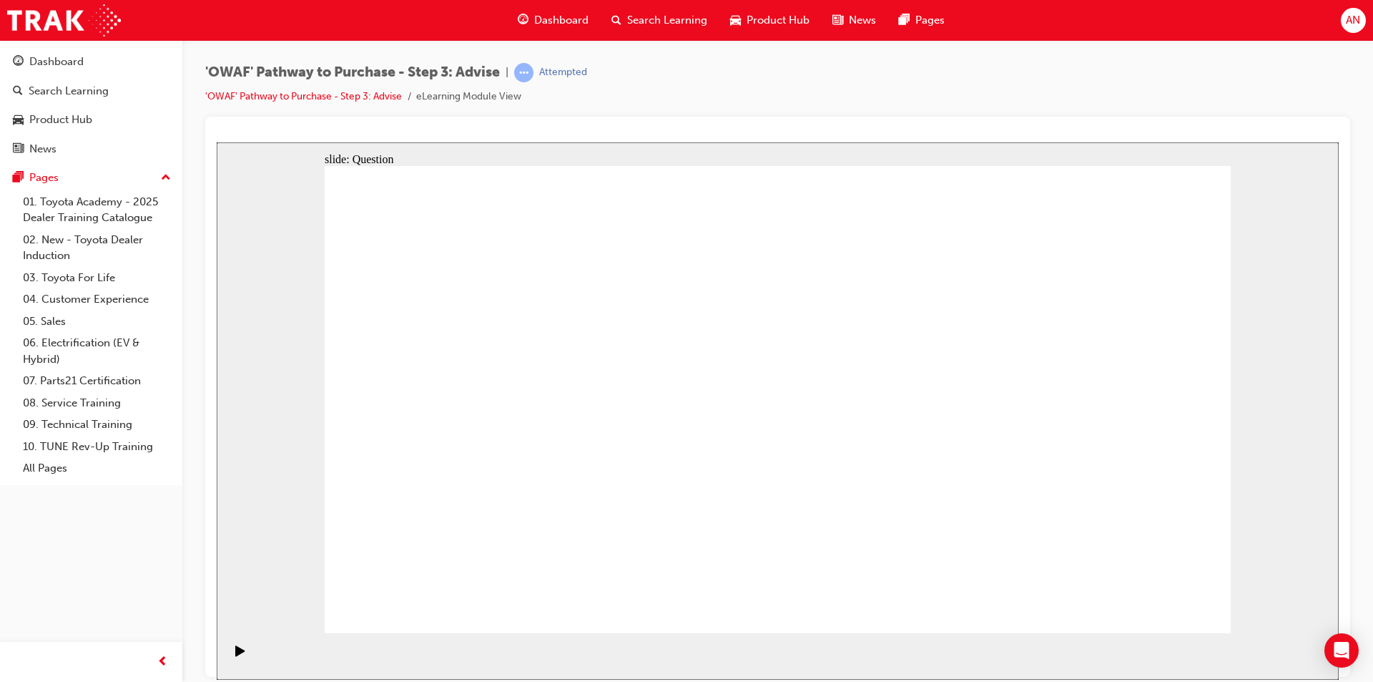
drag, startPoint x: 1071, startPoint y: 401, endPoint x: 827, endPoint y: 405, distance: 244.6
drag, startPoint x: 1055, startPoint y: 413, endPoint x: 529, endPoint y: 403, distance: 526.5
drag, startPoint x: 1093, startPoint y: 387, endPoint x: 827, endPoint y: 405, distance: 266.6
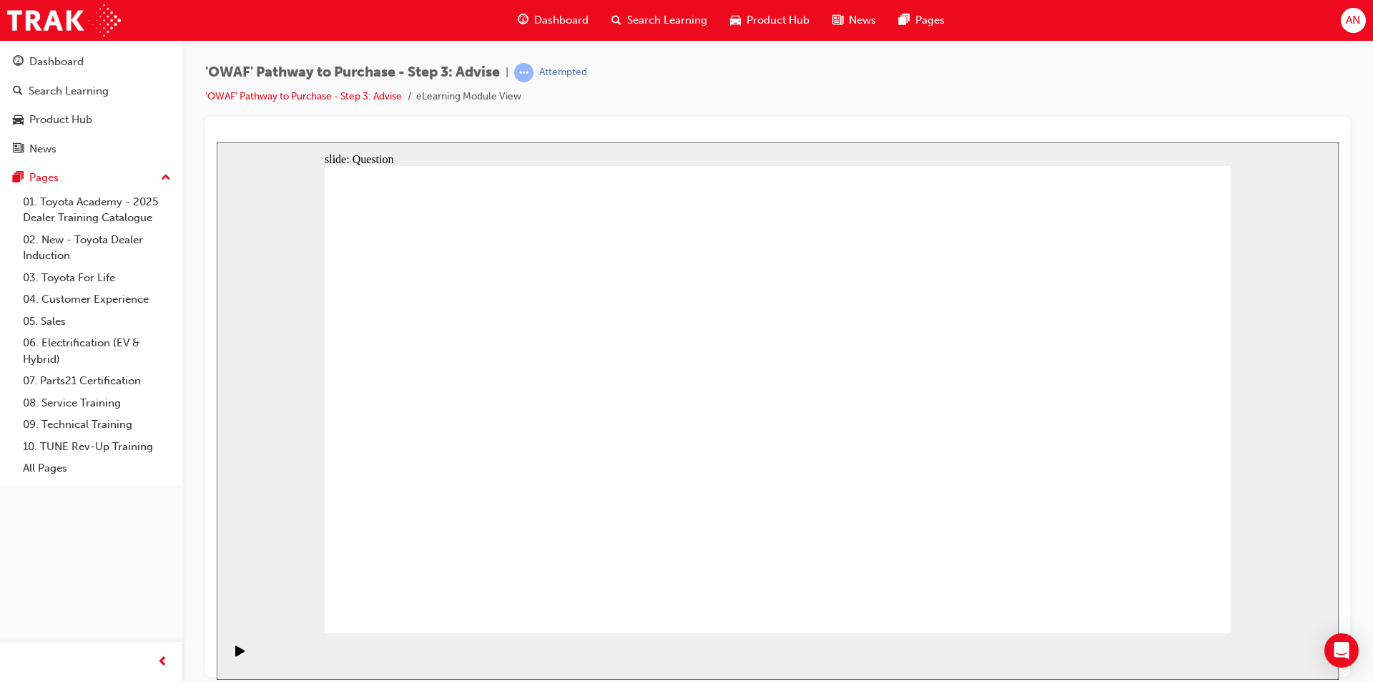
drag, startPoint x: 1096, startPoint y: 393, endPoint x: 598, endPoint y: 393, distance: 498.5
drag, startPoint x: 1082, startPoint y: 390, endPoint x: 839, endPoint y: 406, distance: 243.7
drag, startPoint x: 1100, startPoint y: 394, endPoint x: 561, endPoint y: 405, distance: 539.4
drag, startPoint x: 1090, startPoint y: 400, endPoint x: 876, endPoint y: 417, distance: 214.5
drag, startPoint x: 988, startPoint y: 416, endPoint x: 555, endPoint y: 408, distance: 432.7
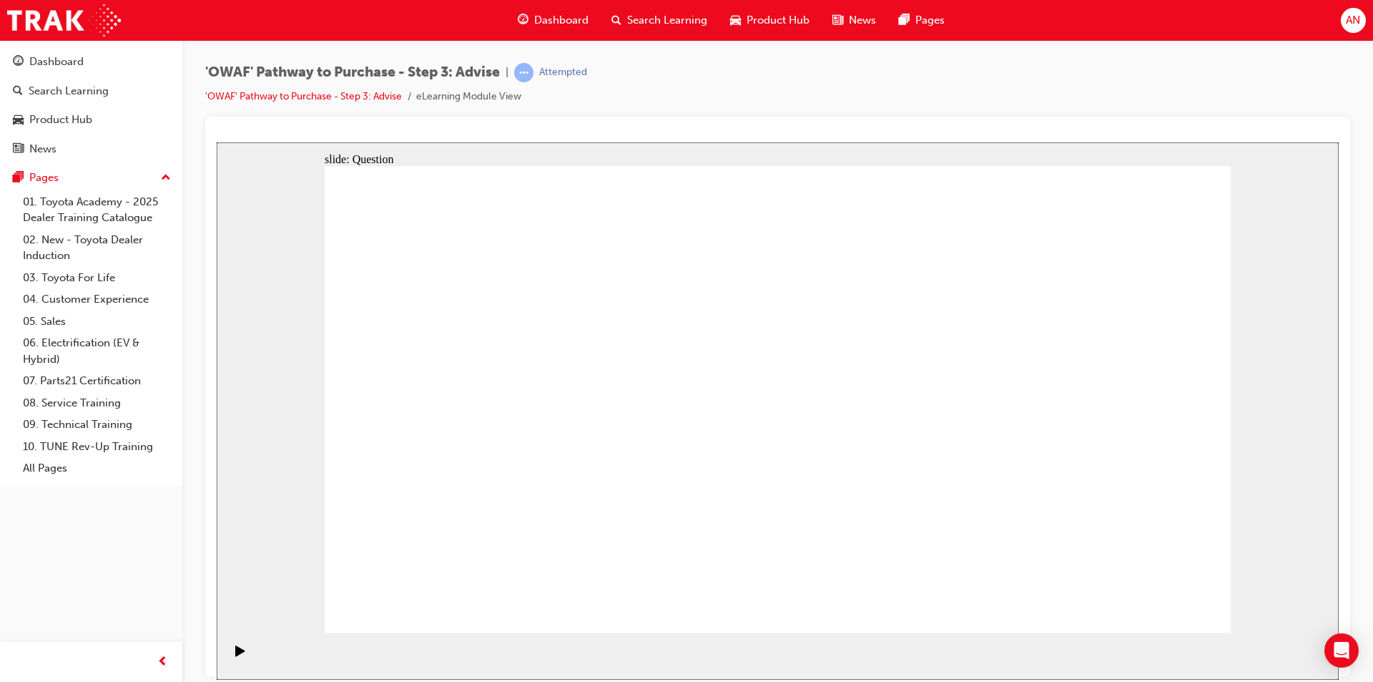
drag, startPoint x: 1106, startPoint y: 460, endPoint x: 575, endPoint y: 470, distance: 531.5
drag, startPoint x: 1071, startPoint y: 441, endPoint x: 475, endPoint y: 448, distance: 595.8
drag, startPoint x: 1053, startPoint y: 437, endPoint x: 758, endPoint y: 446, distance: 294.8
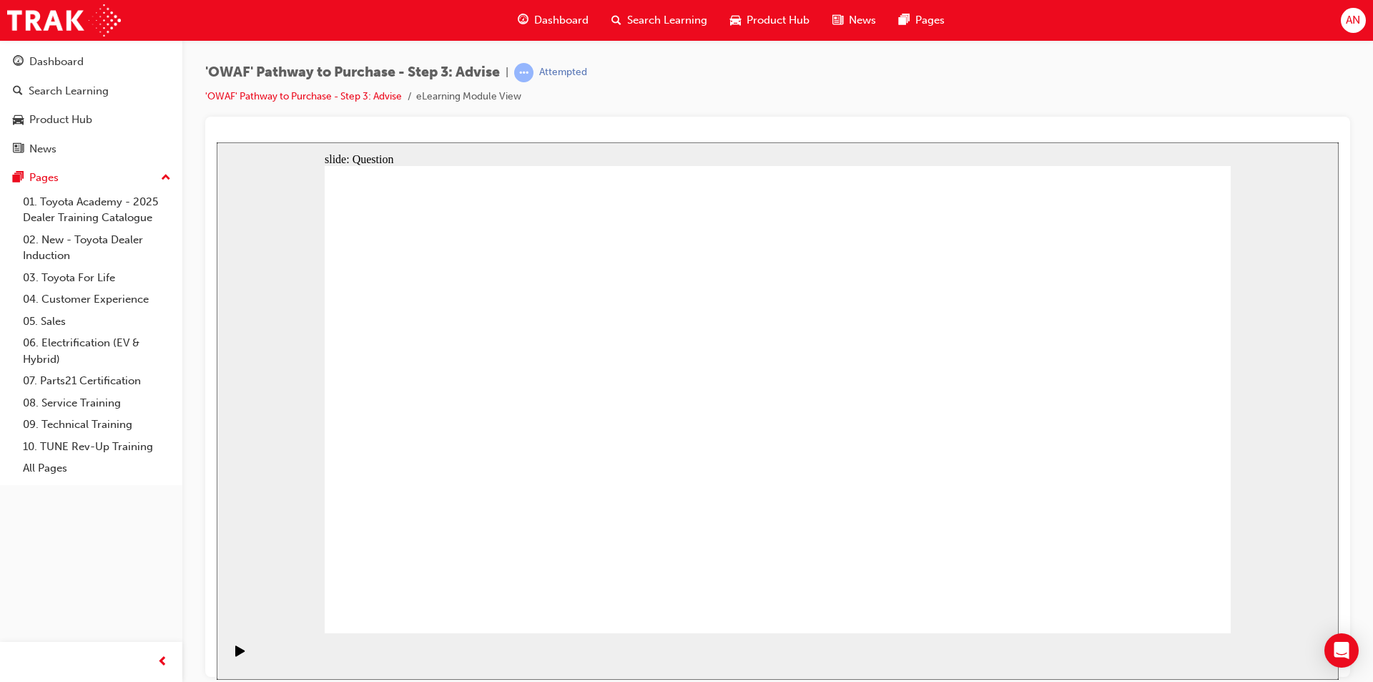
drag, startPoint x: 1058, startPoint y: 424, endPoint x: 765, endPoint y: 423, distance: 292.5
drag, startPoint x: 1076, startPoint y: 405, endPoint x: 848, endPoint y: 414, distance: 228.3
drag, startPoint x: 1146, startPoint y: 405, endPoint x: 582, endPoint y: 413, distance: 564.3
drag, startPoint x: 1093, startPoint y: 385, endPoint x: 839, endPoint y: 393, distance: 254.0
drag, startPoint x: 1087, startPoint y: 465, endPoint x: 497, endPoint y: 439, distance: 590.6
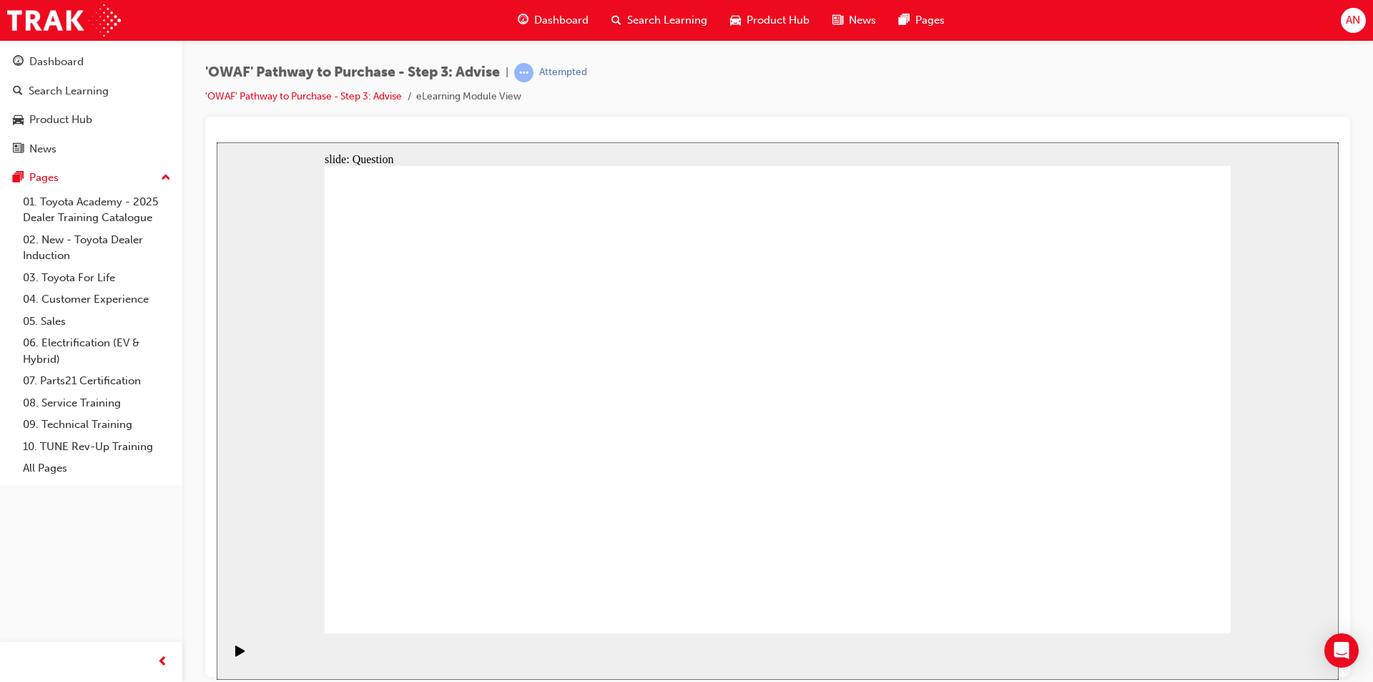
drag, startPoint x: 503, startPoint y: 353, endPoint x: 862, endPoint y: 350, distance: 359.0
drag, startPoint x: 490, startPoint y: 410, endPoint x: 828, endPoint y: 386, distance: 339.1
drag, startPoint x: 484, startPoint y: 484, endPoint x: 1018, endPoint y: 379, distance: 544.5
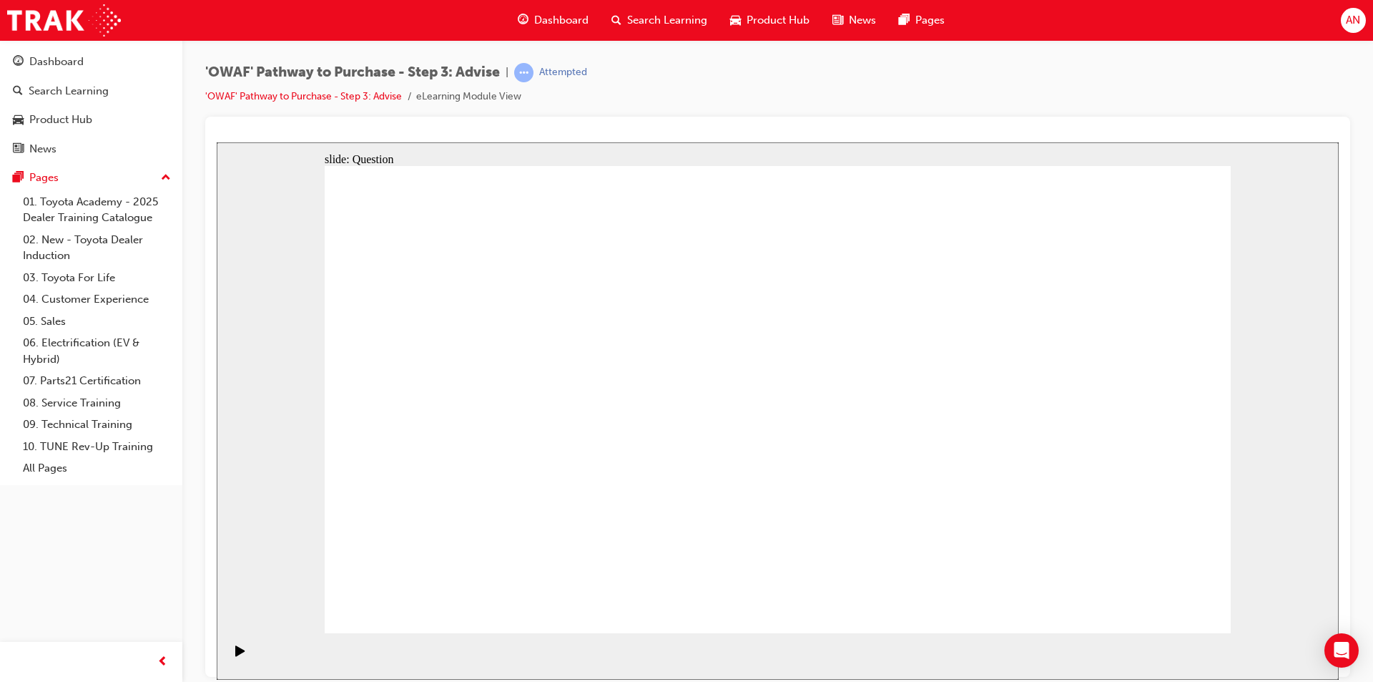
drag, startPoint x: 587, startPoint y: 446, endPoint x: 827, endPoint y: 424, distance: 241.3
drag, startPoint x: 603, startPoint y: 488, endPoint x: 943, endPoint y: 441, distance: 343.1
click at [379, 93] on link "'OWAF' Pathway to Purchase - Step 3: Advise" at bounding box center [303, 96] width 197 height 12
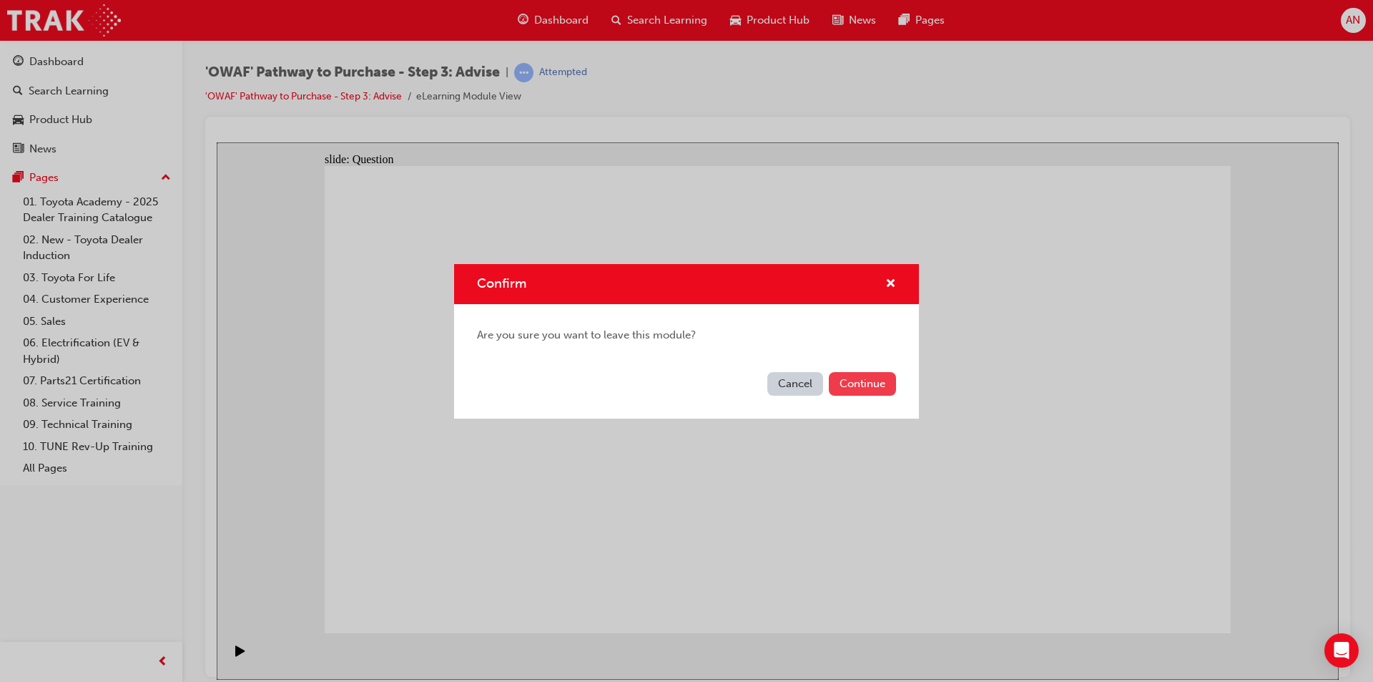
click at [853, 387] on button "Continue" at bounding box center [862, 384] width 67 height 24
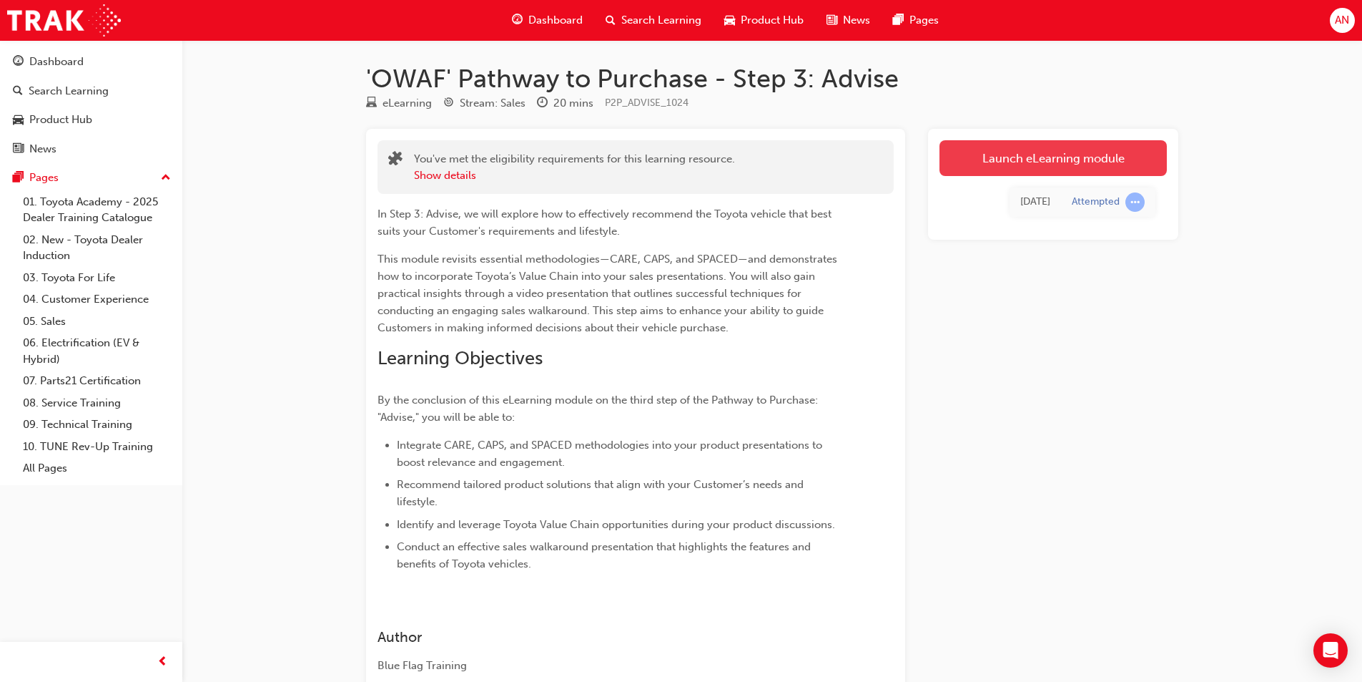
click at [1013, 153] on link "Launch eLearning module" at bounding box center [1053, 158] width 227 height 36
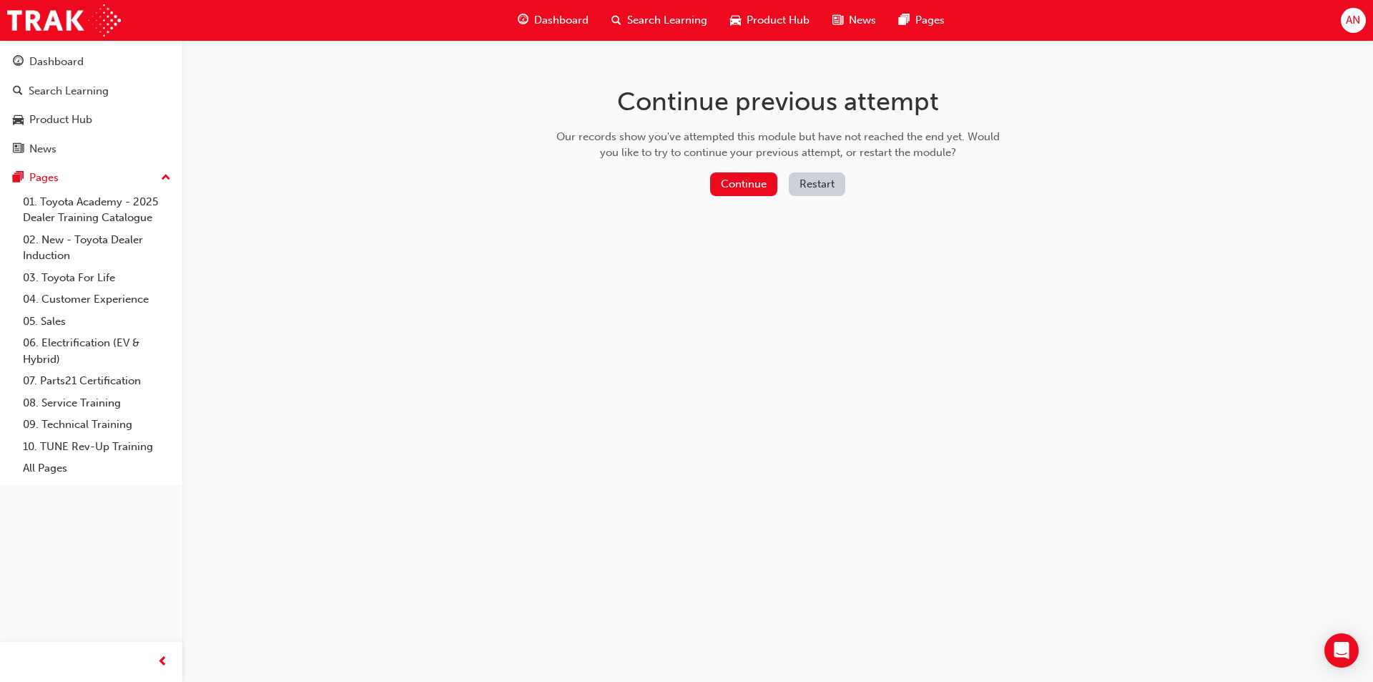
click at [820, 178] on button "Restart" at bounding box center [817, 184] width 56 height 24
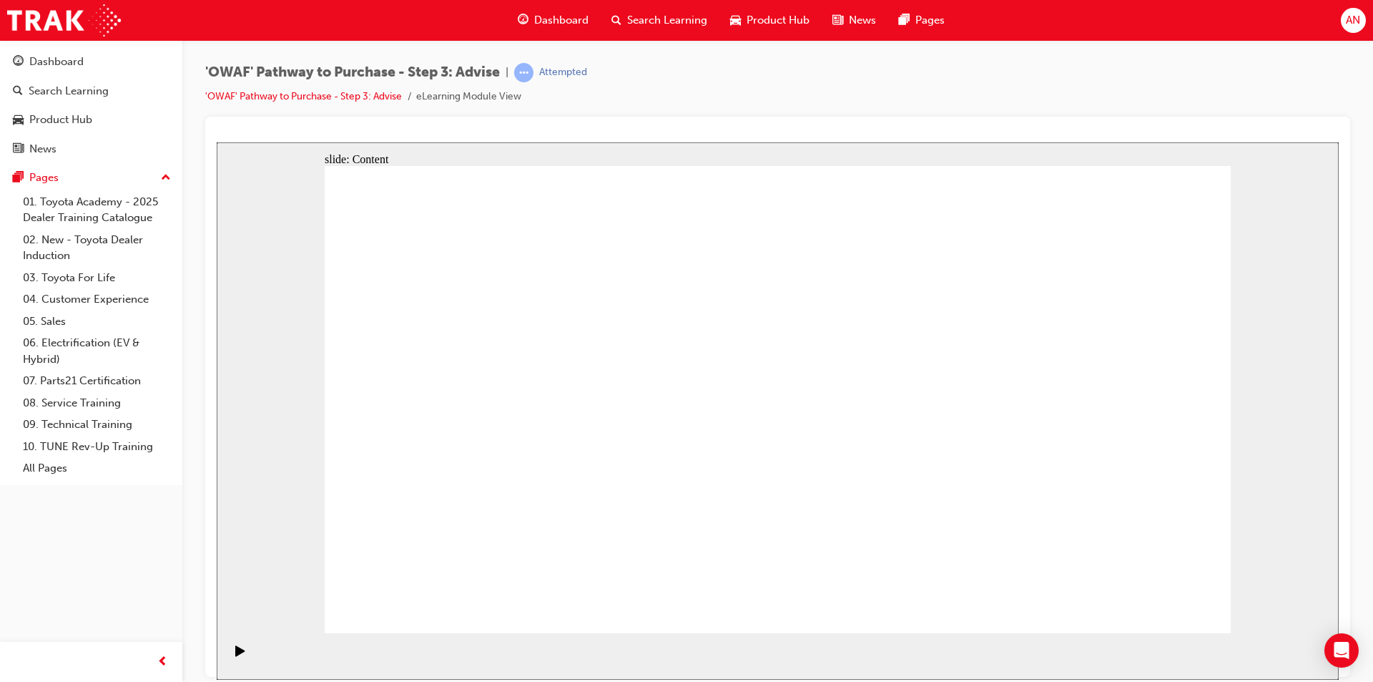
click at [246, 655] on div "Pause (Ctrl+Alt+P)" at bounding box center [240, 656] width 24 height 24
click at [230, 657] on div "Play (Ctrl+Alt+P)" at bounding box center [240, 656] width 24 height 24
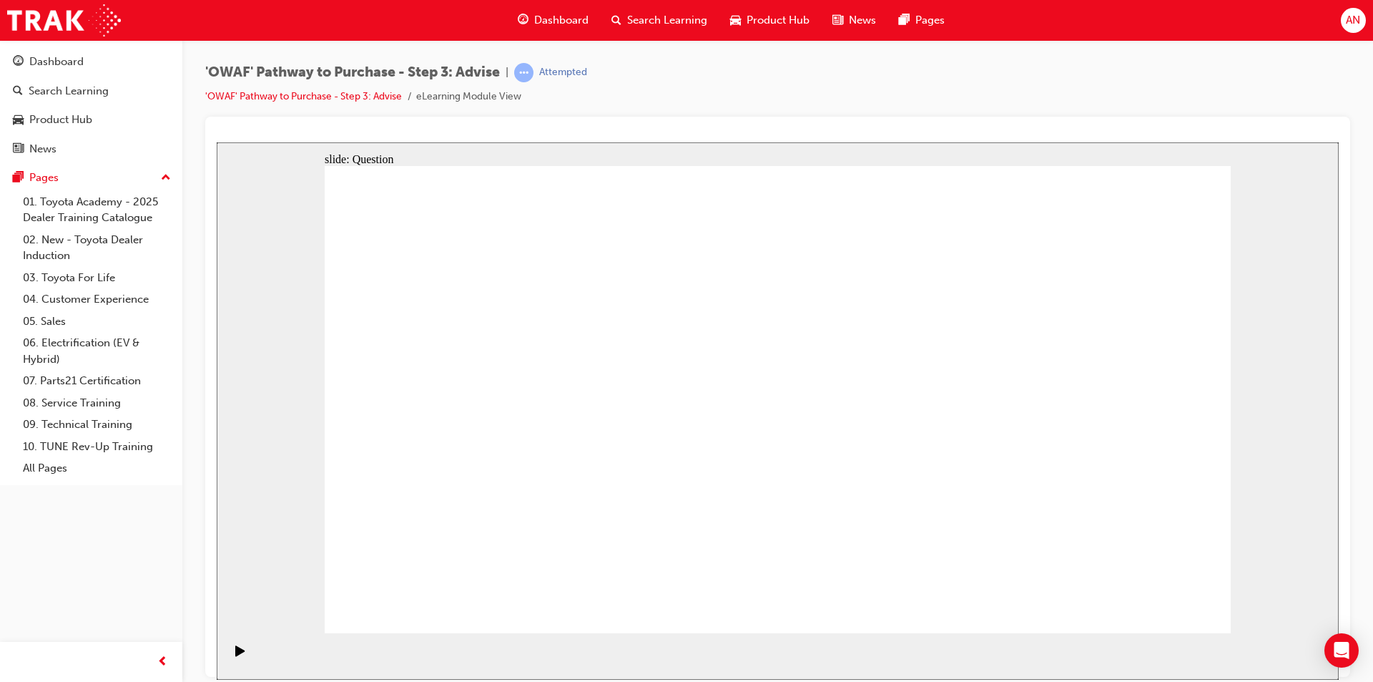
drag, startPoint x: 757, startPoint y: 552, endPoint x: 565, endPoint y: 322, distance: 299.6
drag, startPoint x: 483, startPoint y: 539, endPoint x: 496, endPoint y: 486, distance: 53.6
drag, startPoint x: 974, startPoint y: 538, endPoint x: 471, endPoint y: 408, distance: 519.2
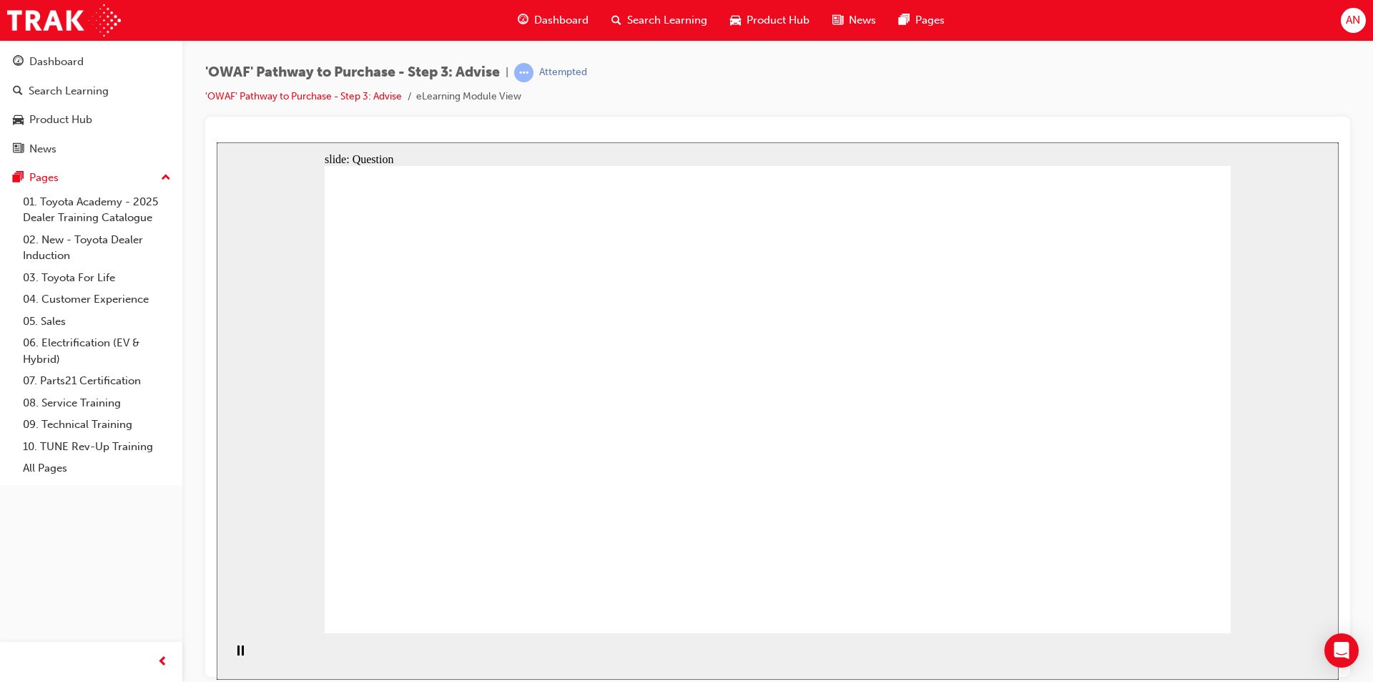
drag, startPoint x: 597, startPoint y: 550, endPoint x: 674, endPoint y: 377, distance: 189.5
drag, startPoint x: 785, startPoint y: 546, endPoint x: 529, endPoint y: 415, distance: 287.9
drag, startPoint x: 972, startPoint y: 512, endPoint x: 963, endPoint y: 423, distance: 89.9
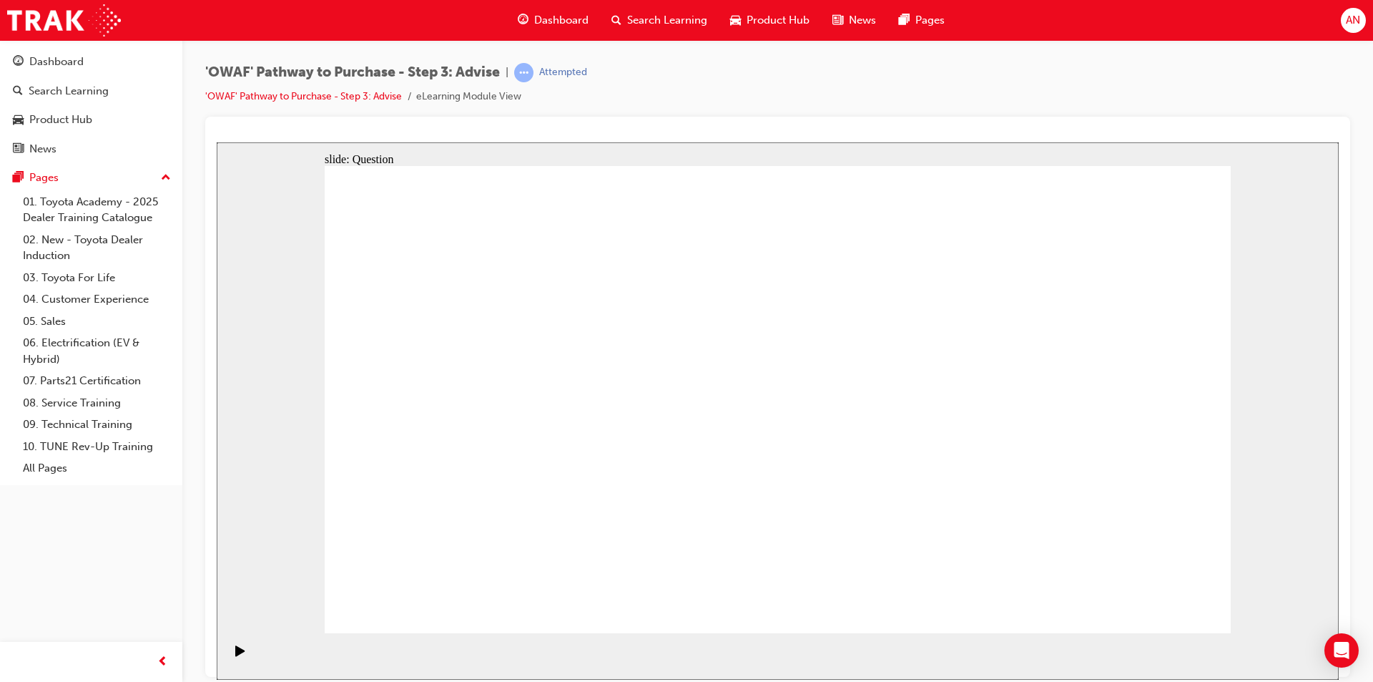
drag, startPoint x: 1049, startPoint y: 402, endPoint x: 777, endPoint y: 382, distance: 272.5
drag, startPoint x: 1078, startPoint y: 416, endPoint x: 506, endPoint y: 400, distance: 571.6
drag, startPoint x: 1076, startPoint y: 458, endPoint x: 802, endPoint y: 453, distance: 273.3
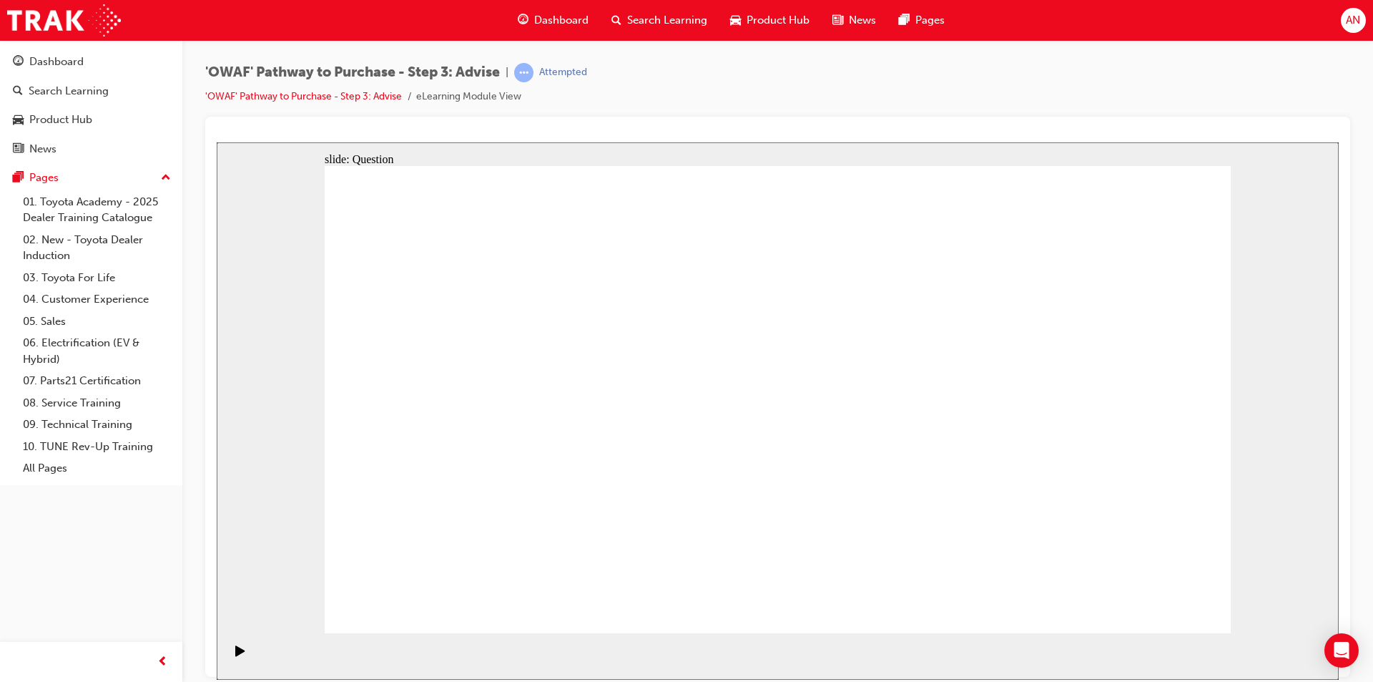
drag, startPoint x: 1060, startPoint y: 438, endPoint x: 580, endPoint y: 443, distance: 479.9
